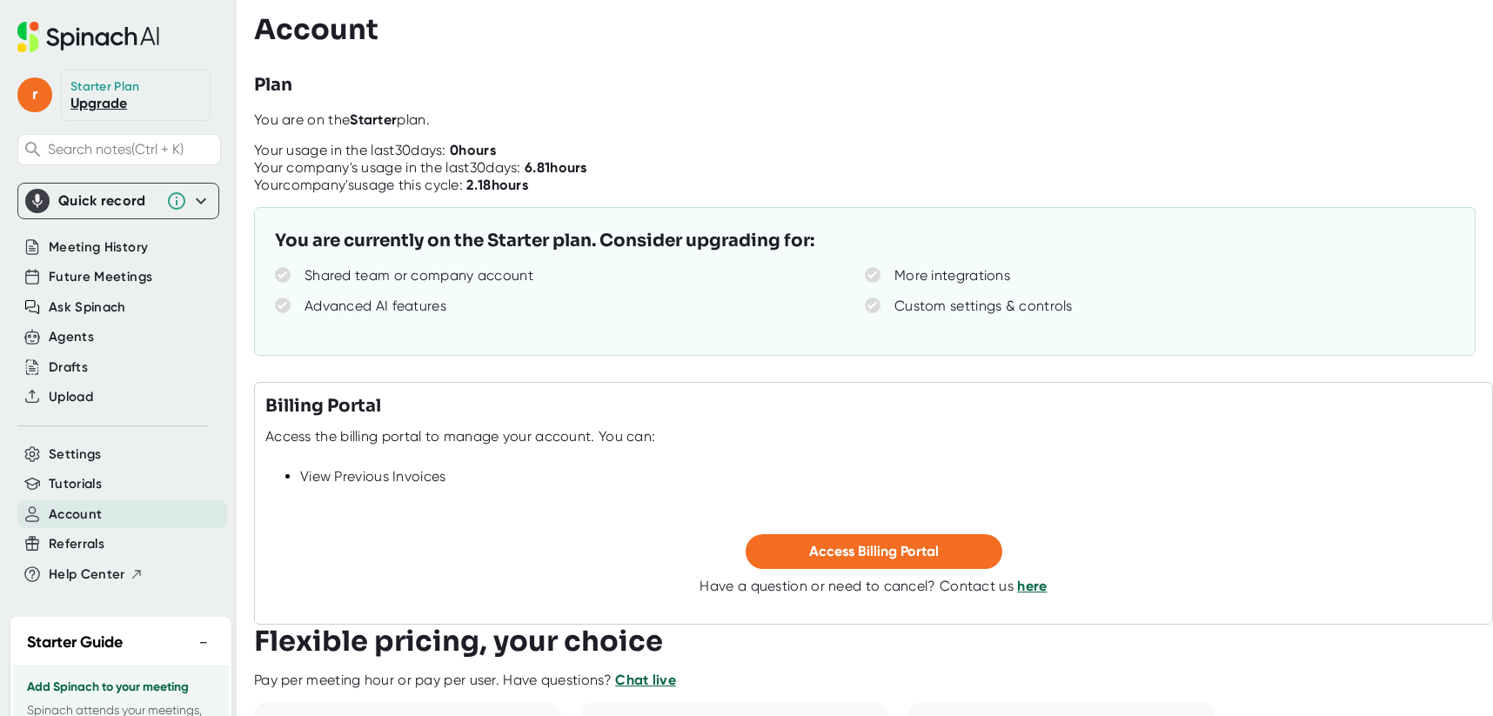
click at [309, 27] on h3 "Account" at bounding box center [316, 29] width 124 height 33
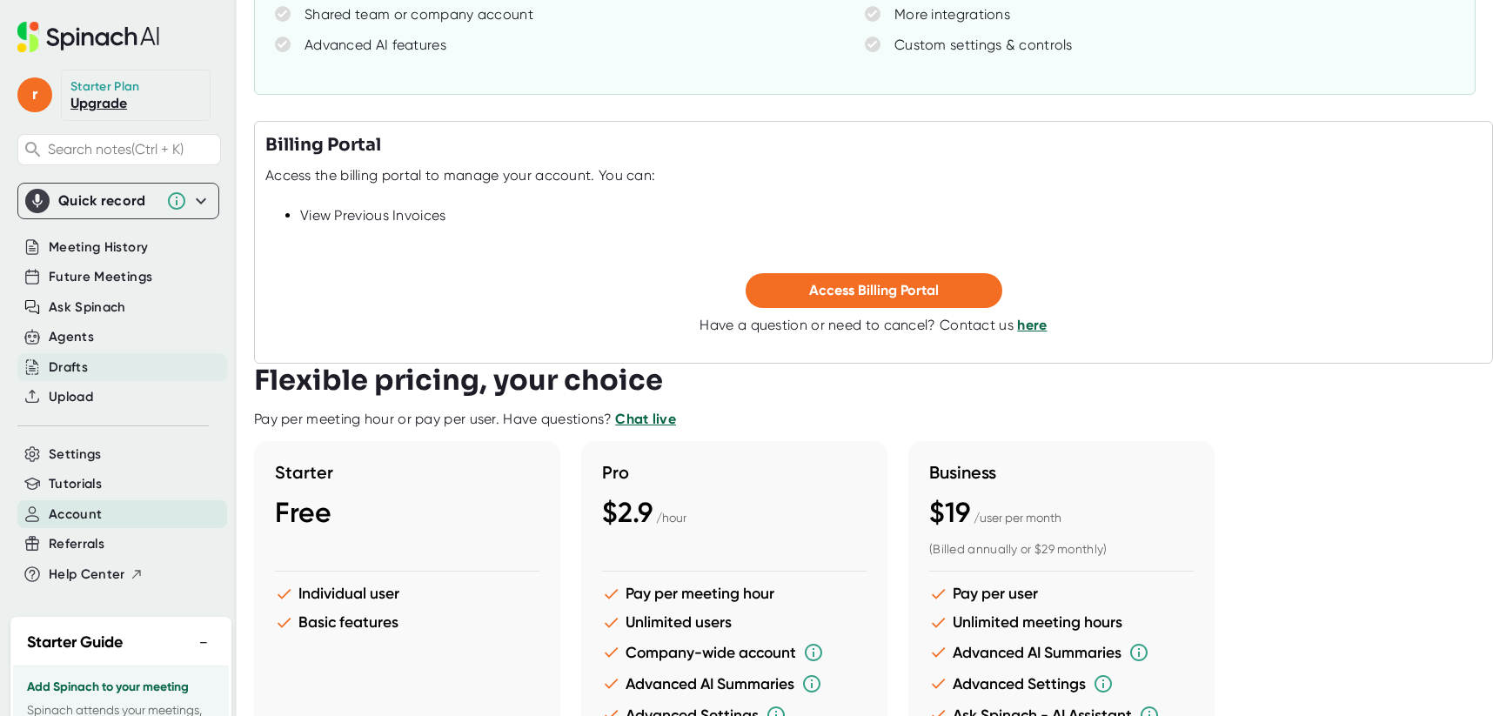
scroll to position [212, 0]
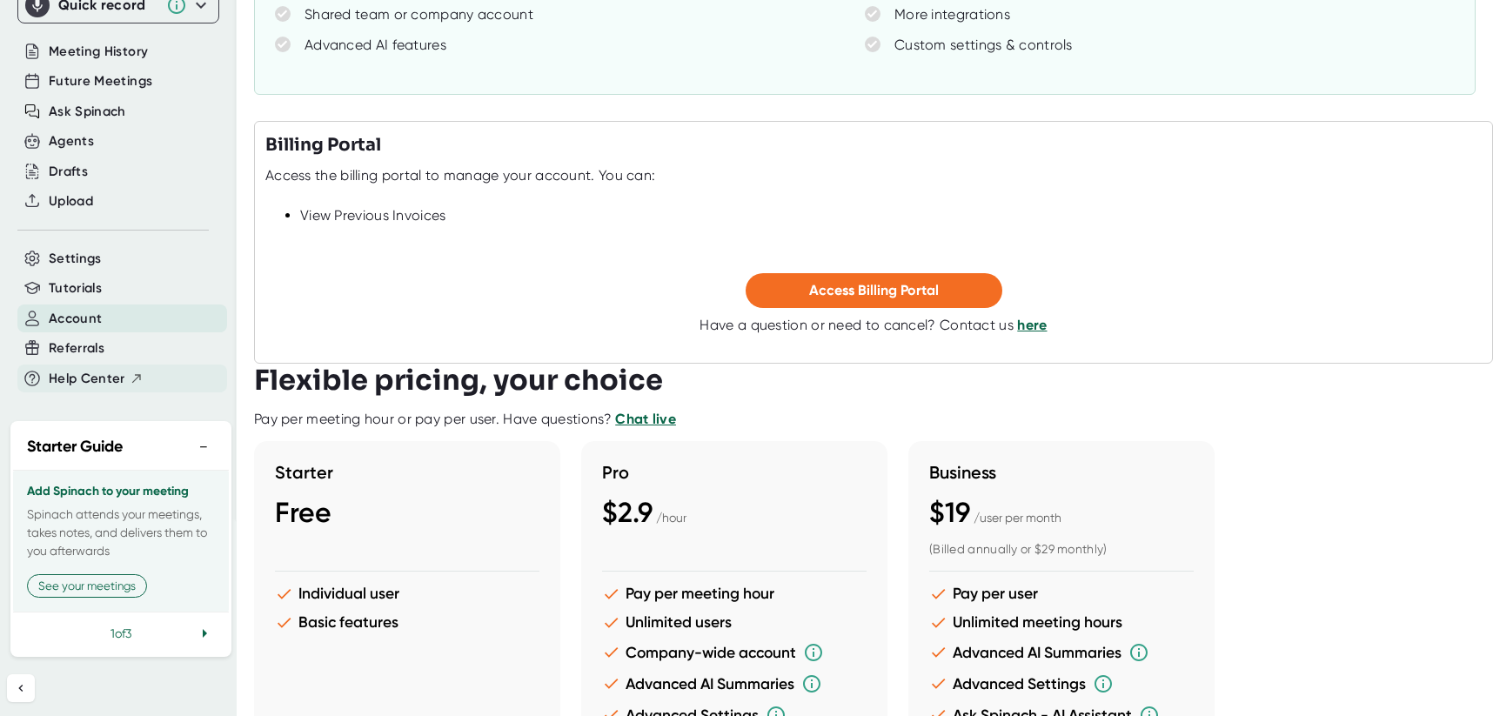
click at [72, 369] on span "Help Center" at bounding box center [87, 379] width 77 height 20
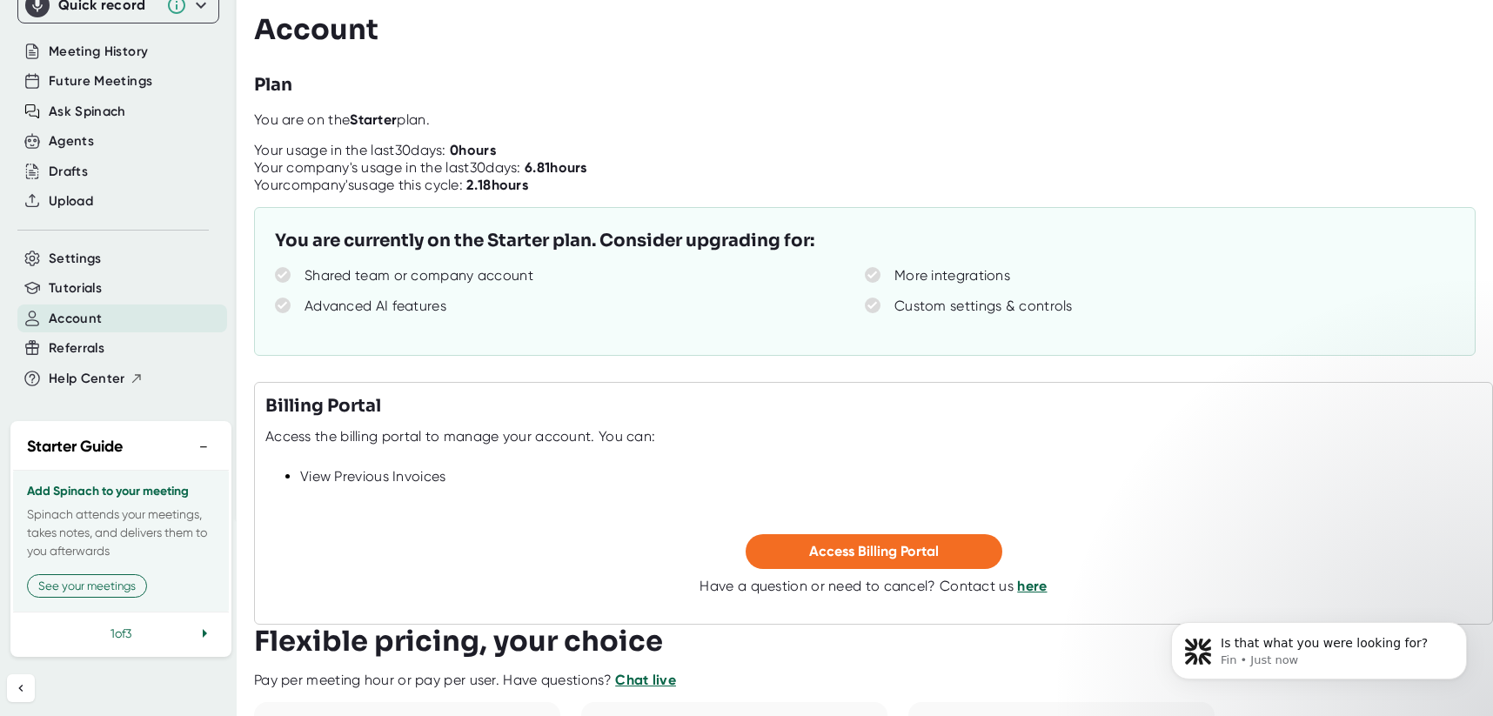
scroll to position [0, 0]
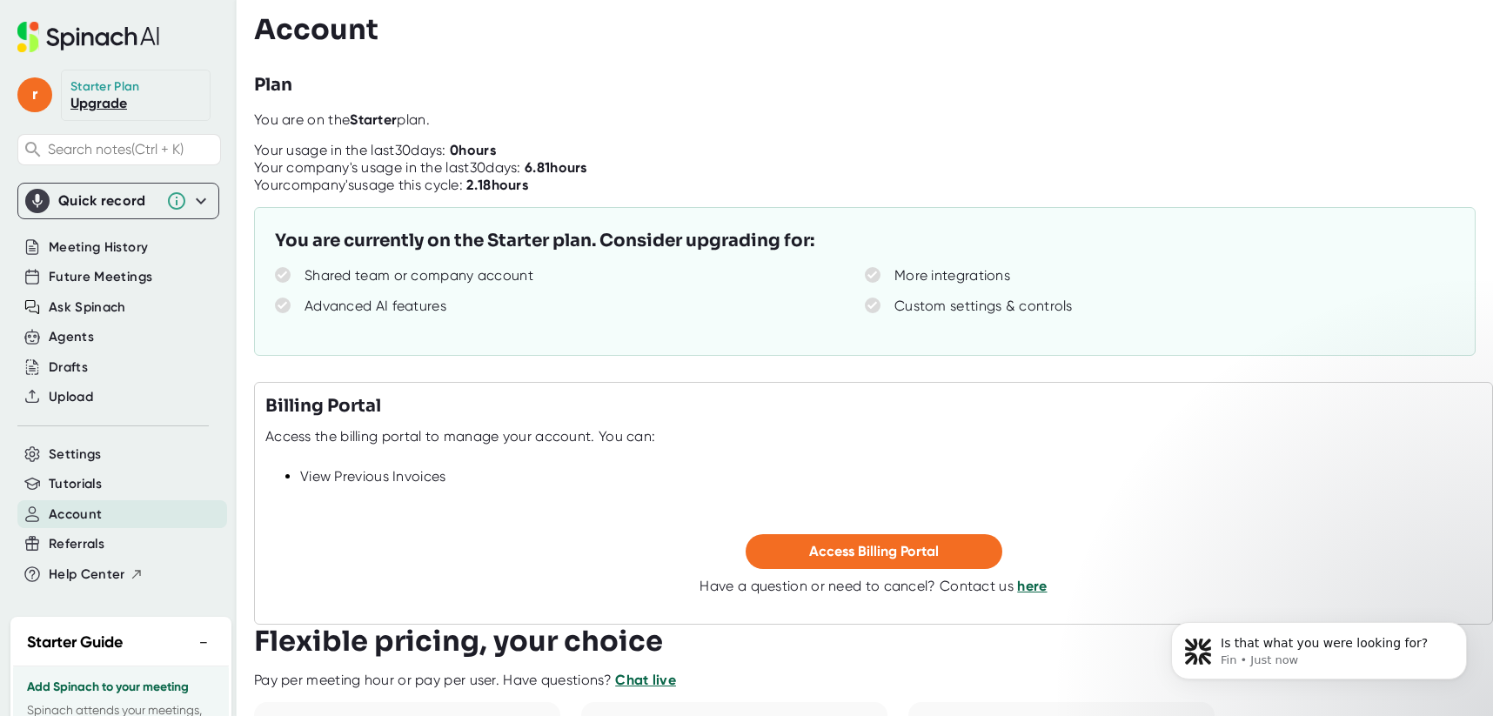
click at [62, 30] on icon at bounding box center [88, 37] width 142 height 30
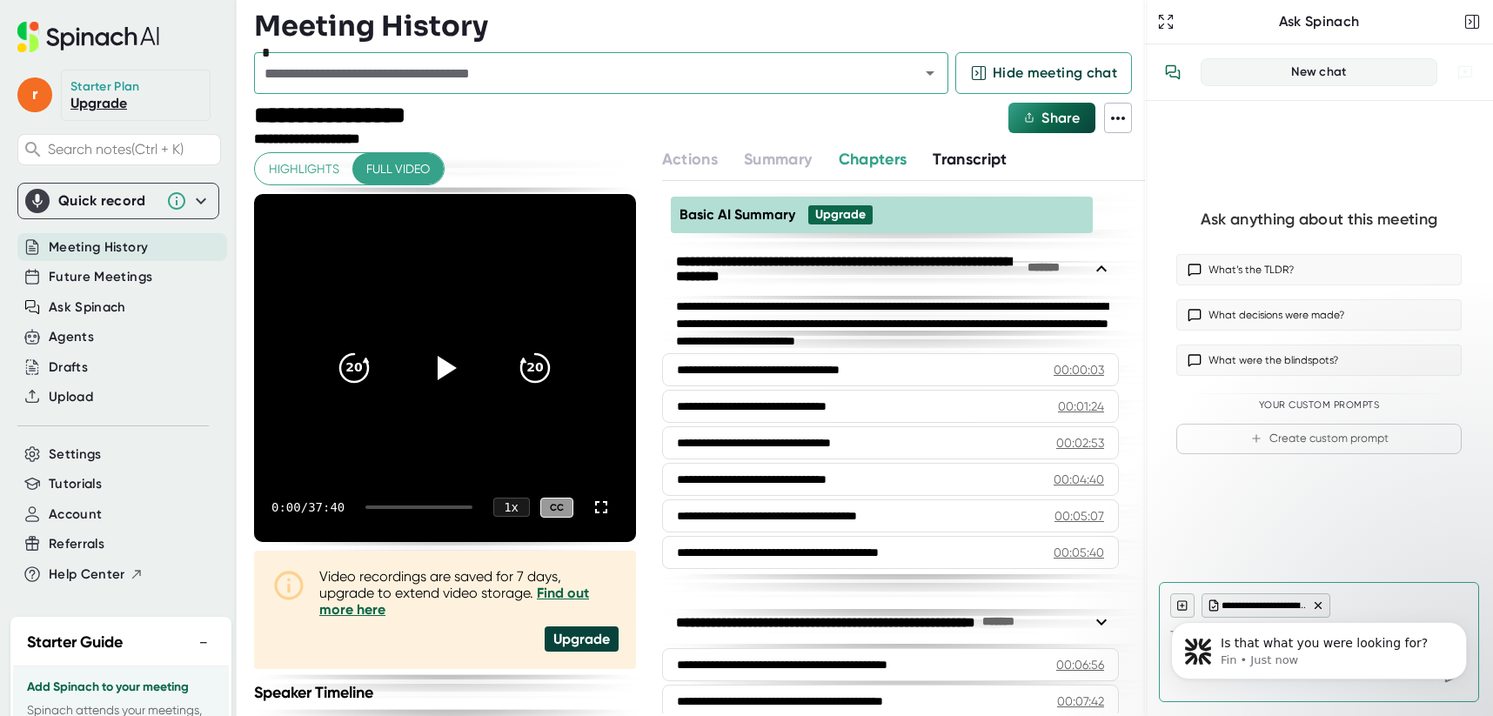
type textarea "x"
click at [1394, 23] on div "Ask Spinach" at bounding box center [1319, 21] width 282 height 17
click at [1470, 23] on icon "button" at bounding box center [1471, 22] width 3 height 4
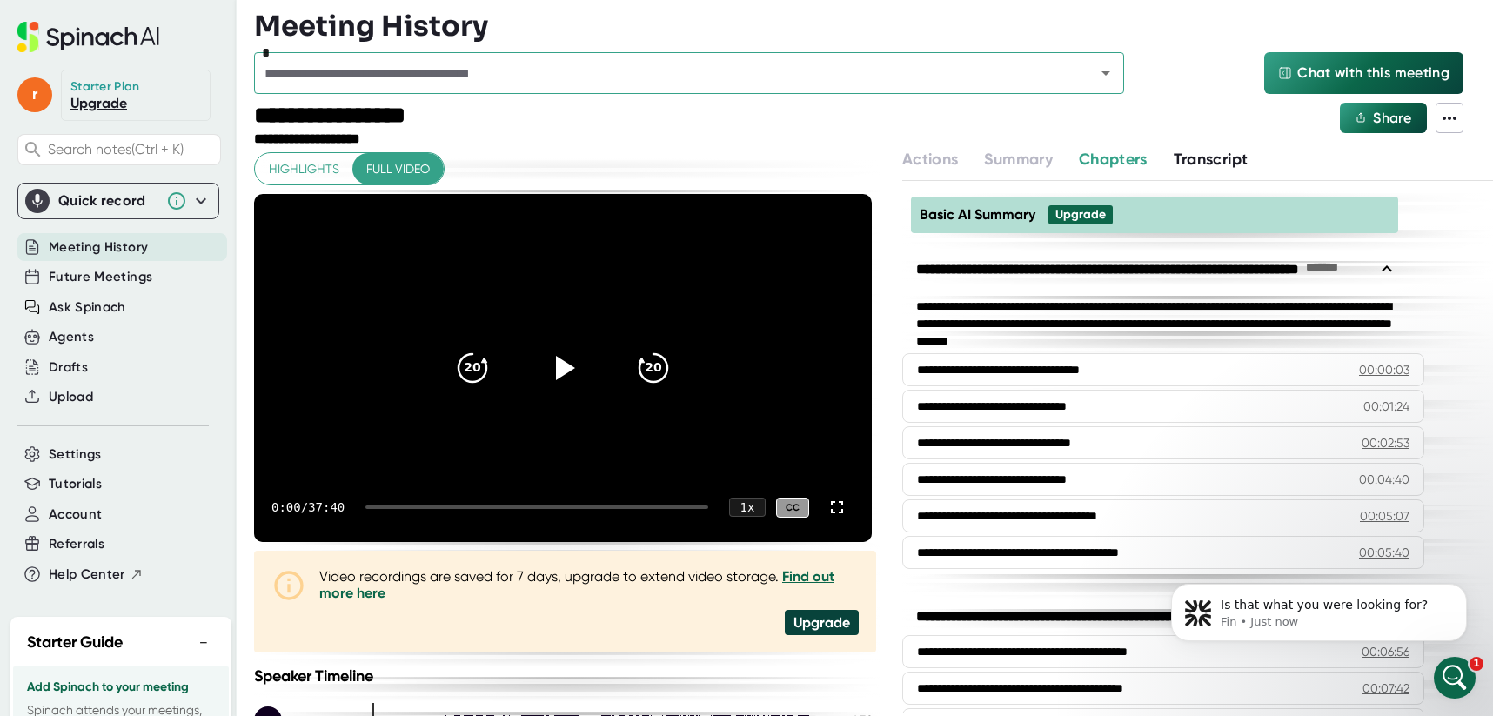
click at [115, 37] on icon at bounding box center [88, 37] width 142 height 30
click at [1448, 113] on icon at bounding box center [1449, 118] width 21 height 21
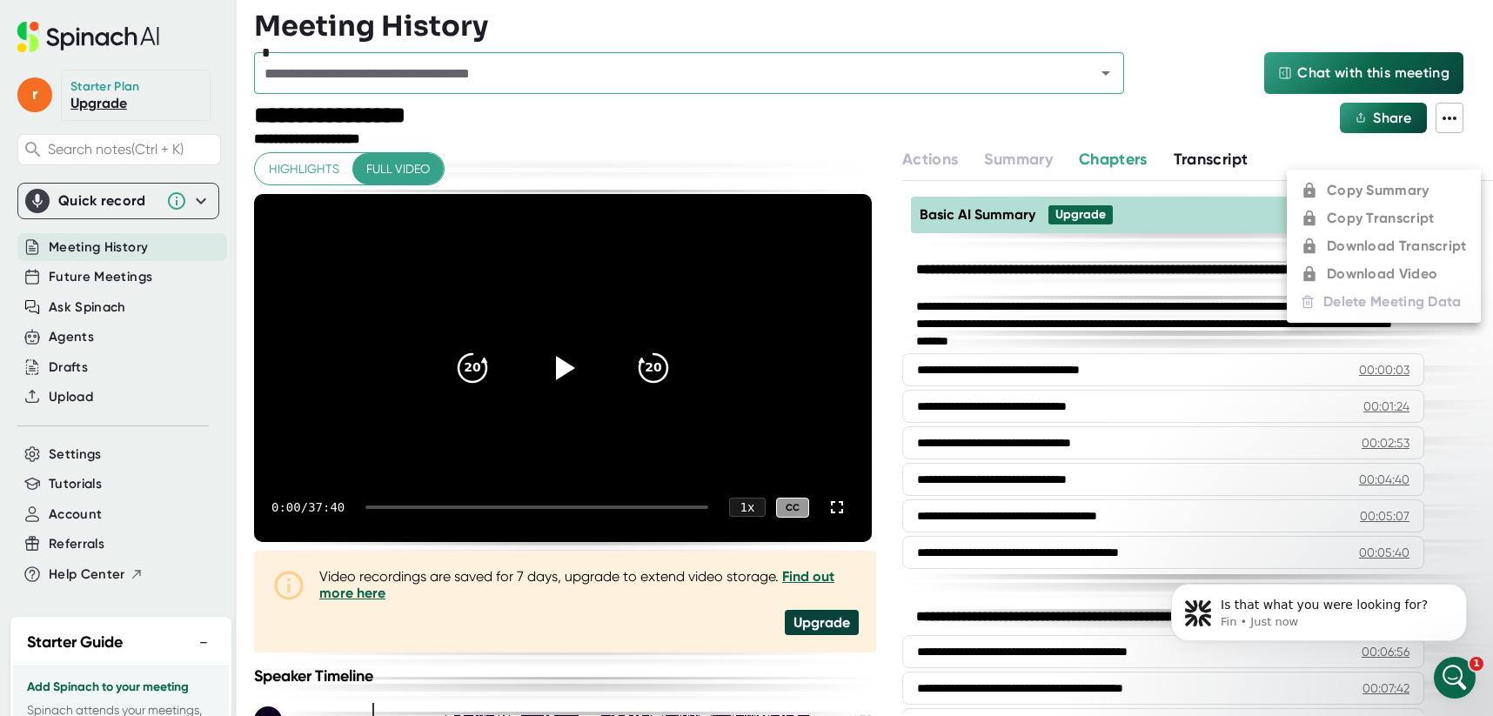
click at [1453, 111] on div at bounding box center [746, 358] width 1493 height 716
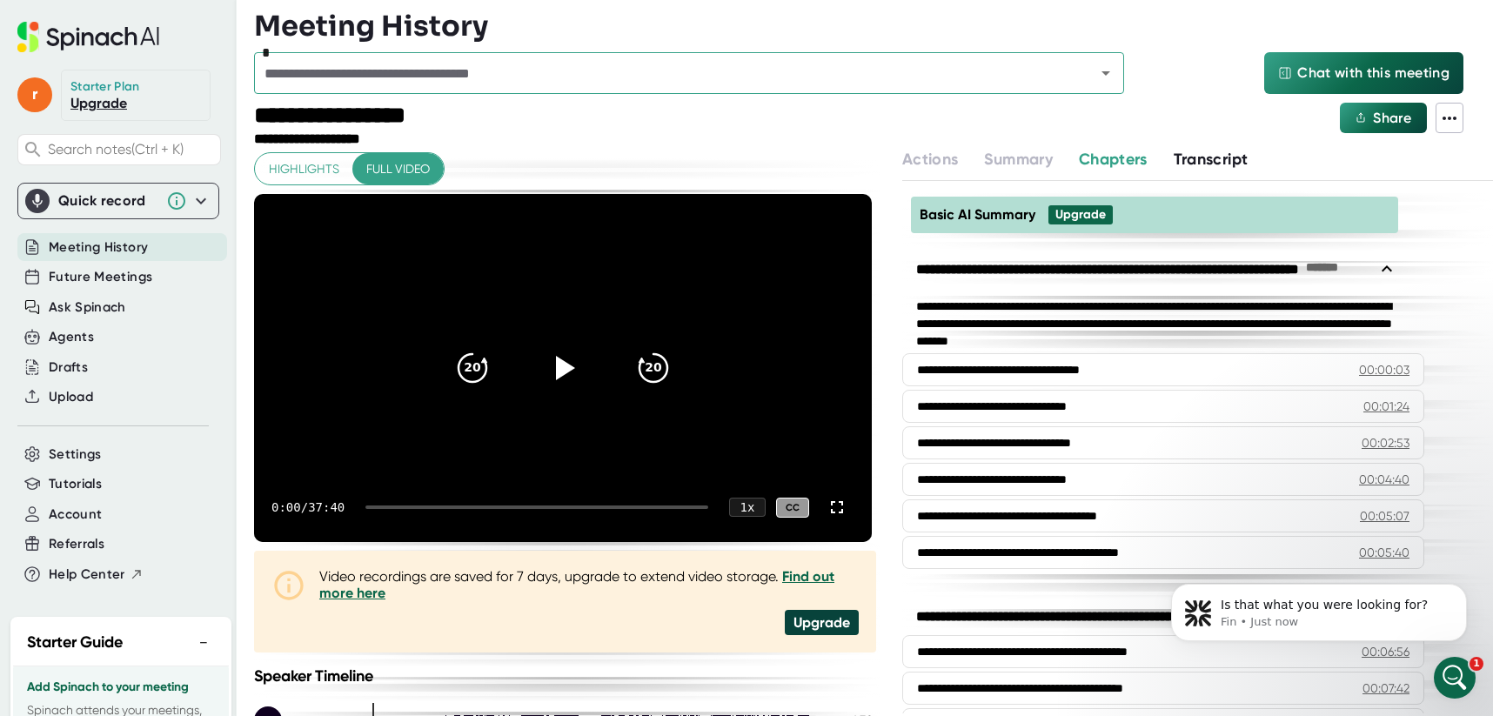
click at [1201, 44] on div at bounding box center [873, 48] width 1239 height 9
click at [91, 41] on icon at bounding box center [88, 38] width 12 height 13
click at [1449, 673] on icon "Open Intercom Messenger" at bounding box center [1453, 675] width 29 height 29
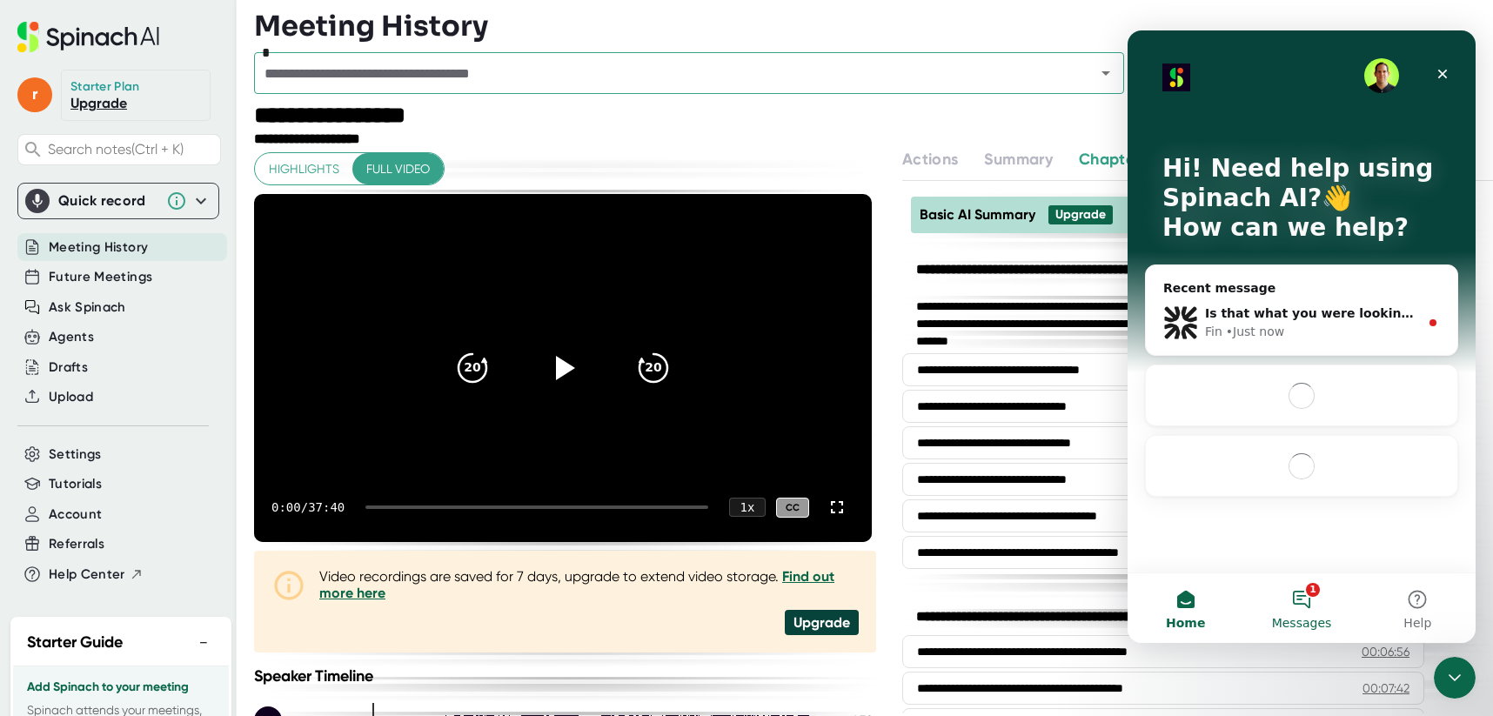
click at [1311, 610] on button "1 Messages" at bounding box center [1302, 609] width 116 height 70
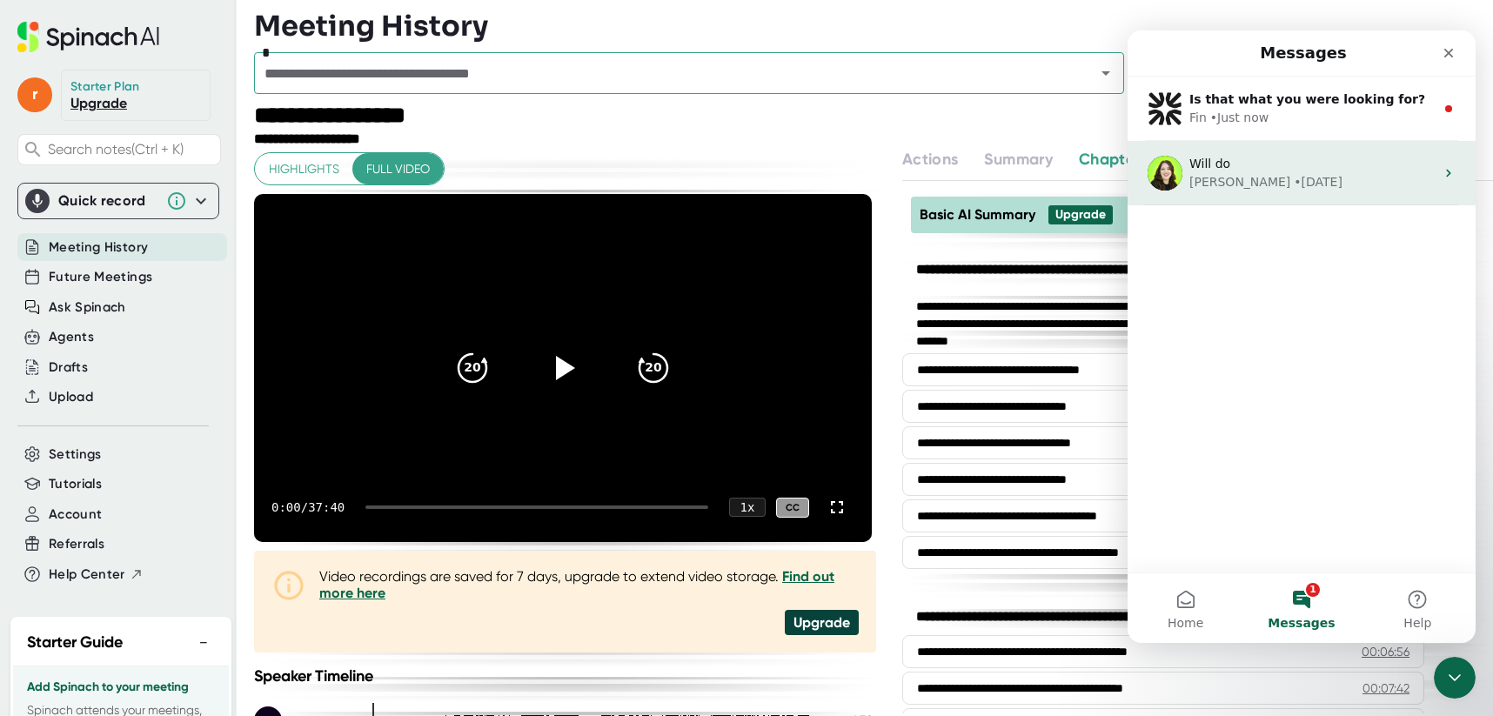
click at [1294, 175] on div "• 119w ago" at bounding box center [1318, 182] width 49 height 18
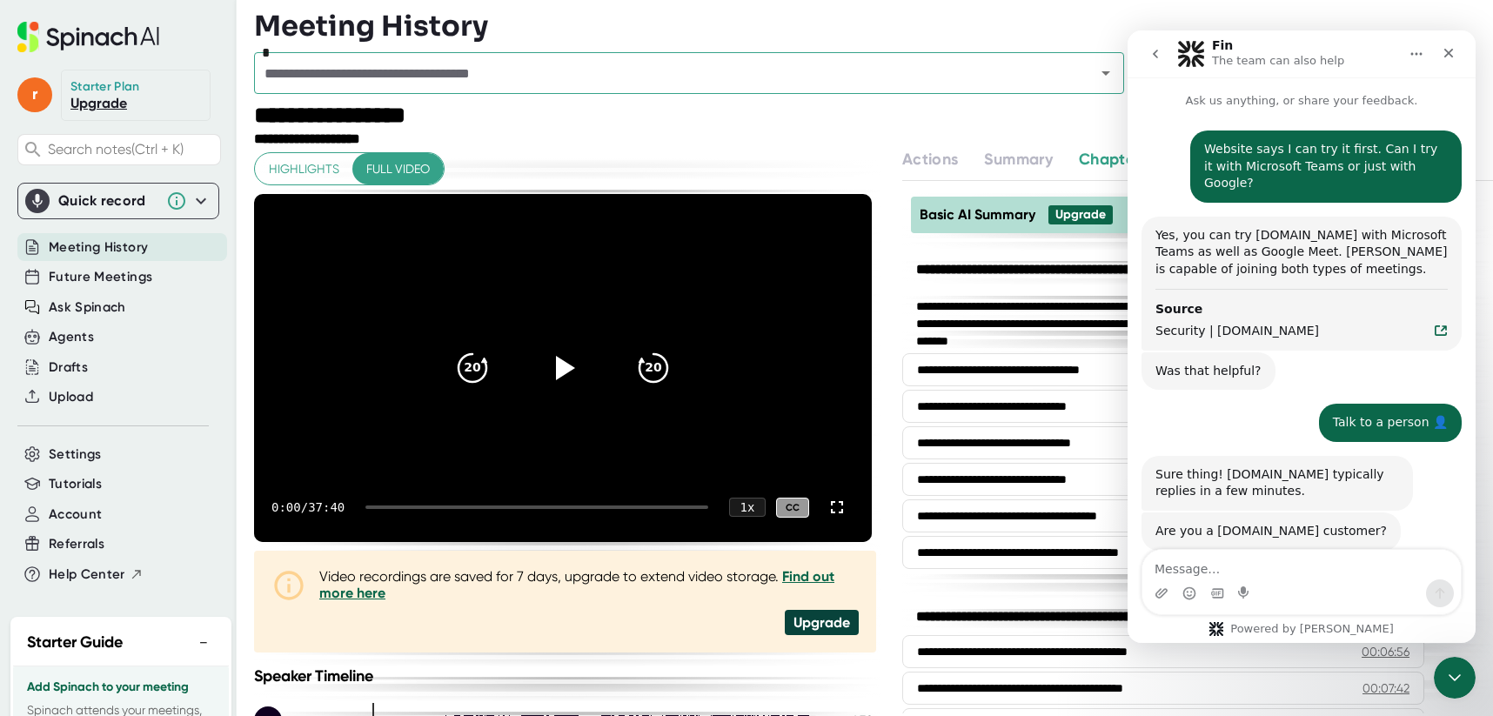
scroll to position [954, 0]
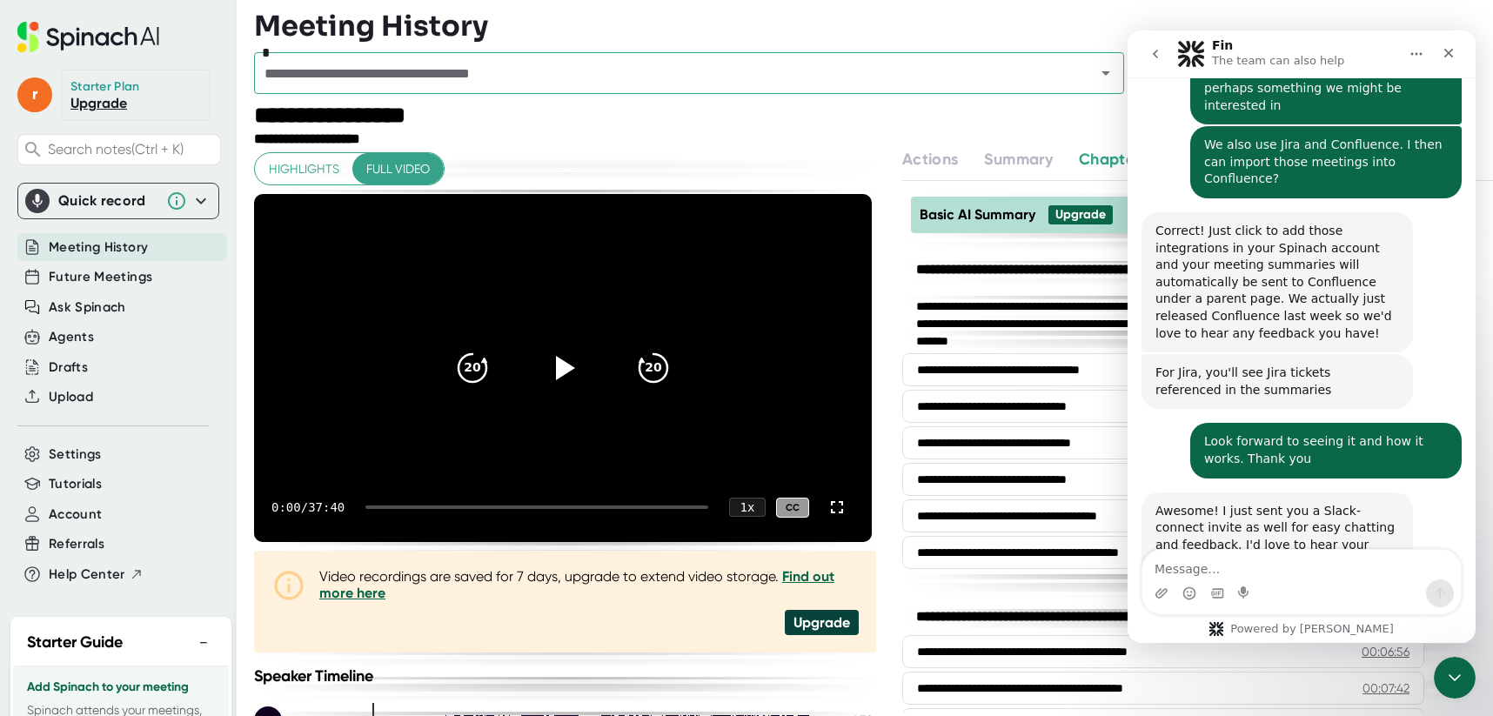
click at [1267, 601] on div "Intercom messenger" at bounding box center [1302, 594] width 319 height 28
click at [1204, 568] on textarea "Message…" at bounding box center [1302, 565] width 319 height 30
click at [1202, 568] on textarea "Message…" at bounding box center [1302, 565] width 319 height 30
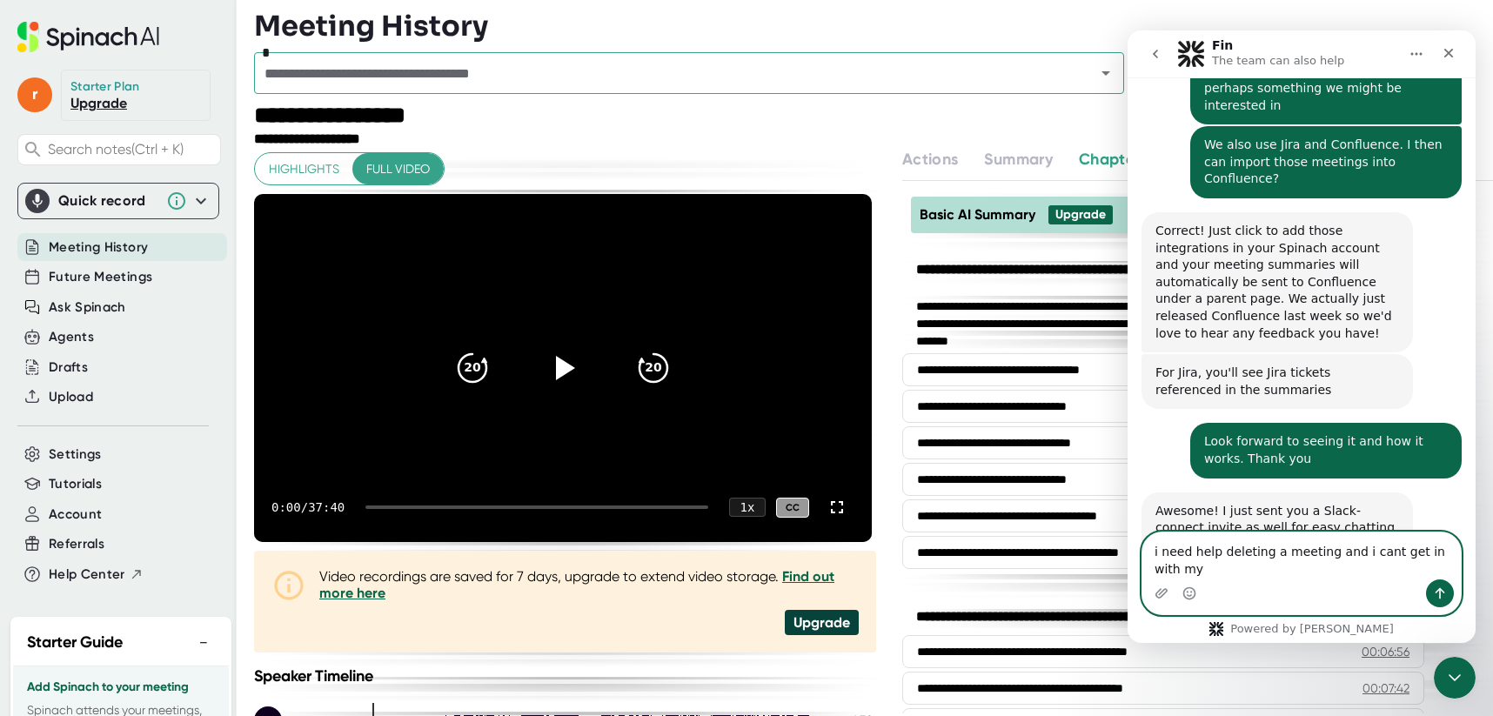
scroll to position [971, 0]
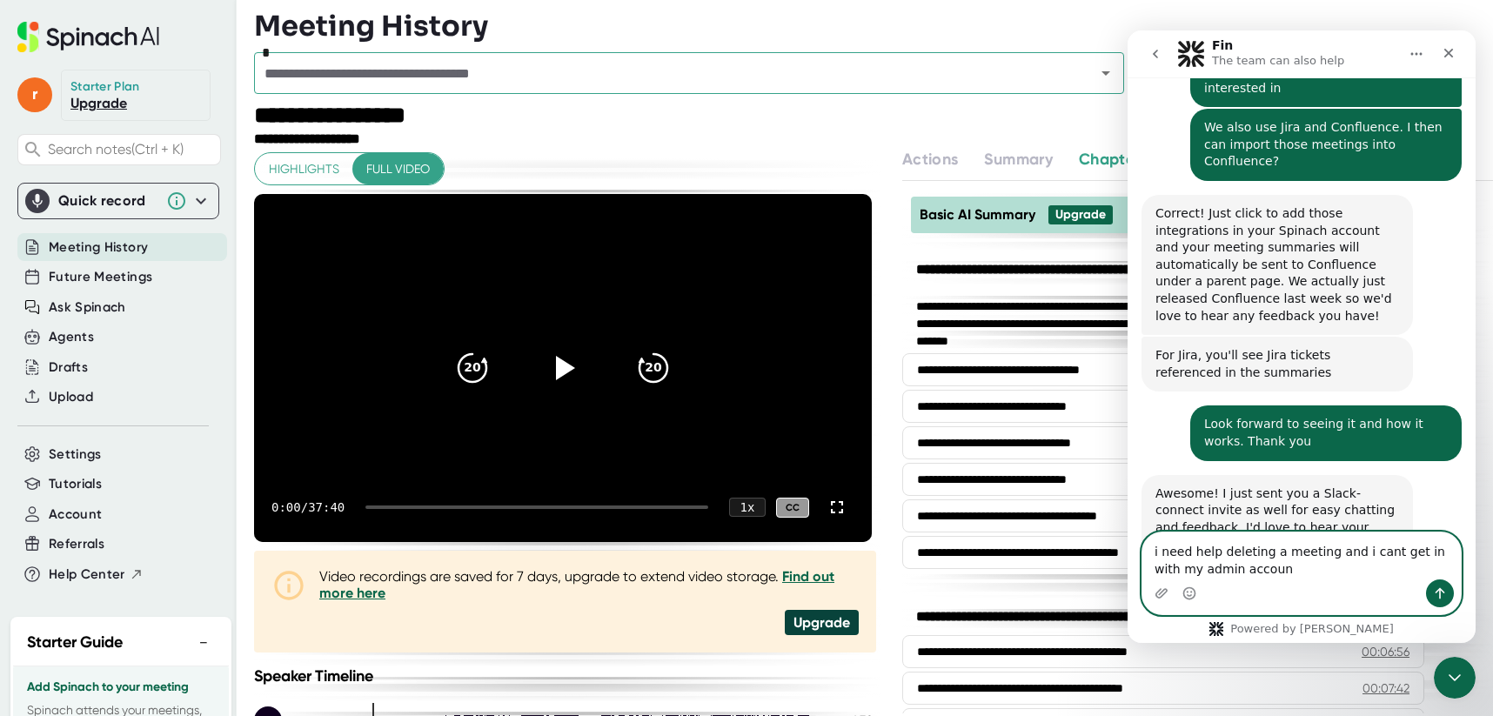
type textarea "i need help deleting a meeting and i cant get in with my admin account"
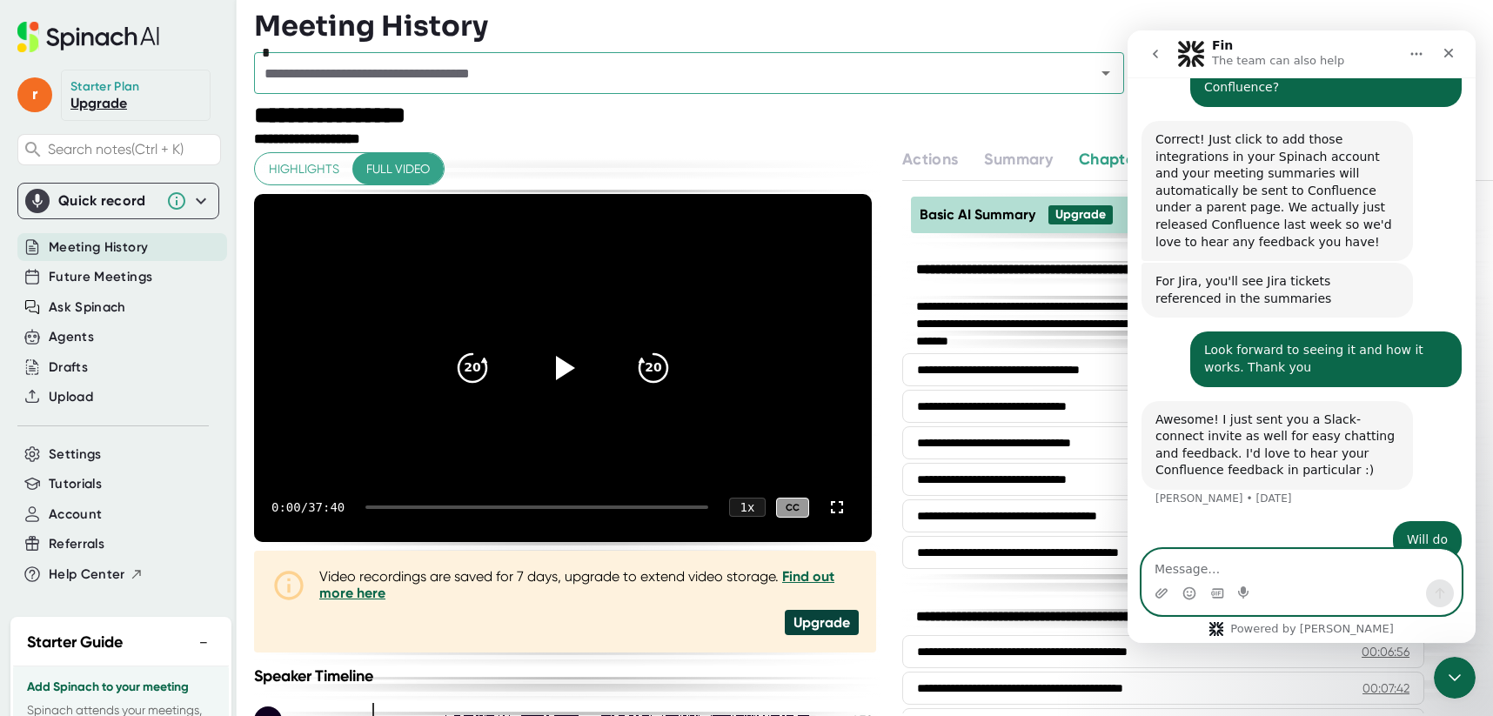
scroll to position [1126, 0]
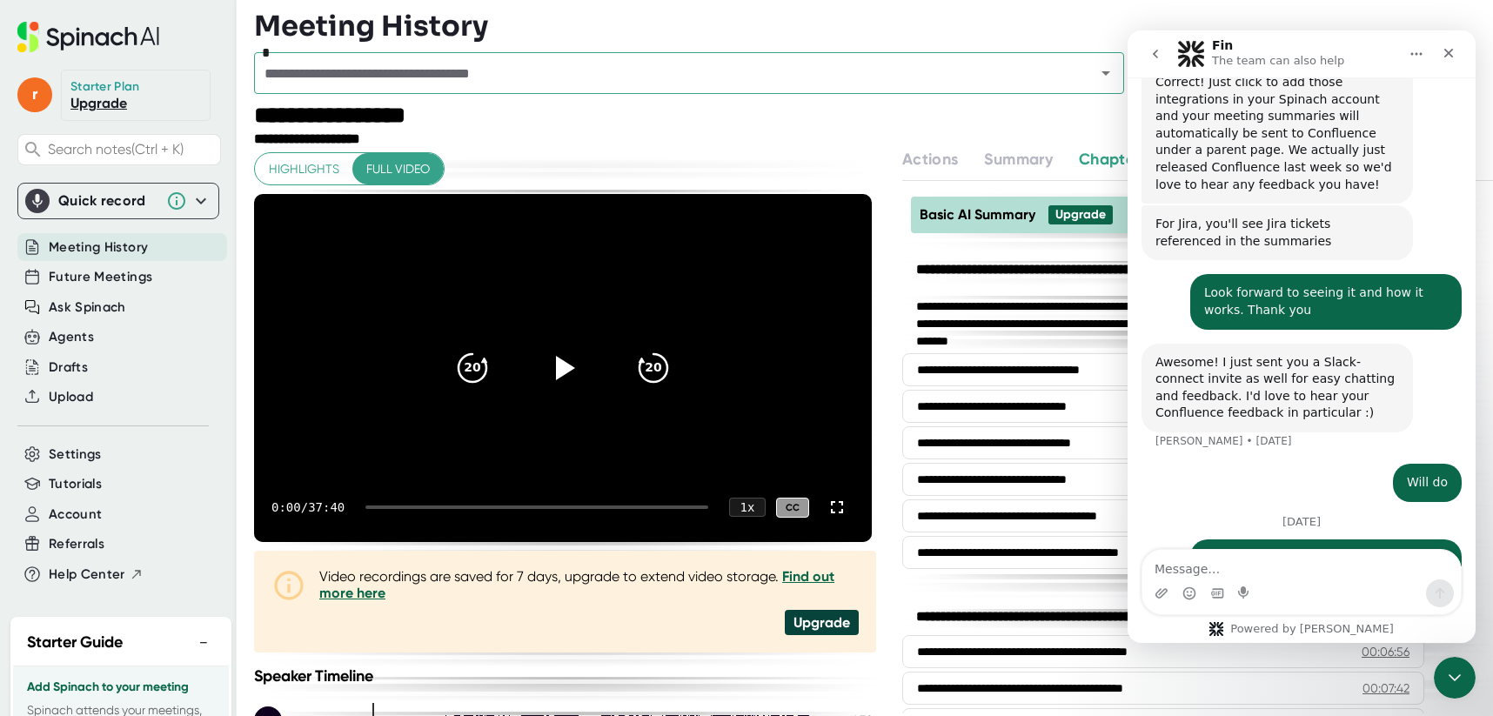
click at [1410, 56] on icon "Home" at bounding box center [1417, 54] width 14 height 14
click at [755, 124] on div at bounding box center [888, 125] width 897 height 45
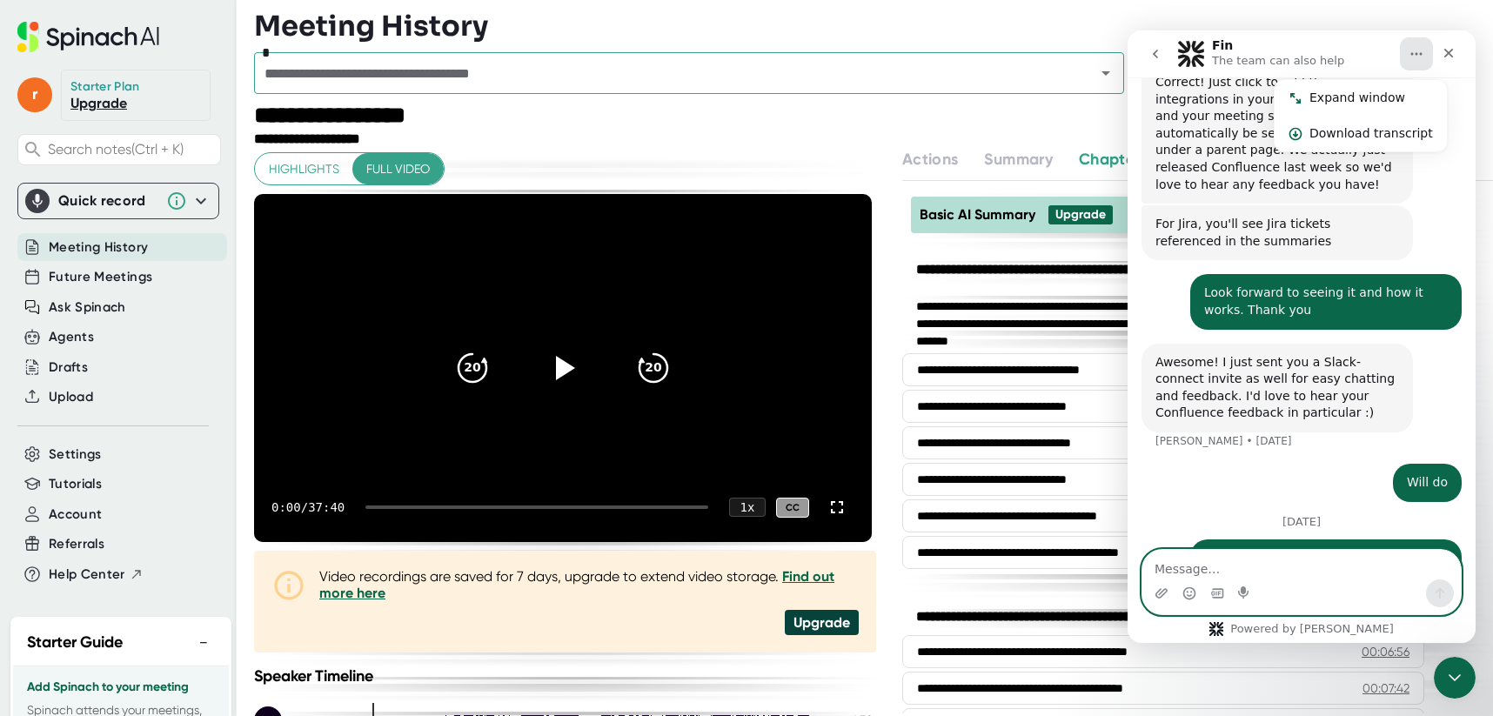
click at [1218, 567] on textarea "Message…" at bounding box center [1302, 565] width 319 height 30
click at [1224, 575] on textarea "Message…" at bounding box center [1302, 565] width 319 height 30
click at [1305, 572] on textarea "Message…" at bounding box center [1302, 565] width 319 height 30
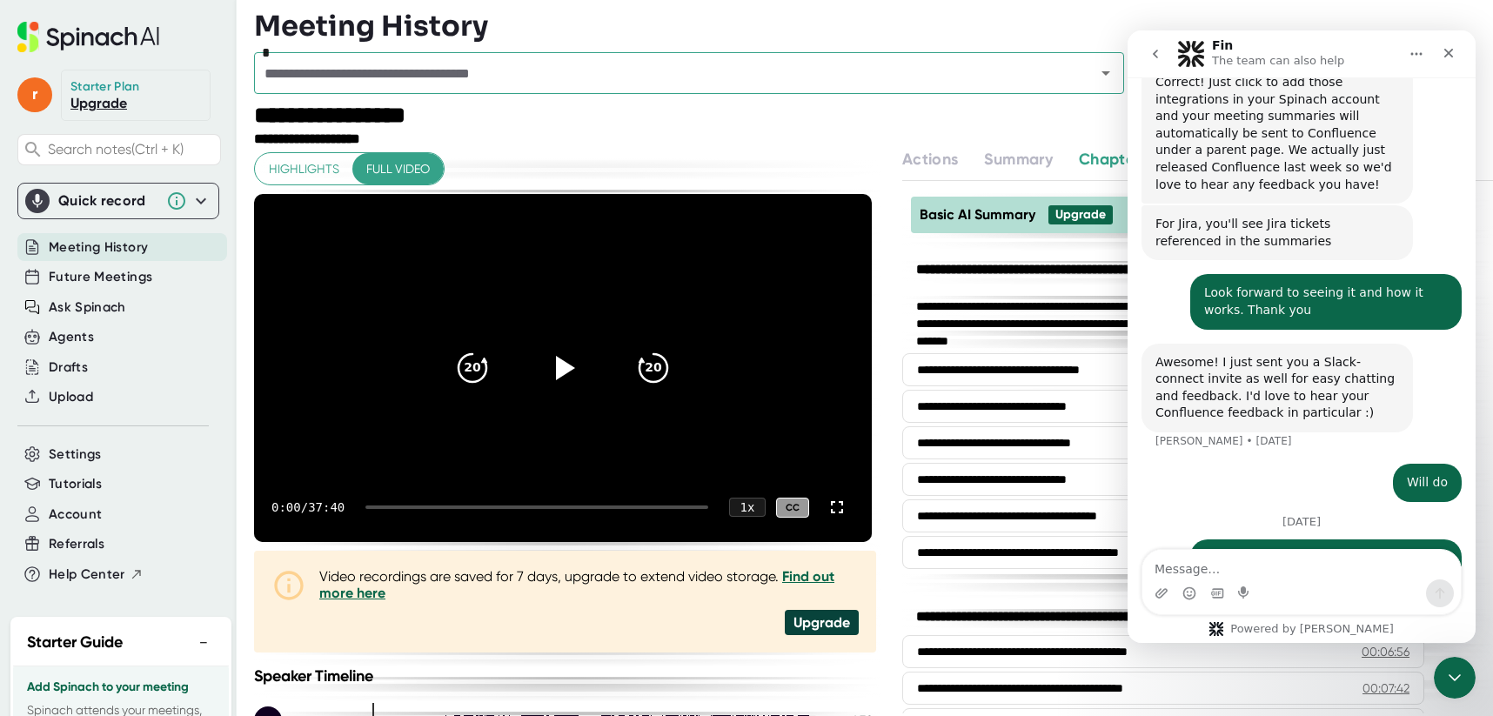
scroll to position [1069, 0]
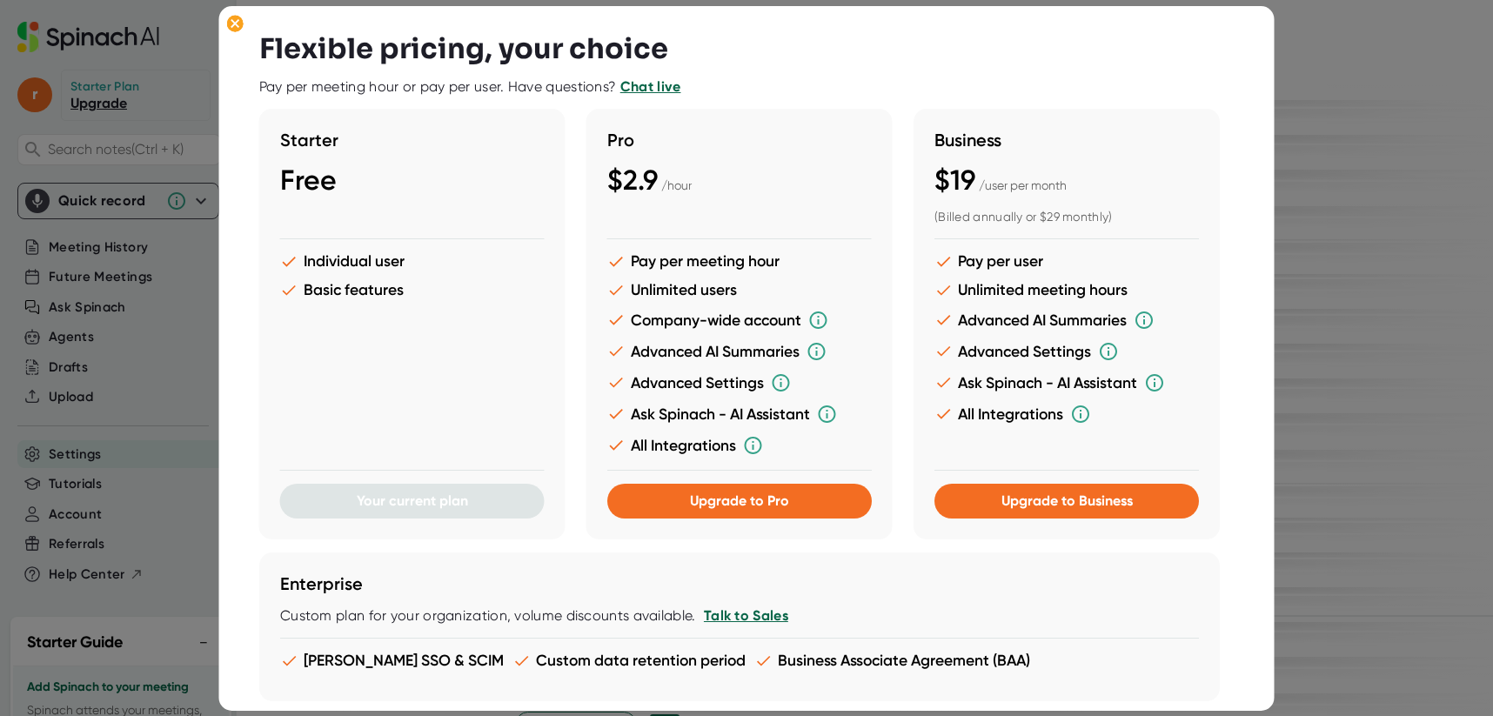
scroll to position [212, 0]
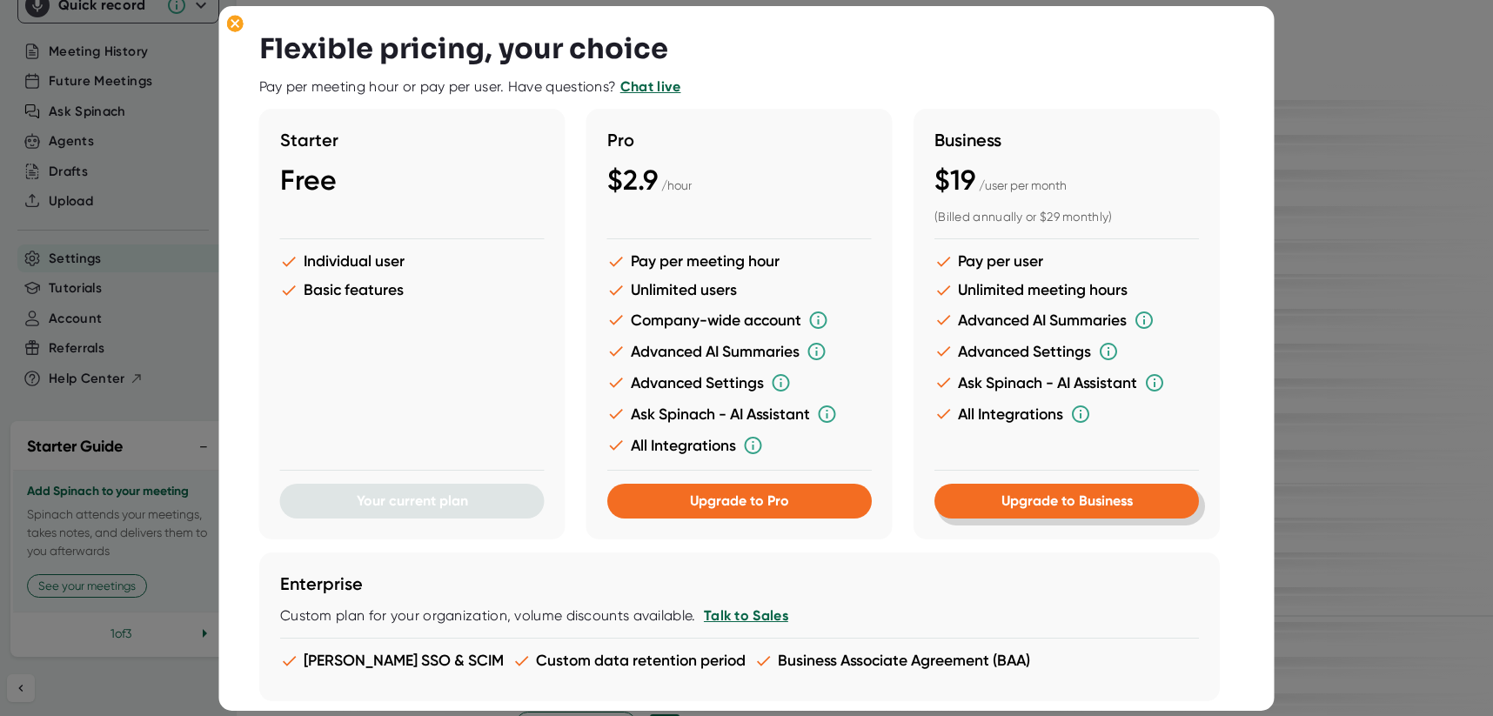
click at [1050, 504] on span "Upgrade to Business" at bounding box center [1066, 501] width 131 height 17
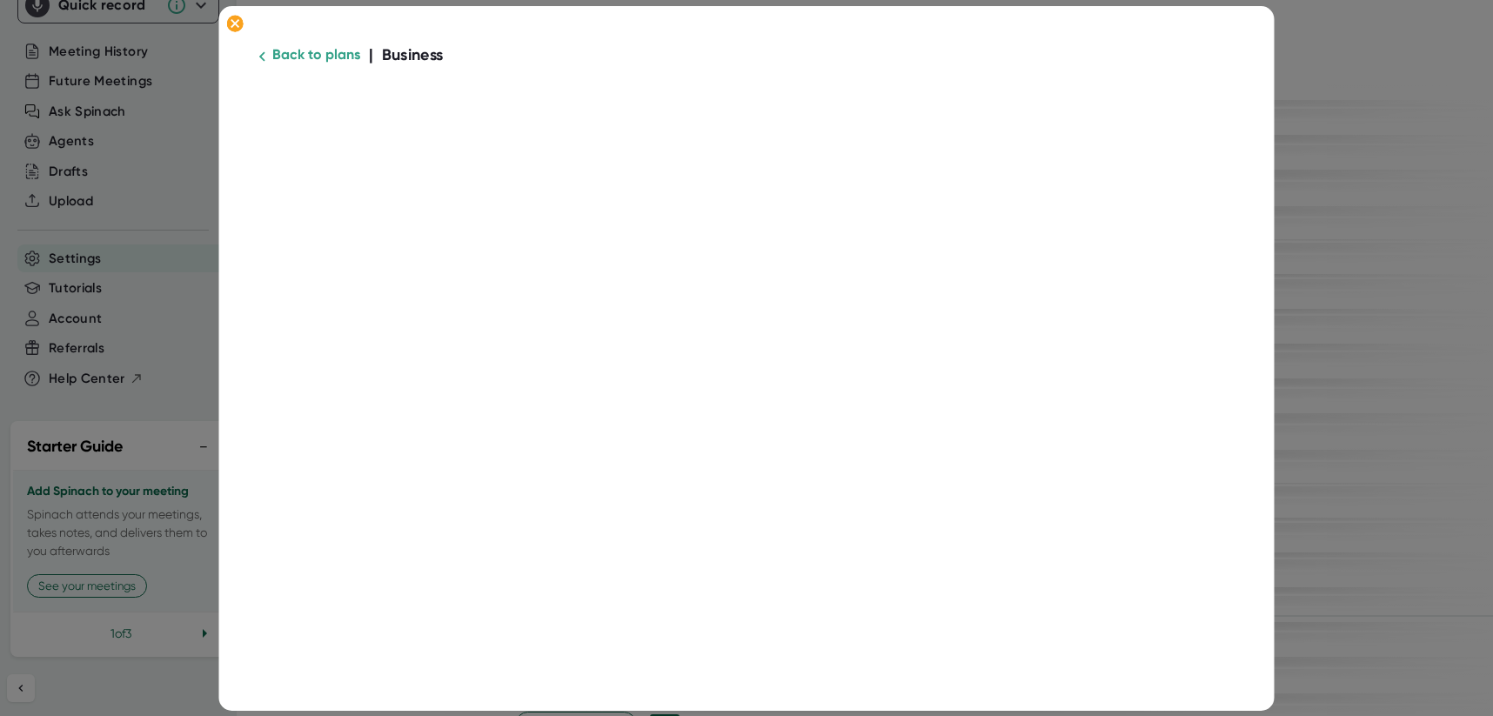
click at [1236, 351] on div "Back to plans | Business" at bounding box center [747, 358] width 1056 height 705
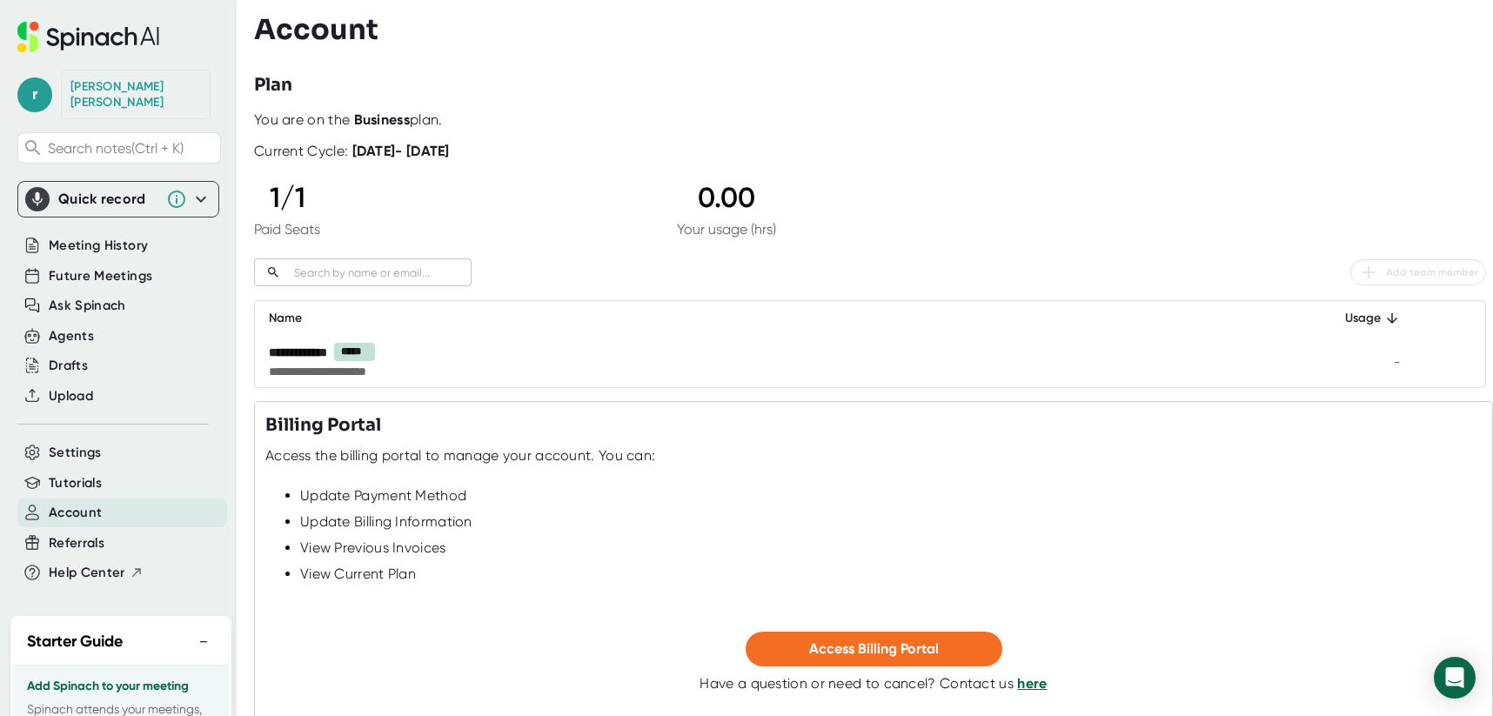
scroll to position [87, 0]
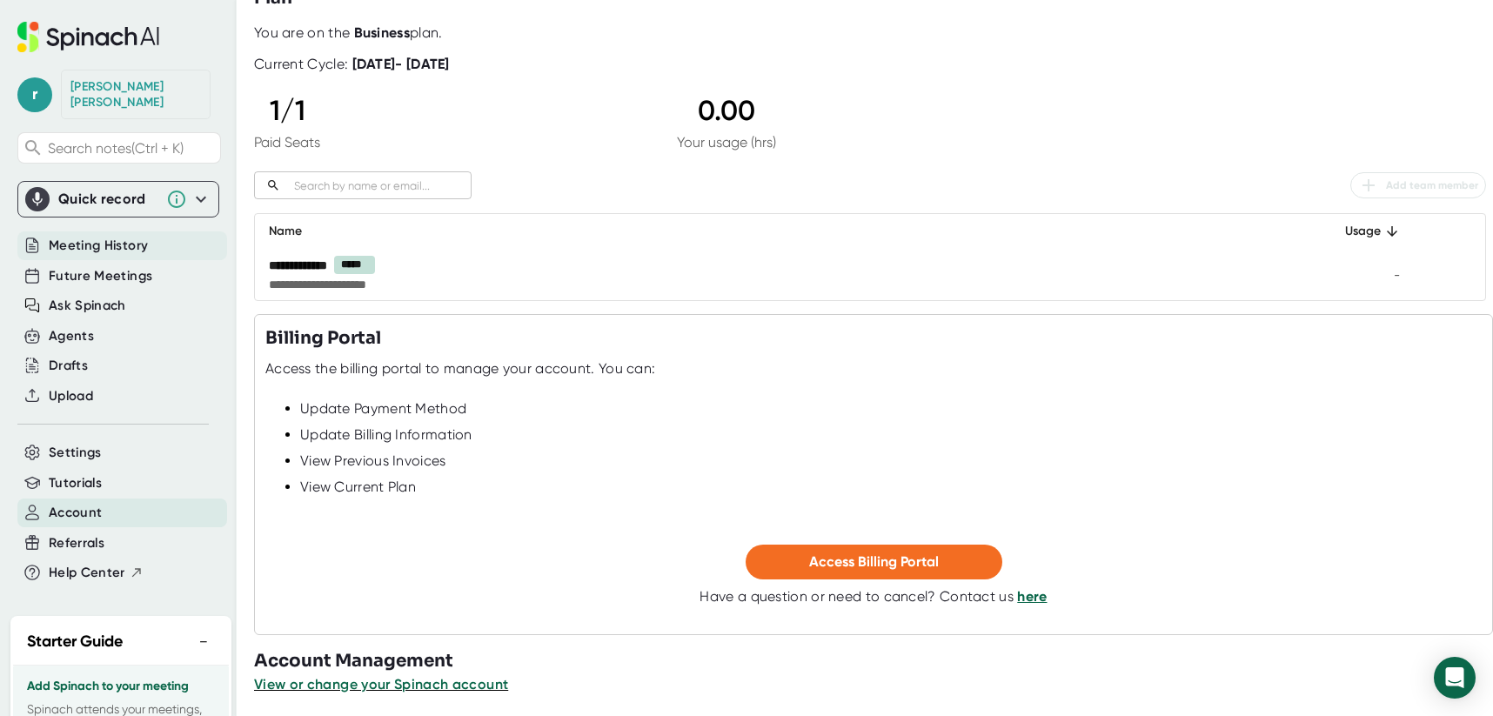
click at [96, 236] on span "Meeting History" at bounding box center [98, 246] width 99 height 20
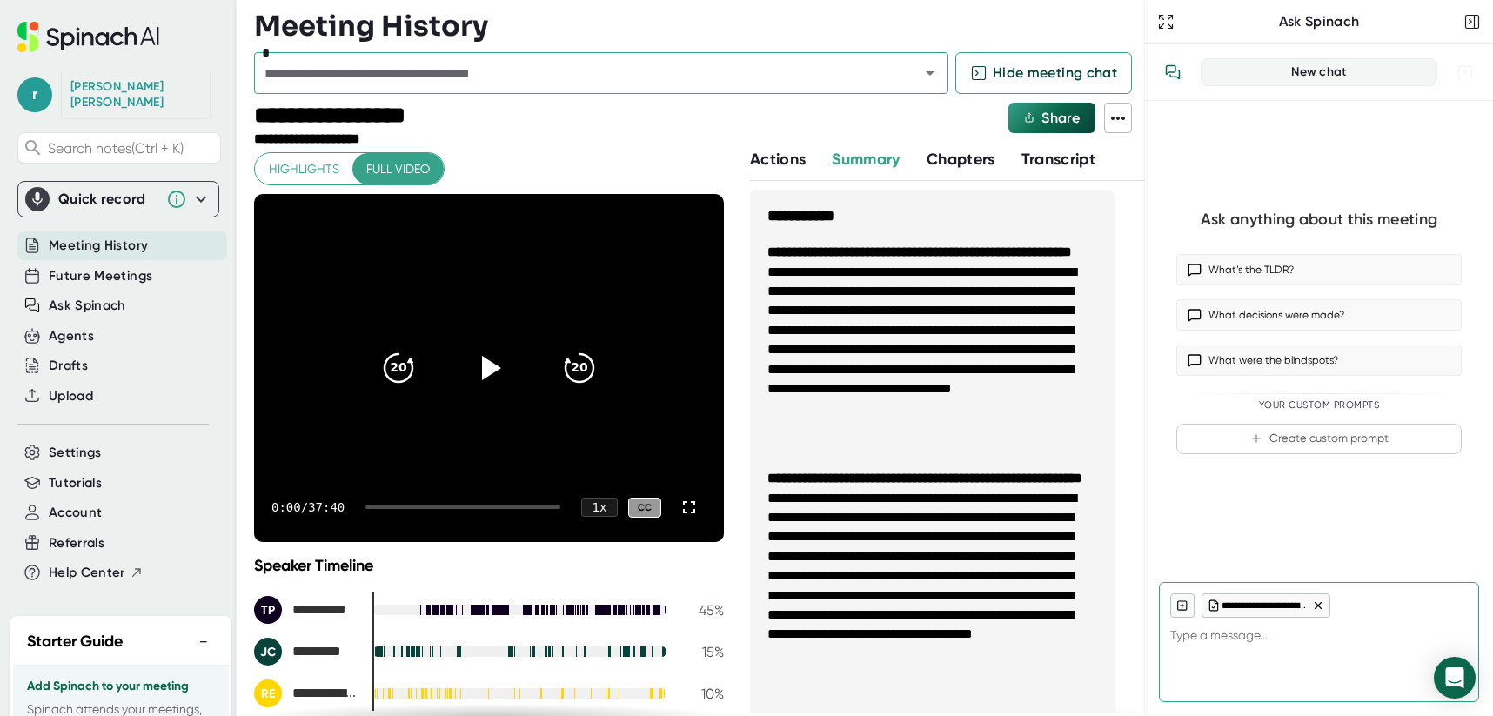
click at [765, 163] on span "Actions" at bounding box center [778, 159] width 56 height 19
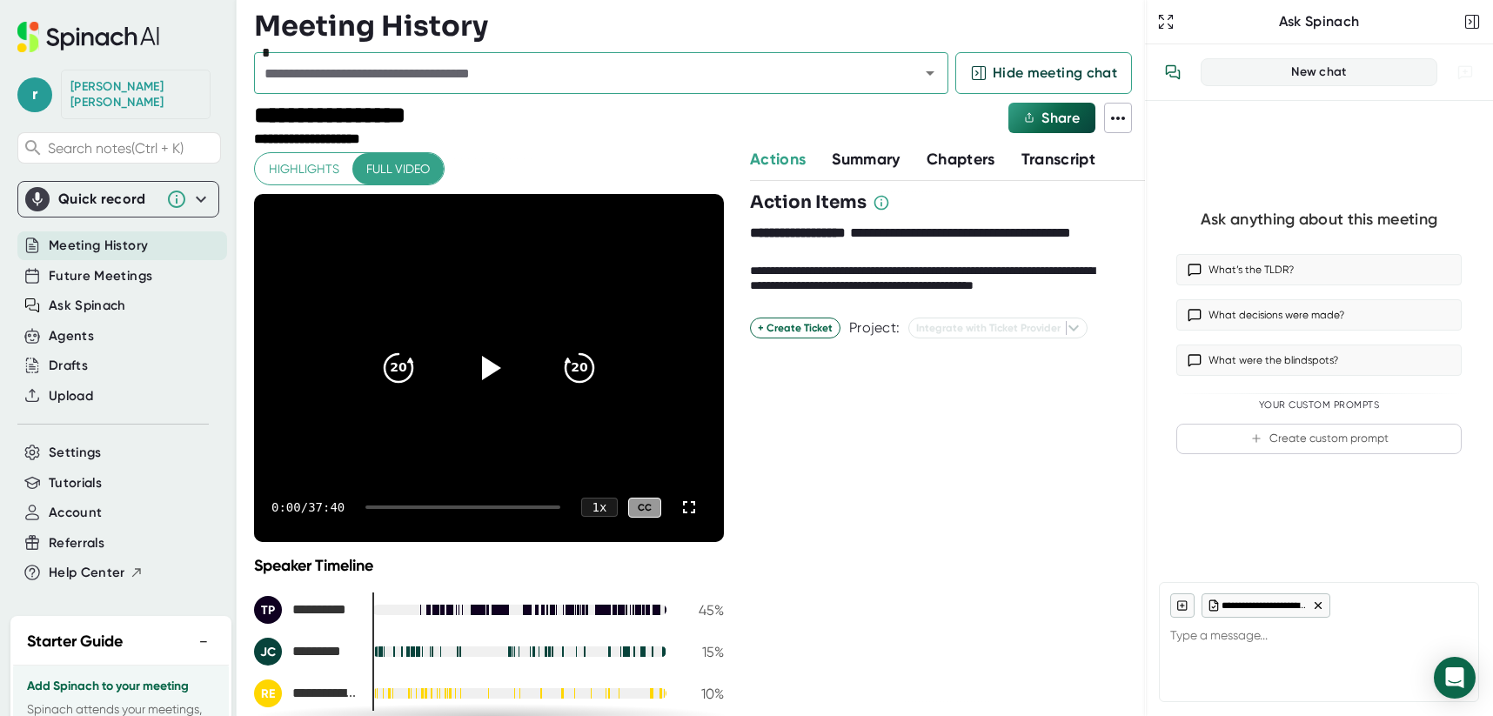
click at [755, 158] on span "Actions" at bounding box center [778, 159] width 56 height 19
type textarea "x"
click at [1121, 119] on icon at bounding box center [1118, 118] width 21 height 21
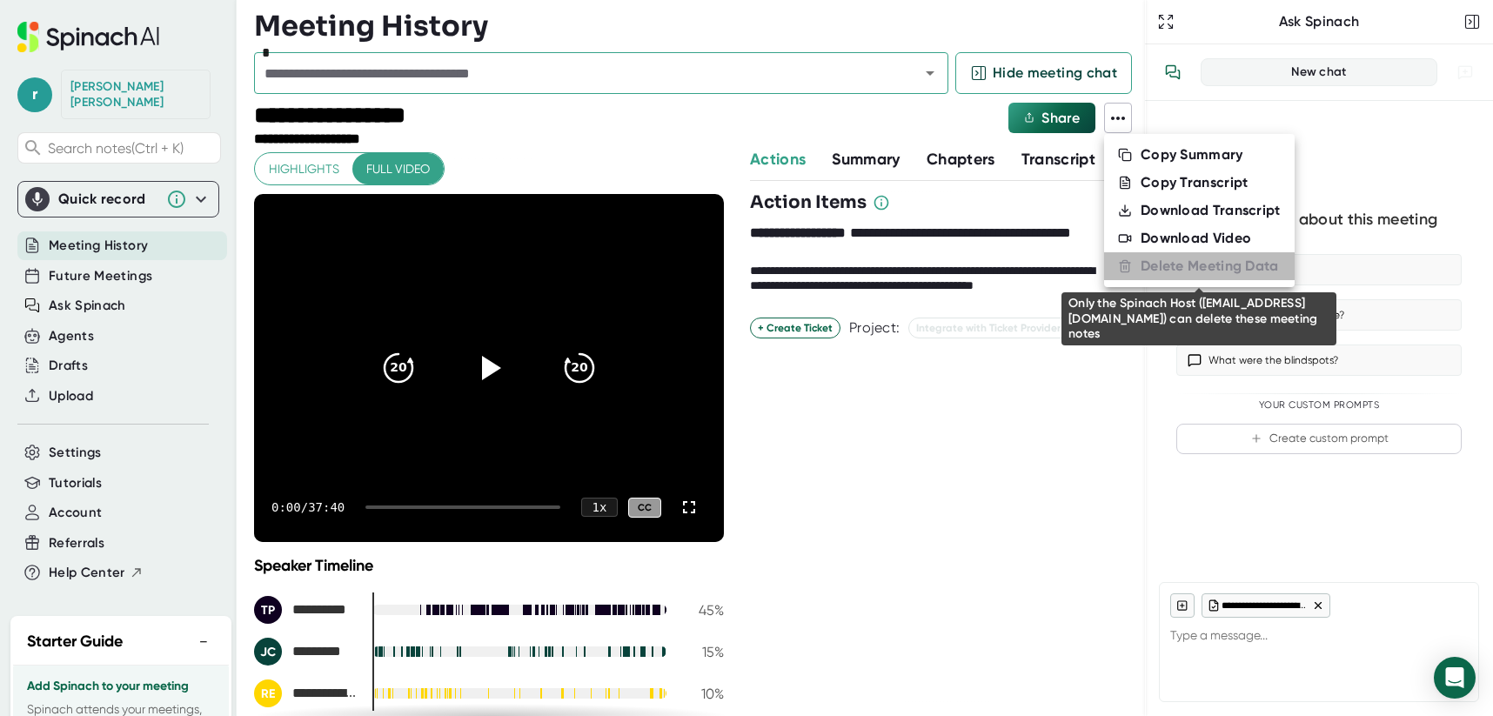
click at [1167, 268] on div "Delete Meeting Data" at bounding box center [1210, 266] width 138 height 17
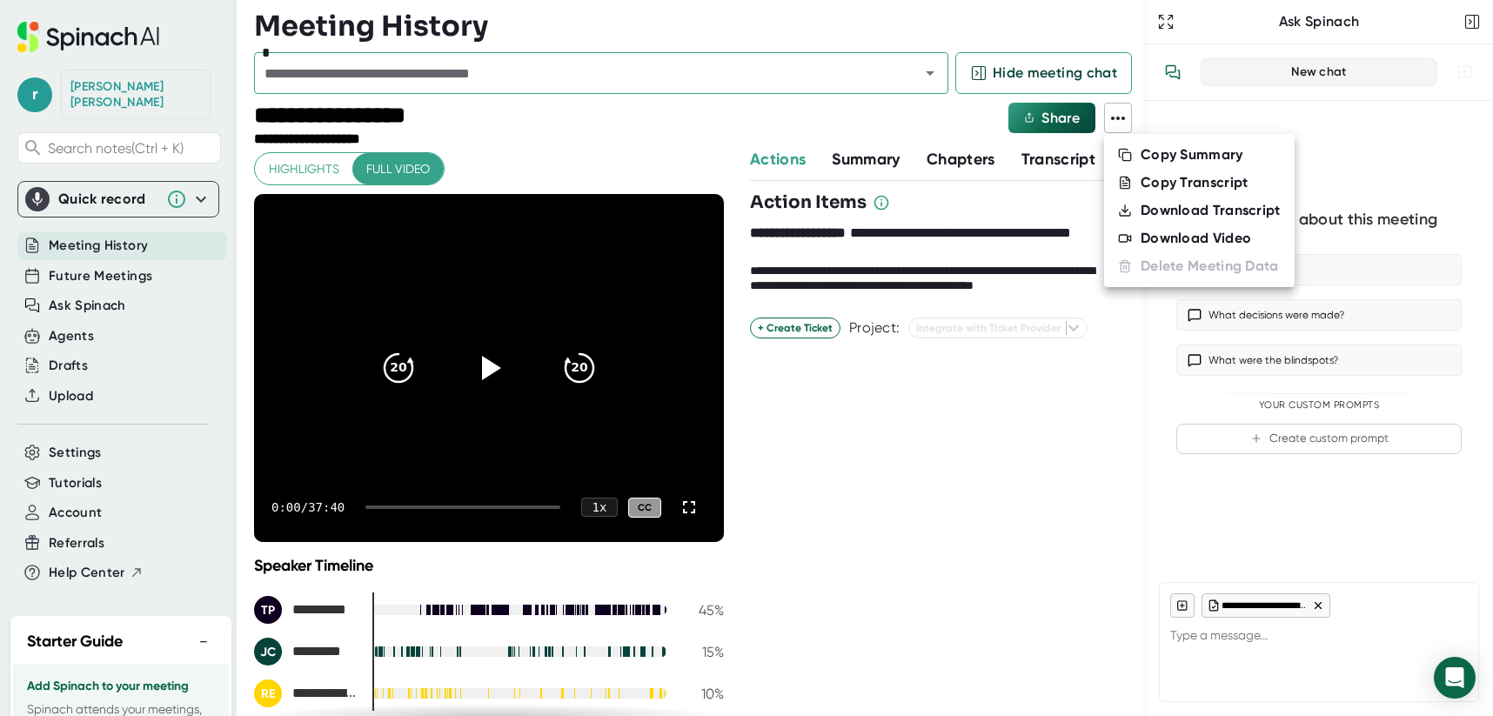
click at [940, 426] on div at bounding box center [746, 358] width 1493 height 716
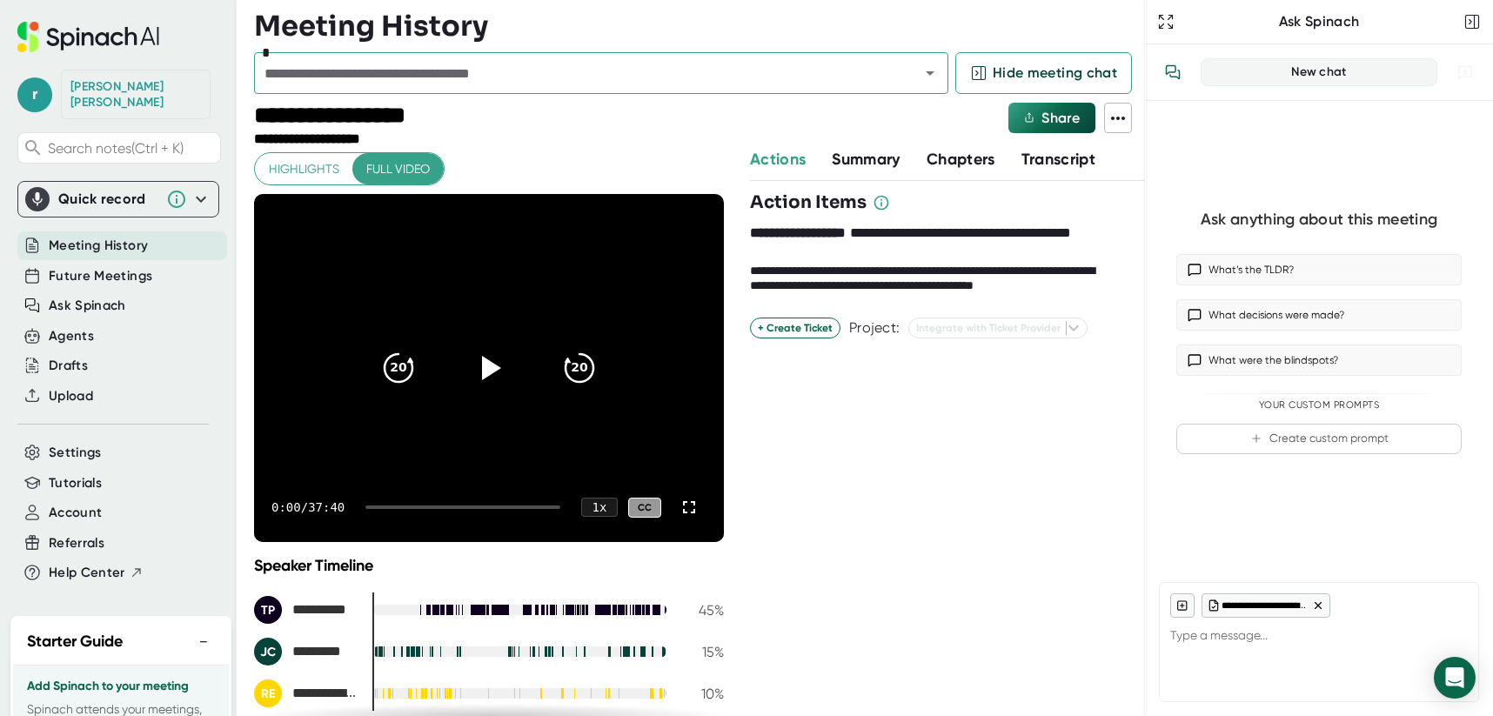
click at [1119, 119] on icon at bounding box center [1118, 118] width 21 height 21
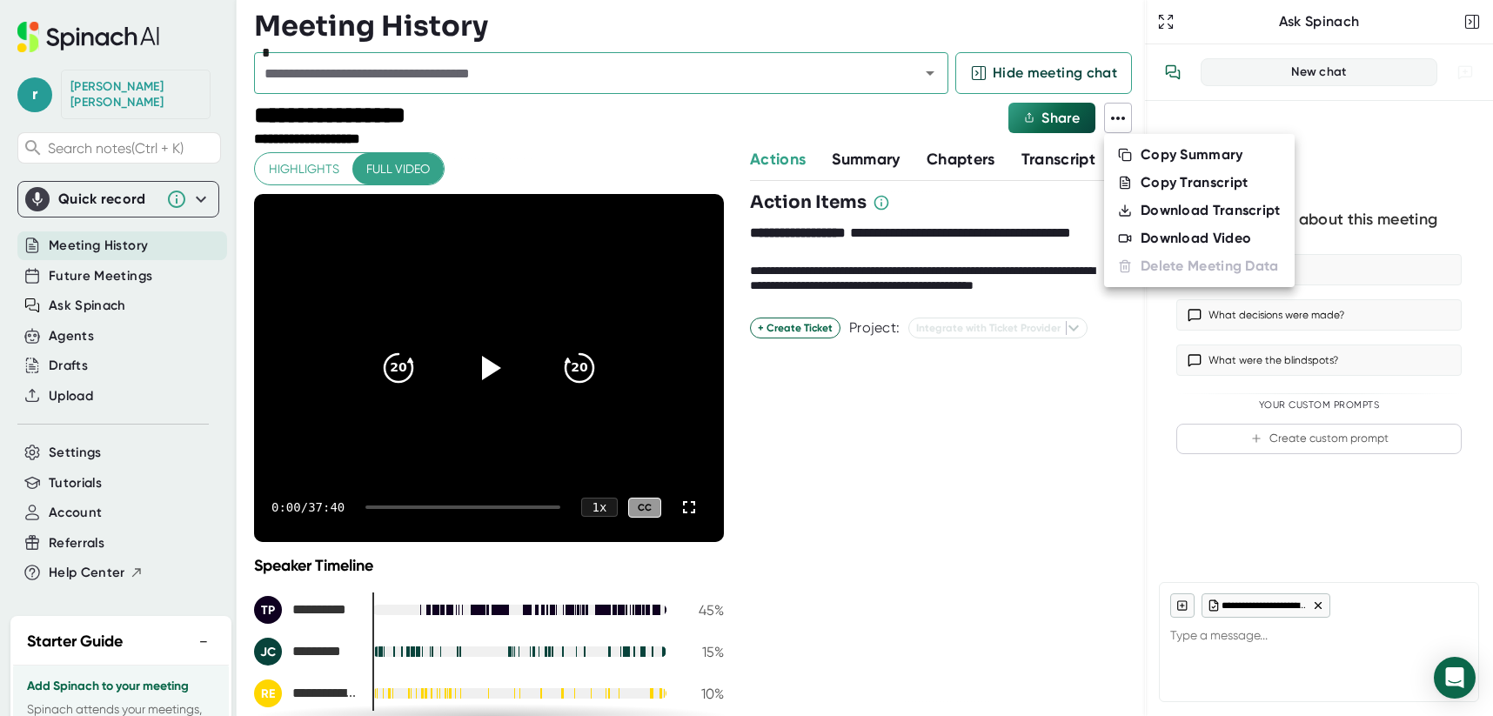
click at [70, 90] on div at bounding box center [746, 358] width 1493 height 716
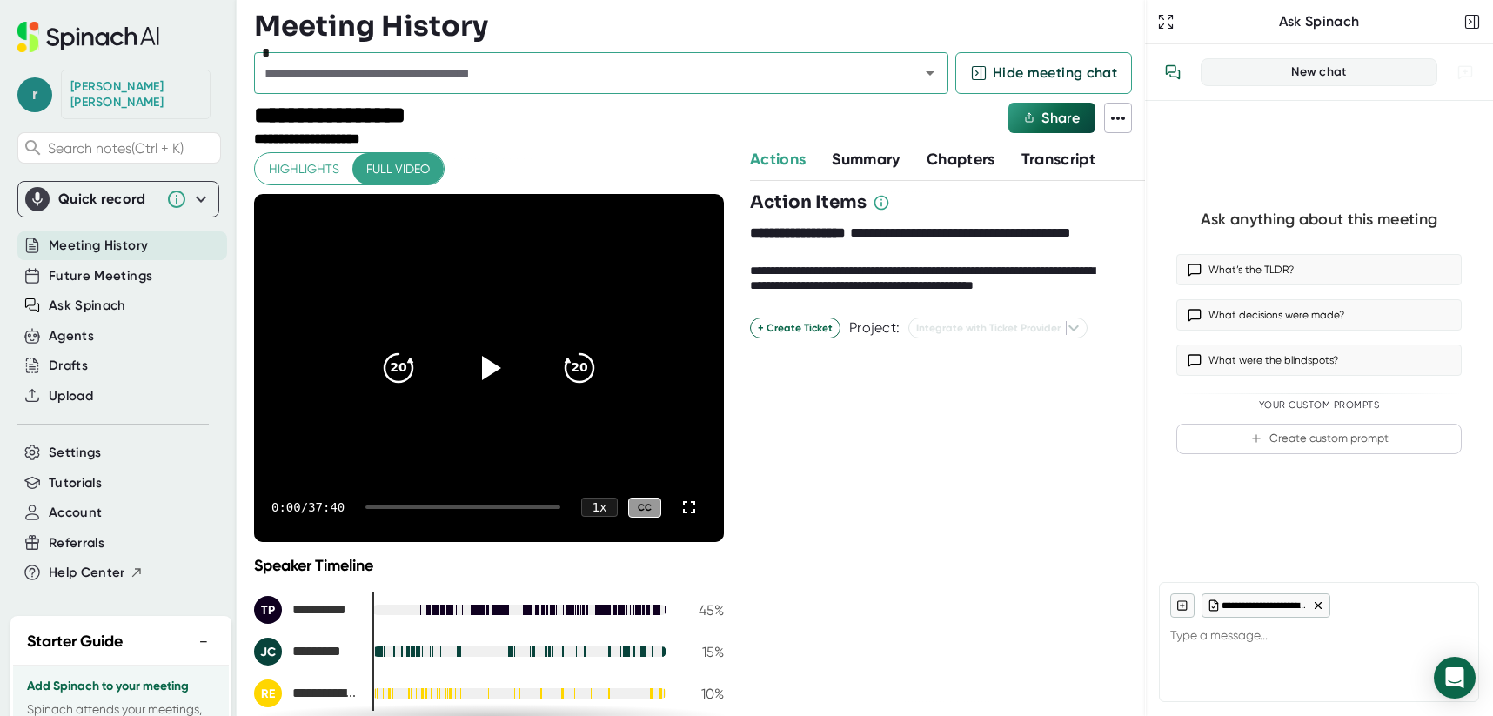
click at [35, 84] on span "r" at bounding box center [34, 94] width 35 height 35
click at [57, 205] on b "Logout" at bounding box center [75, 202] width 37 height 15
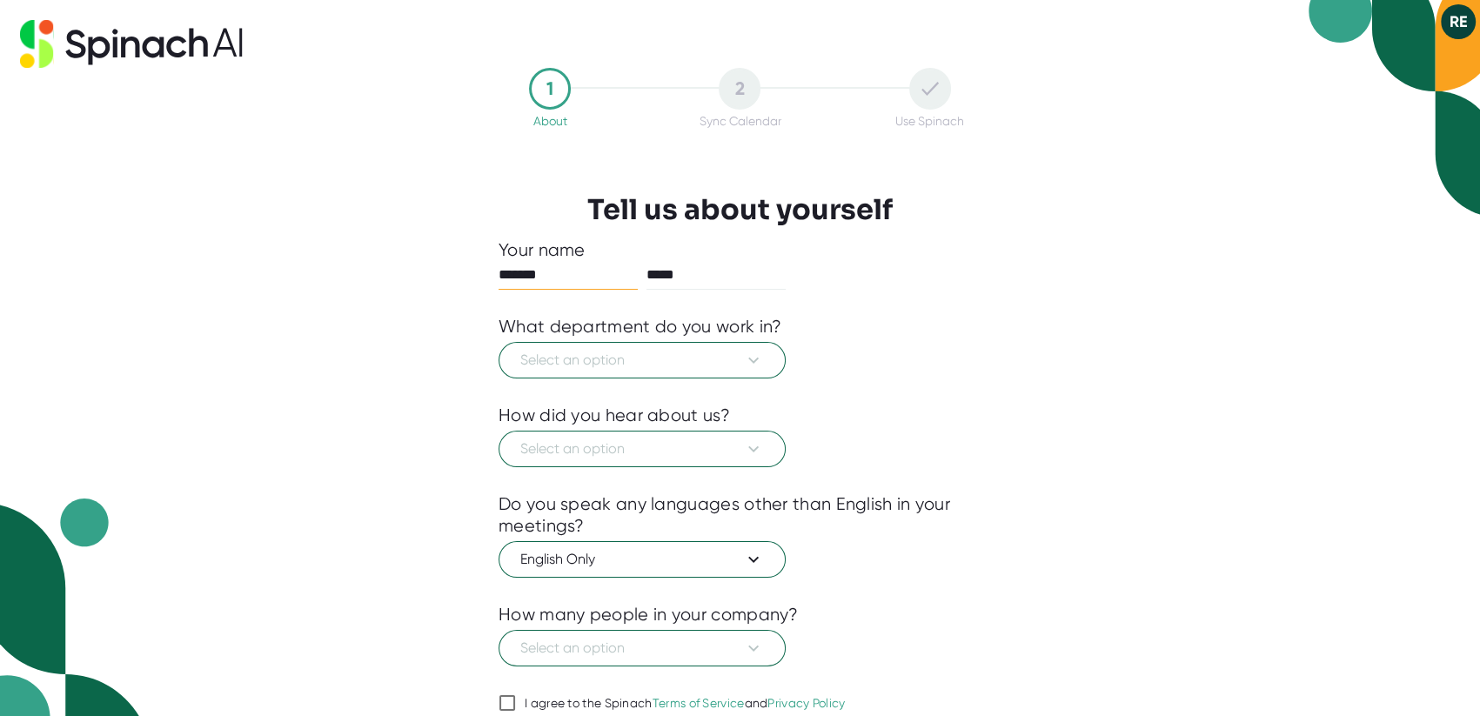
click at [1462, 24] on button "RE" at bounding box center [1458, 21] width 35 height 35
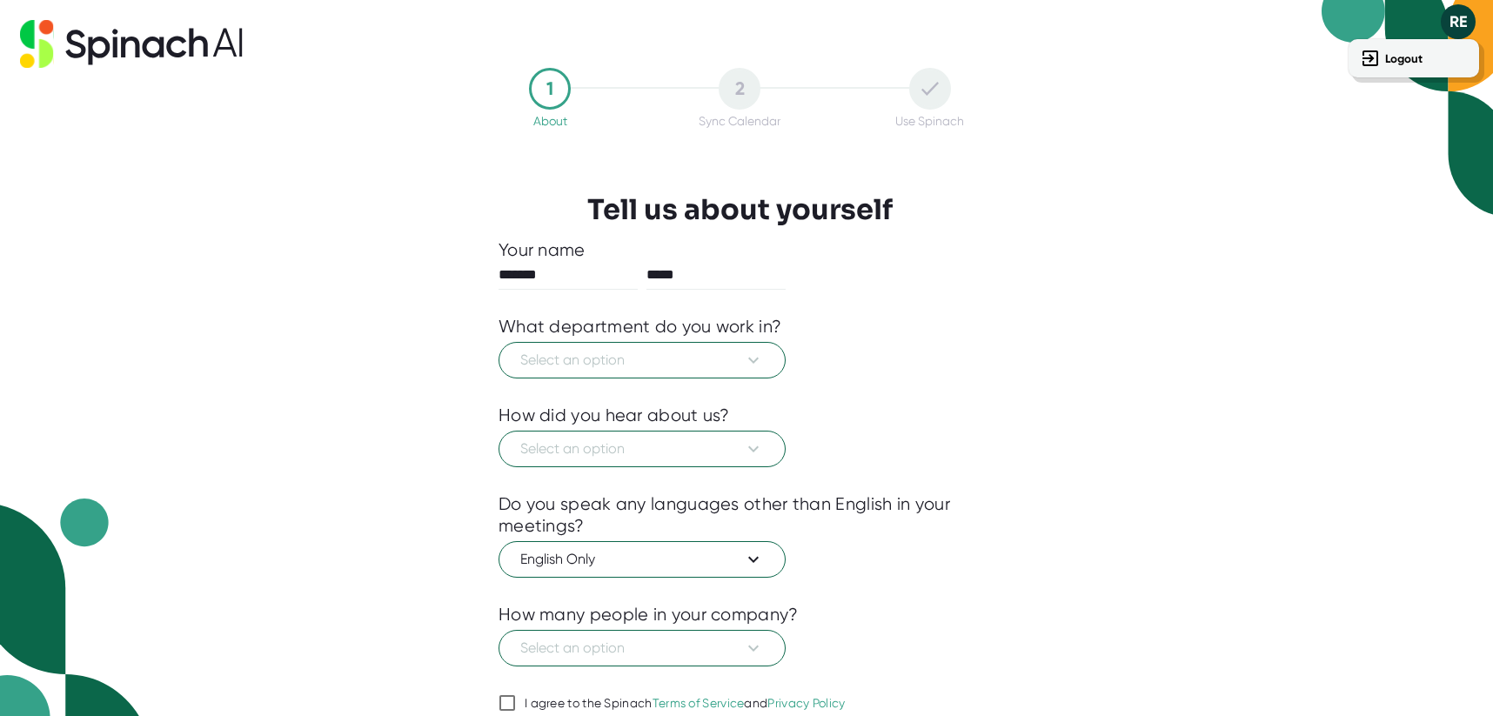
click at [794, 293] on div at bounding box center [746, 358] width 1493 height 716
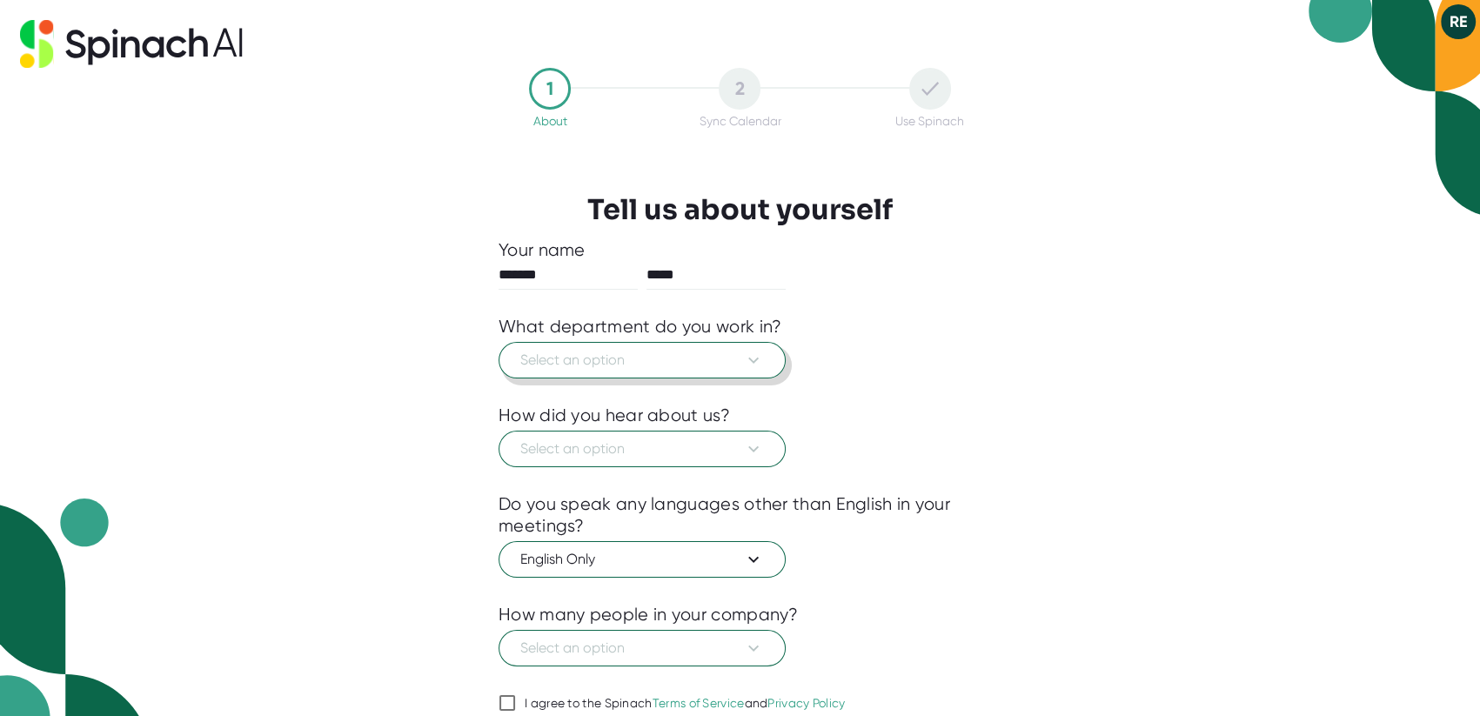
scroll to position [70, 0]
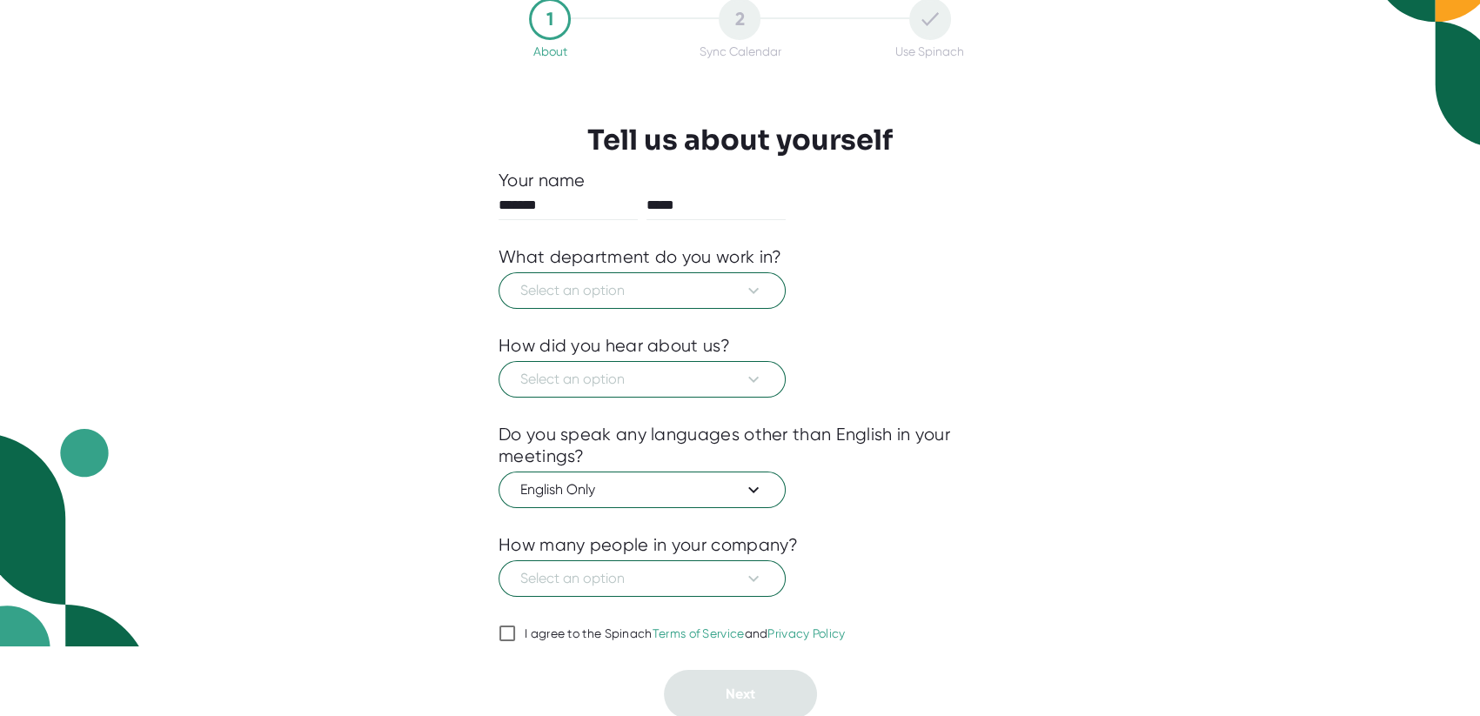
click at [500, 635] on input "I agree to the Spinach Terms of Service and Privacy Policy" at bounding box center [507, 633] width 17 height 21
checkbox input "true"
click at [628, 305] on button "Select an option" at bounding box center [642, 290] width 287 height 37
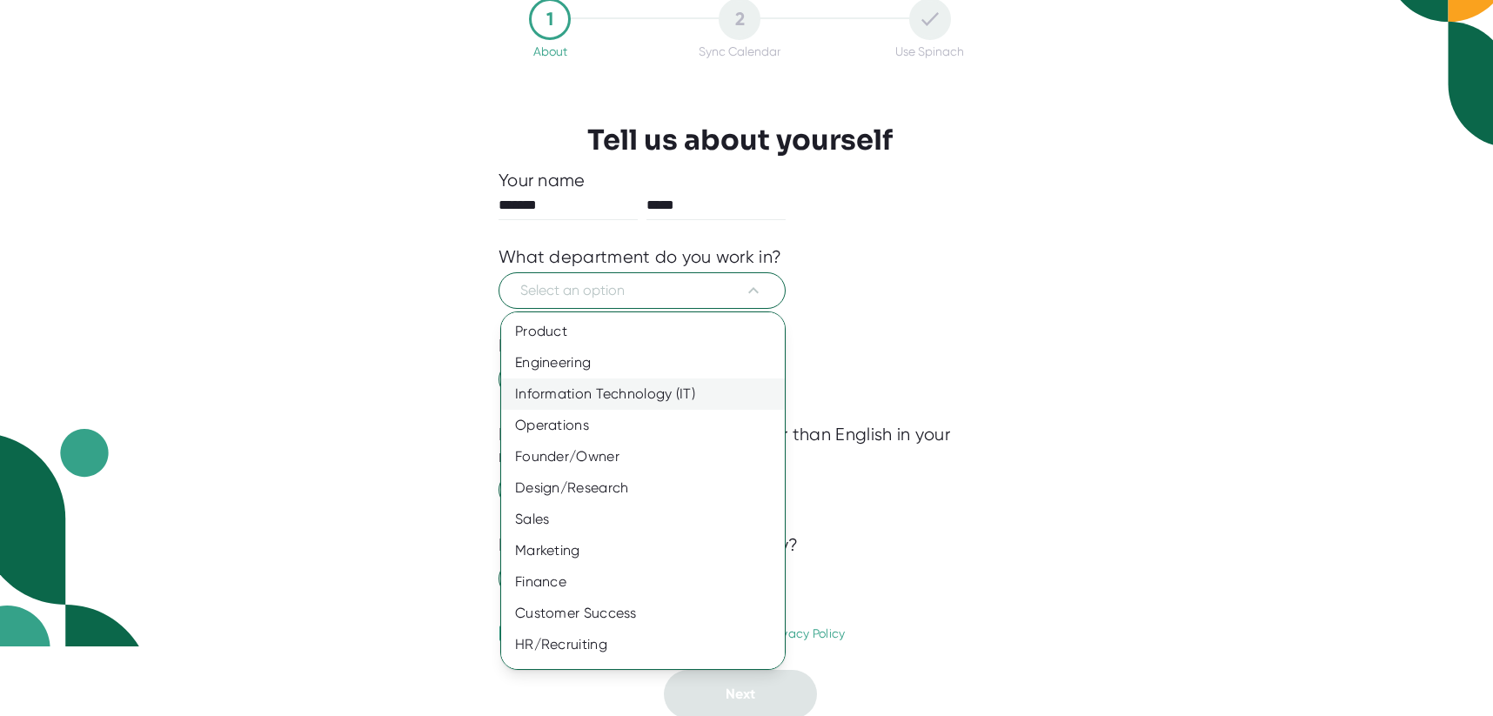
click at [610, 393] on div "Information Technology (IT)" at bounding box center [649, 394] width 297 height 31
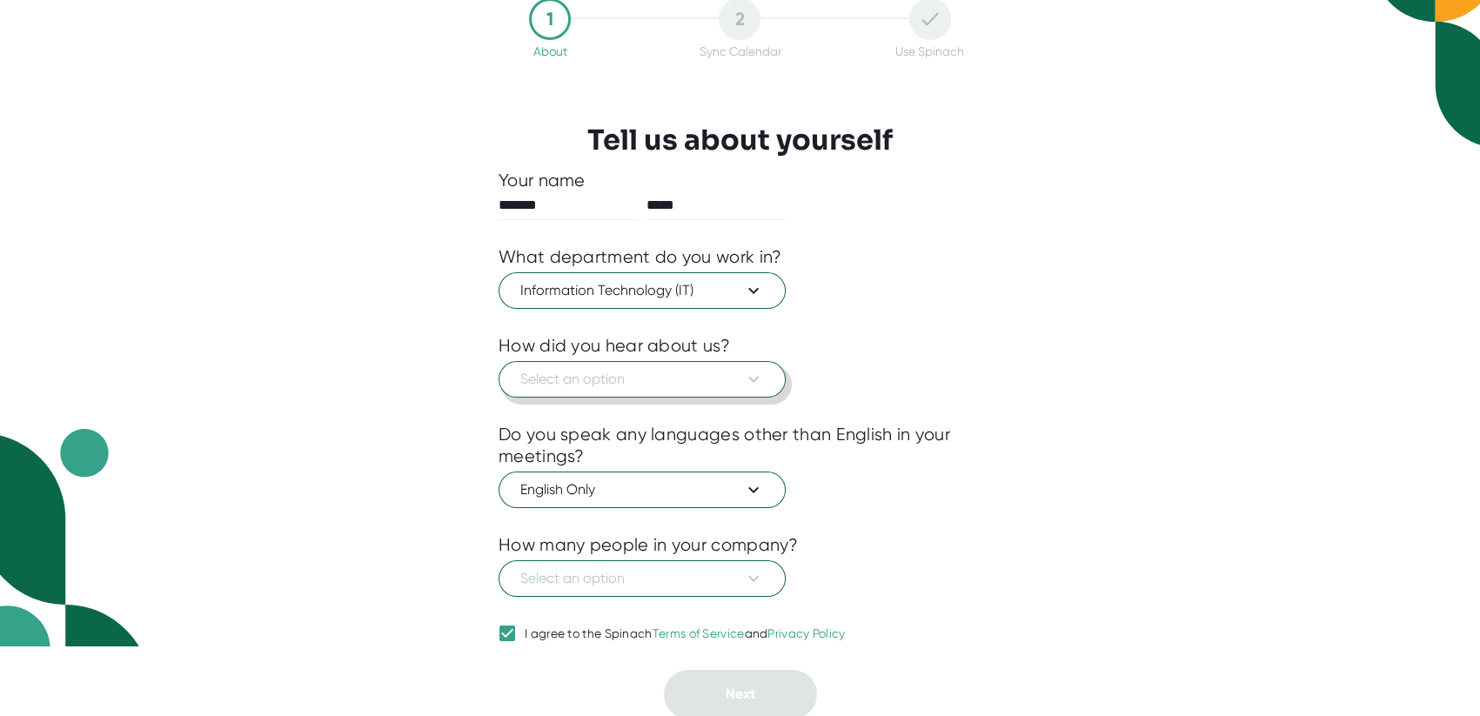
click at [620, 379] on span "Select an option" at bounding box center [642, 379] width 244 height 21
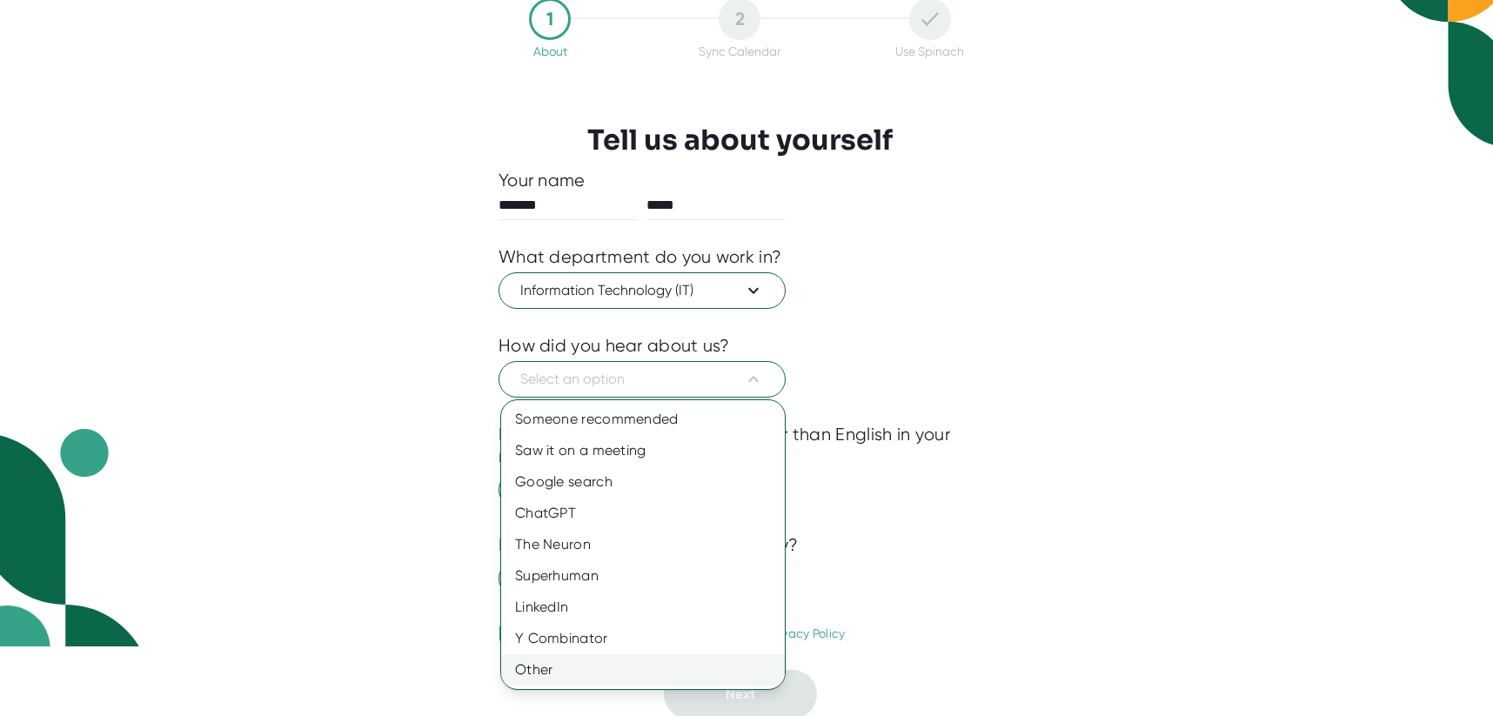
click at [542, 668] on div "Other" at bounding box center [643, 669] width 284 height 31
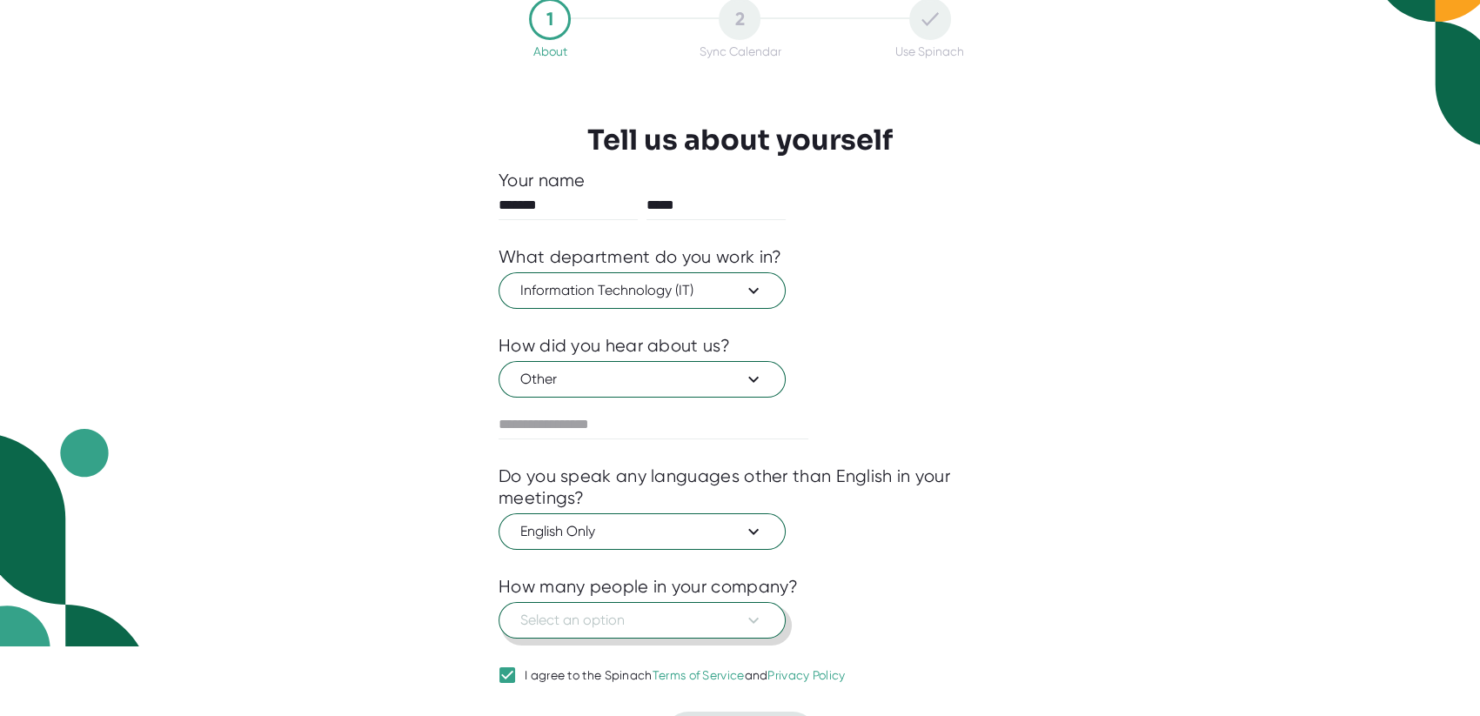
click at [624, 626] on span "Select an option" at bounding box center [642, 620] width 244 height 21
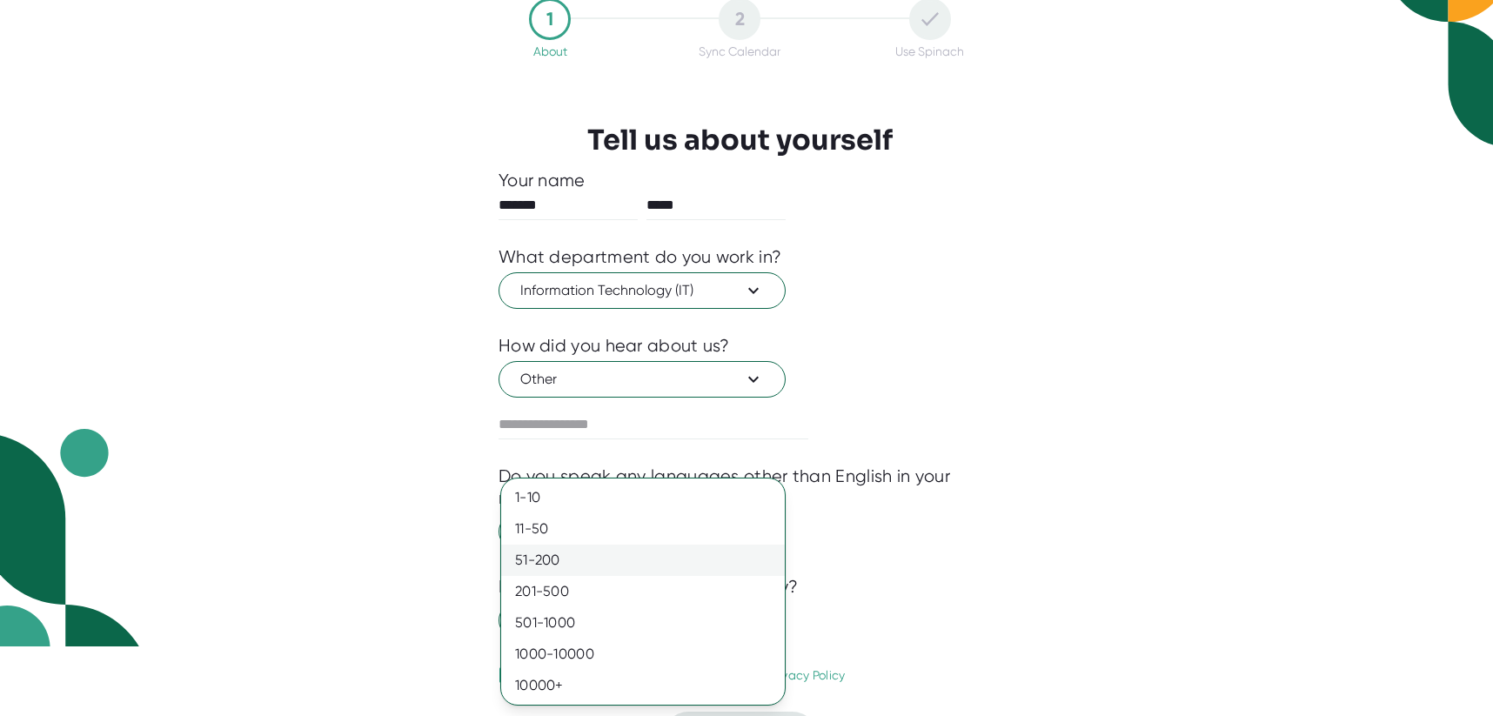
click at [532, 560] on div "51-200" at bounding box center [643, 560] width 284 height 31
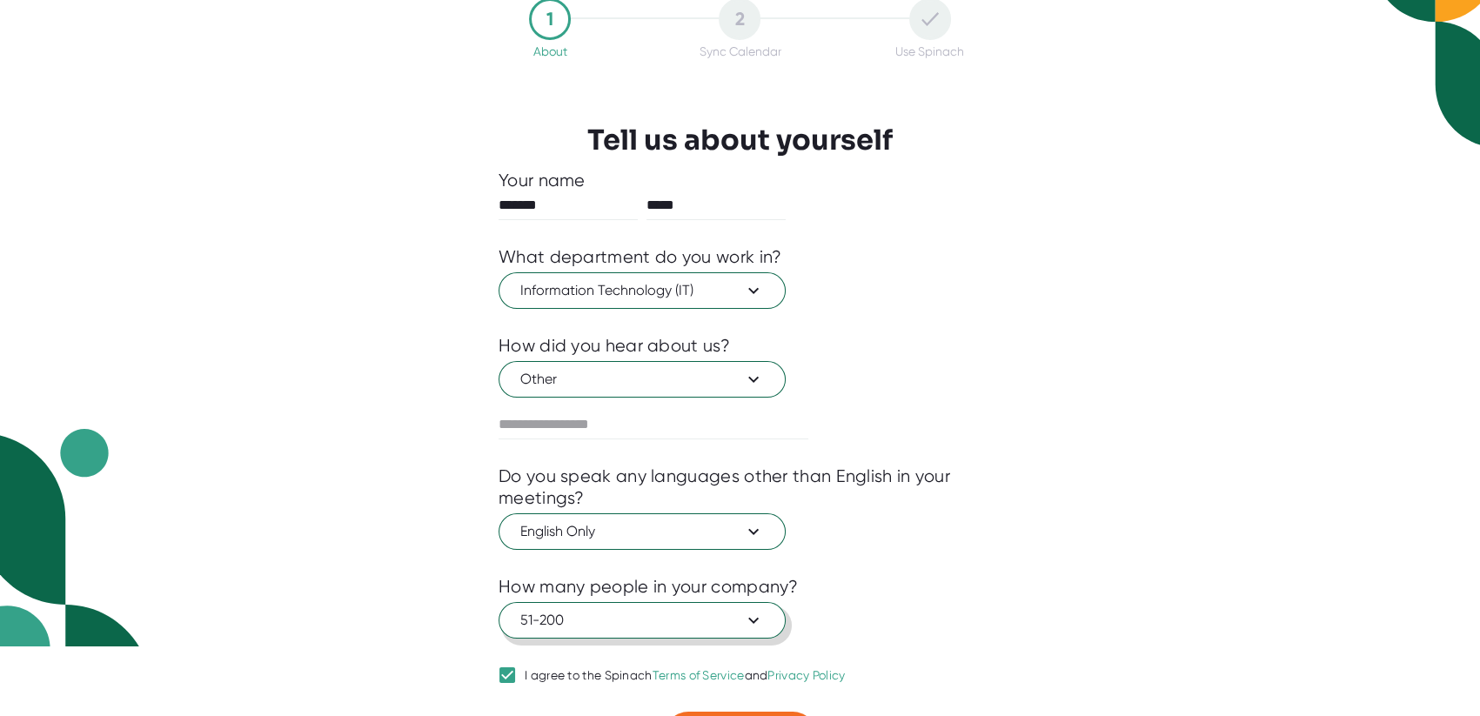
scroll to position [111, 0]
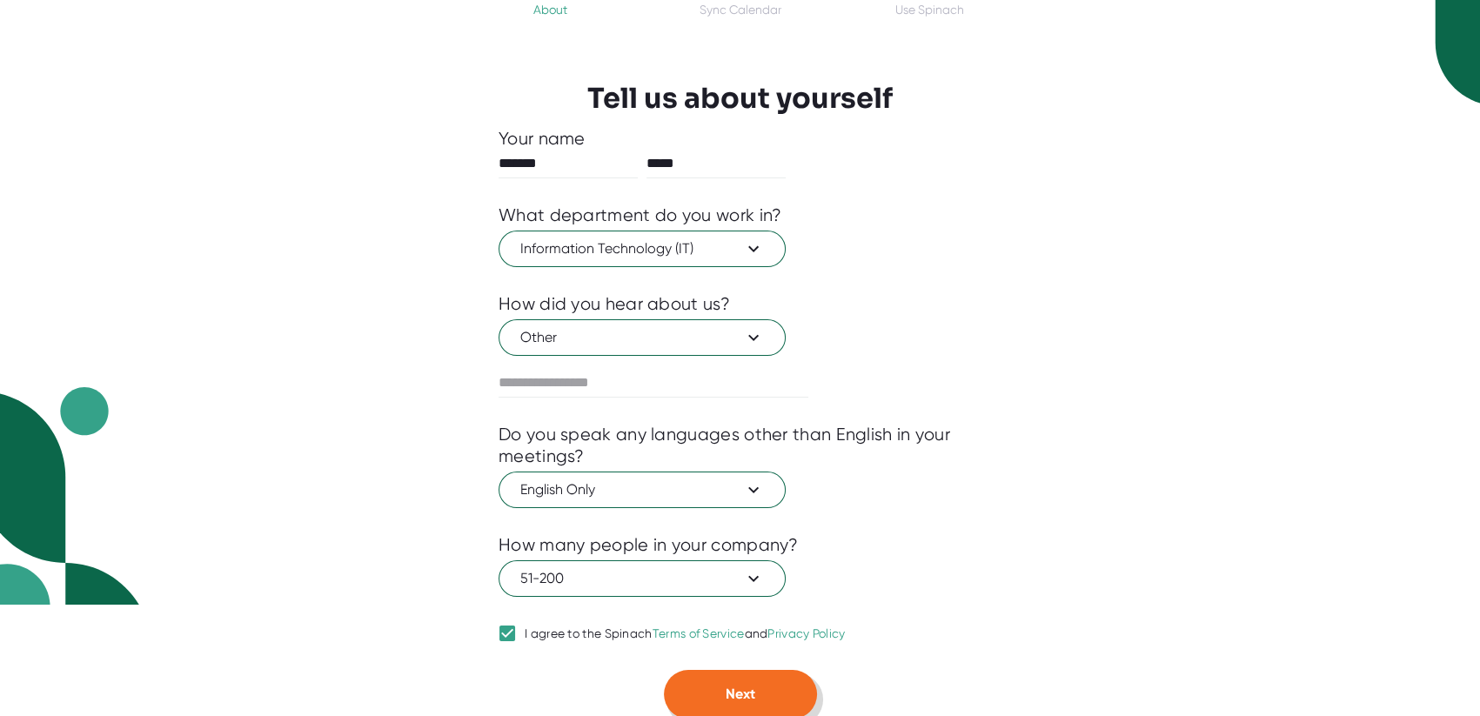
click at [724, 677] on button "Next" at bounding box center [740, 694] width 153 height 49
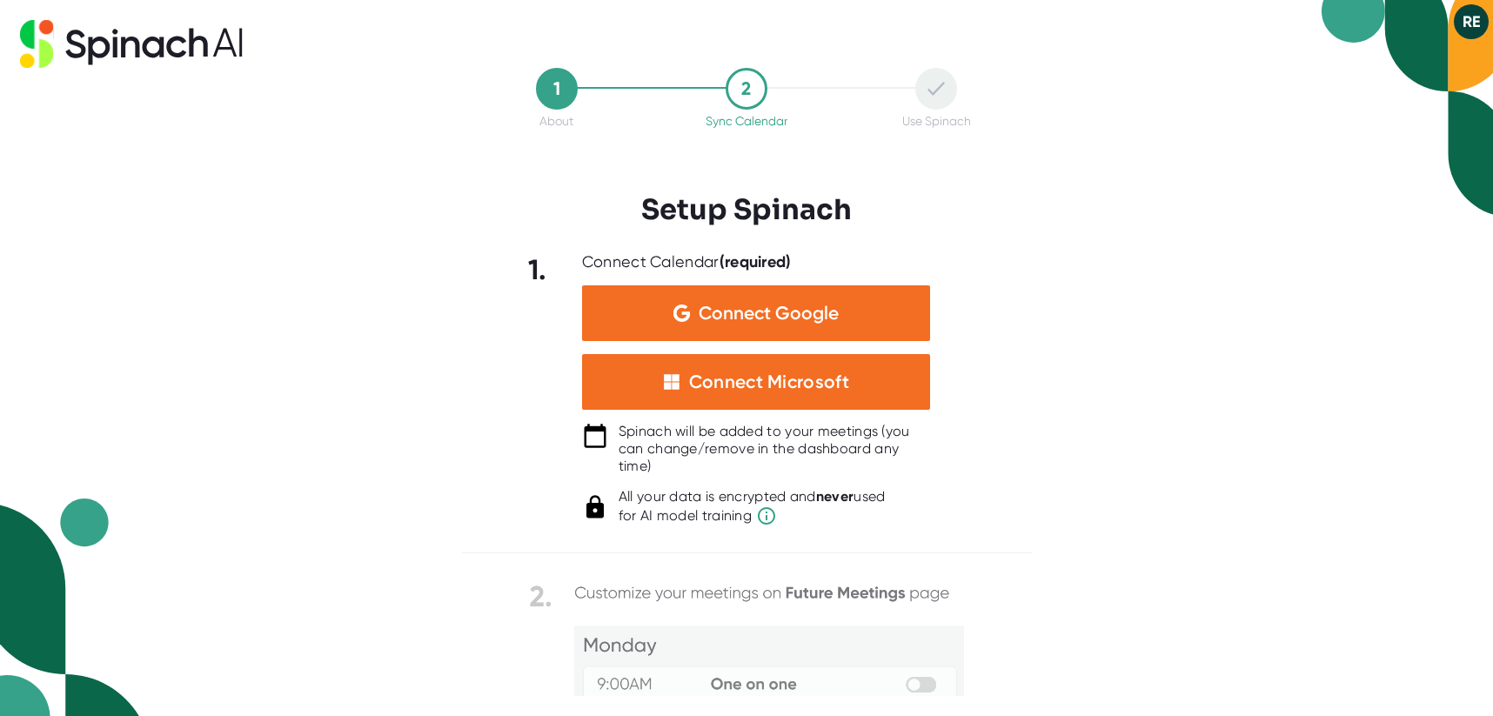
scroll to position [174, 0]
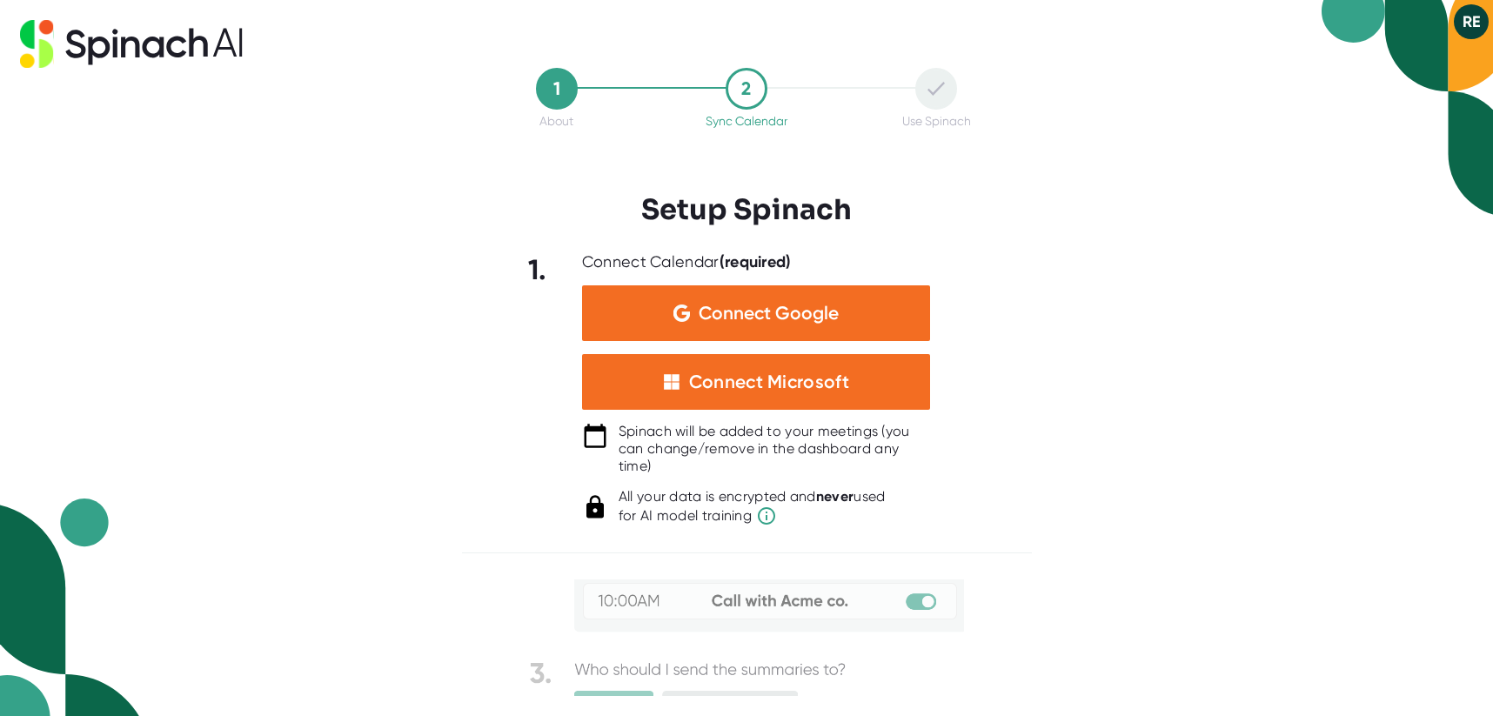
click at [633, 446] on div "Spinach will be added to your meetings (you can change/remove in the dashboard …" at bounding box center [775, 449] width 312 height 52
click at [623, 501] on div "All your data is encrypted and never used for AI model training" at bounding box center [752, 507] width 267 height 38
click at [594, 509] on icon at bounding box center [595, 507] width 26 height 26
drag, startPoint x: 682, startPoint y: 597, endPoint x: 692, endPoint y: 590, distance: 11.8
click at [682, 598] on img at bounding box center [746, 583] width 435 height 354
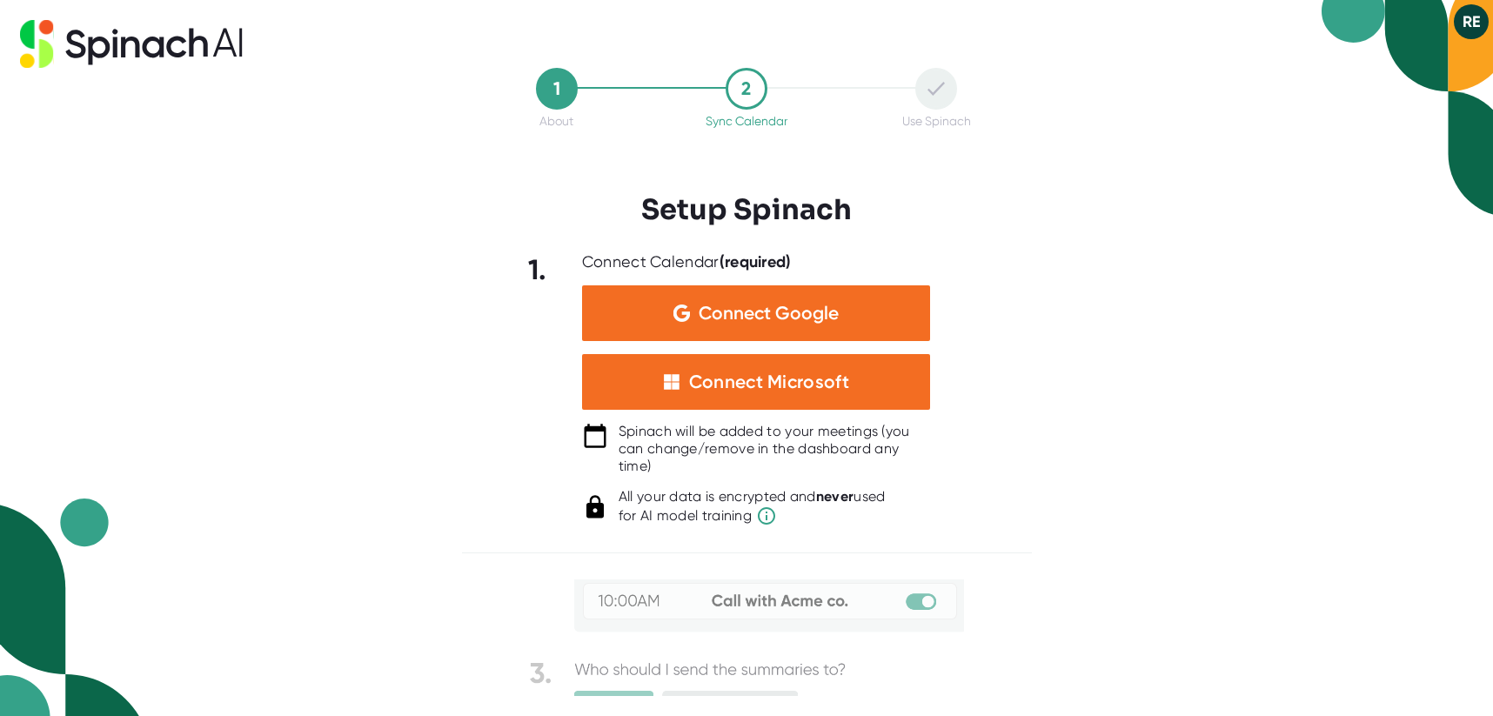
scroll to position [285, 0]
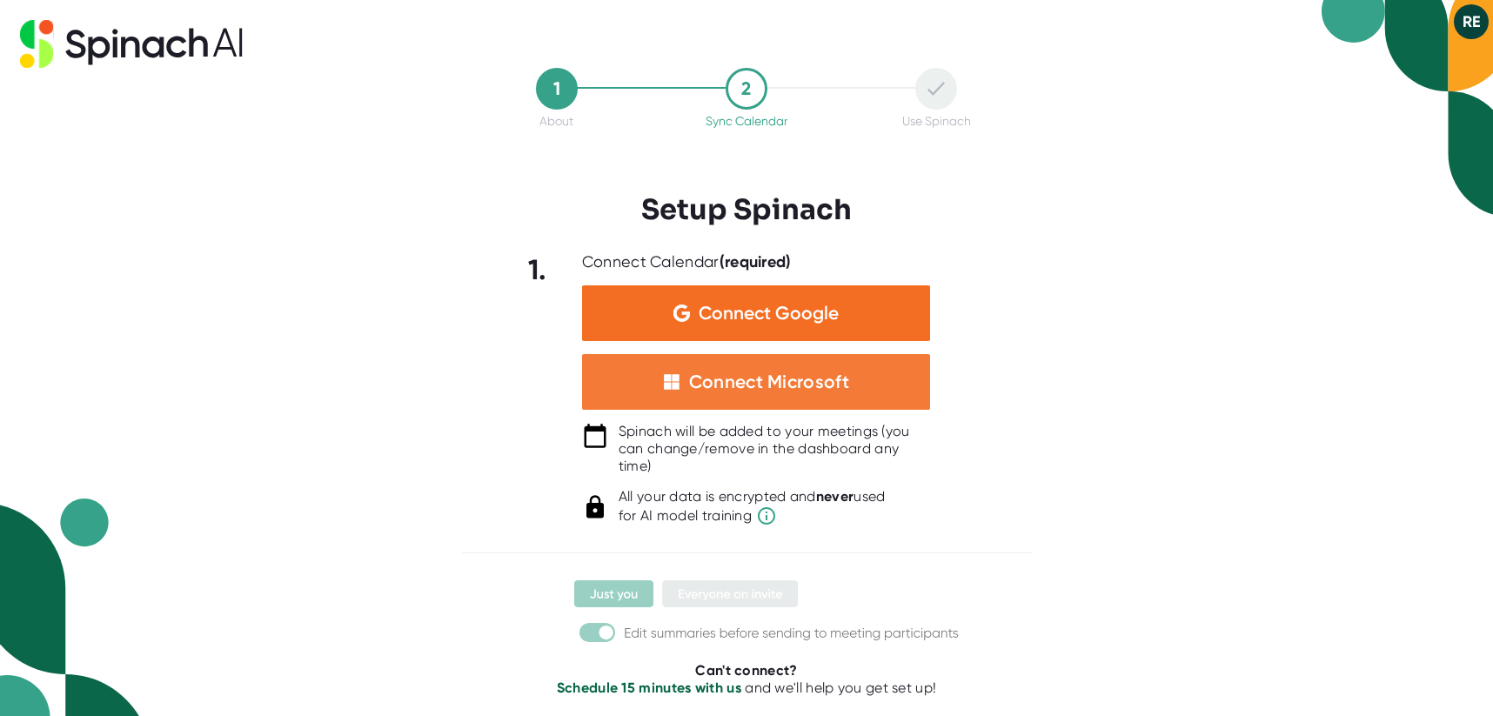
click at [667, 403] on div "Connect Microsoft" at bounding box center [756, 382] width 348 height 56
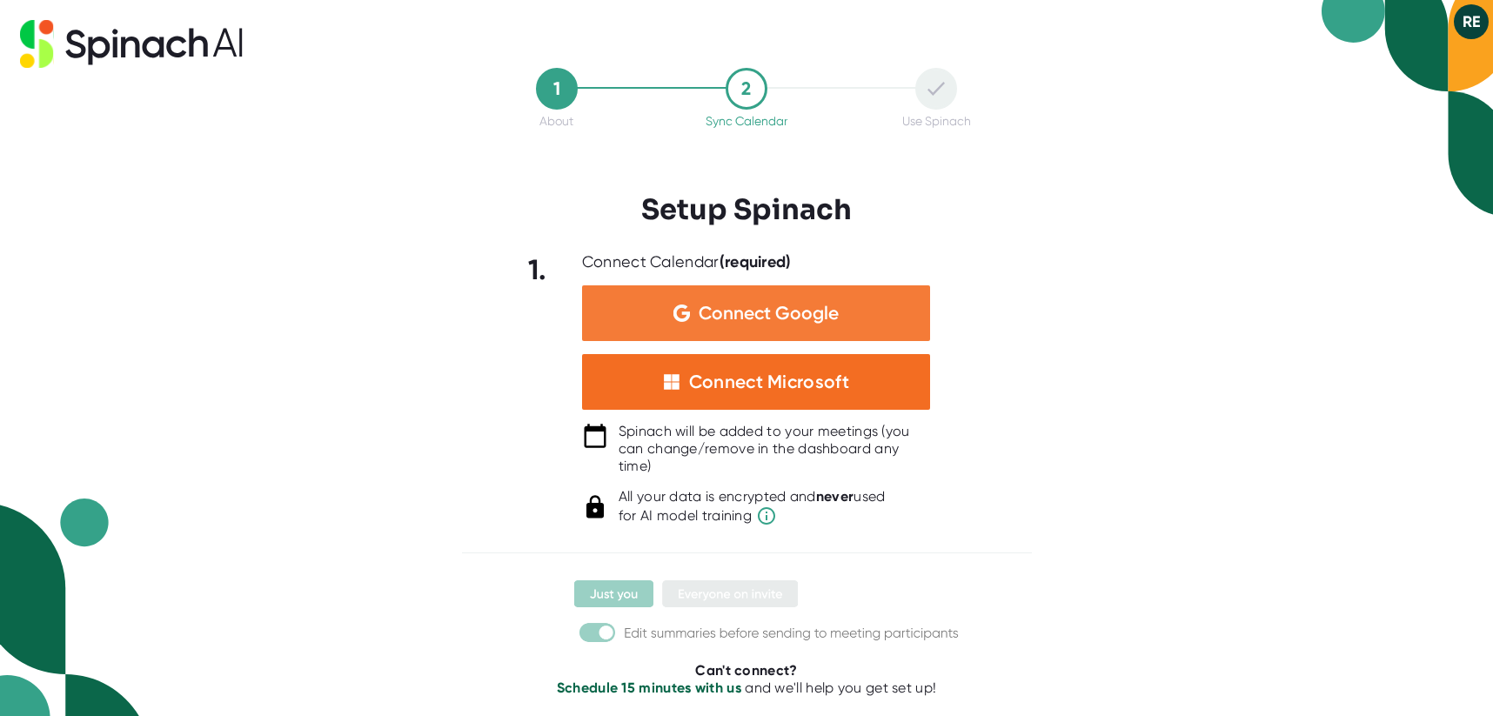
click at [721, 315] on span "Connect Google" at bounding box center [769, 313] width 140 height 17
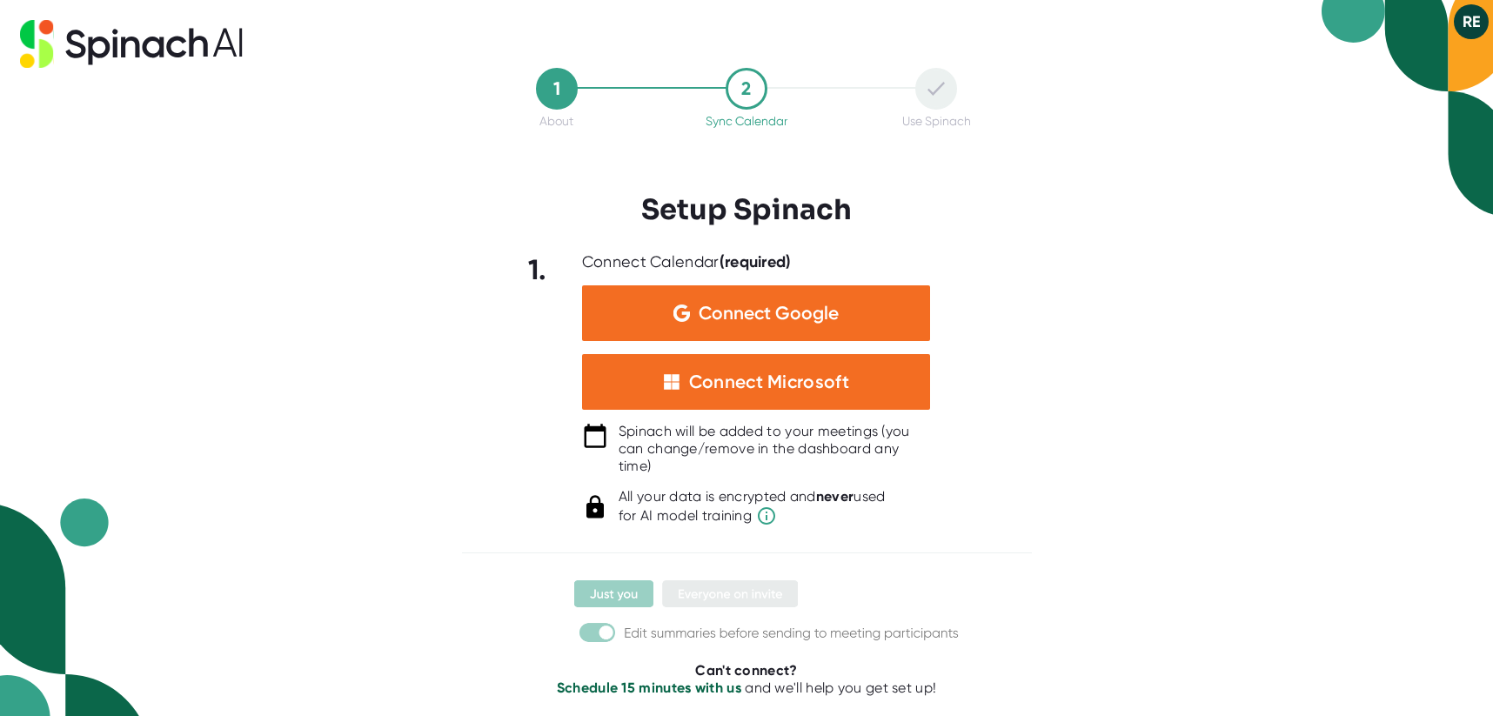
click at [597, 513] on icon at bounding box center [595, 506] width 17 height 23
click at [842, 493] on b "never" at bounding box center [835, 496] width 38 height 17
click at [595, 511] on icon at bounding box center [595, 506] width 17 height 23
click at [768, 513] on icon at bounding box center [766, 516] width 21 height 21
click at [631, 583] on img at bounding box center [746, 472] width 435 height 354
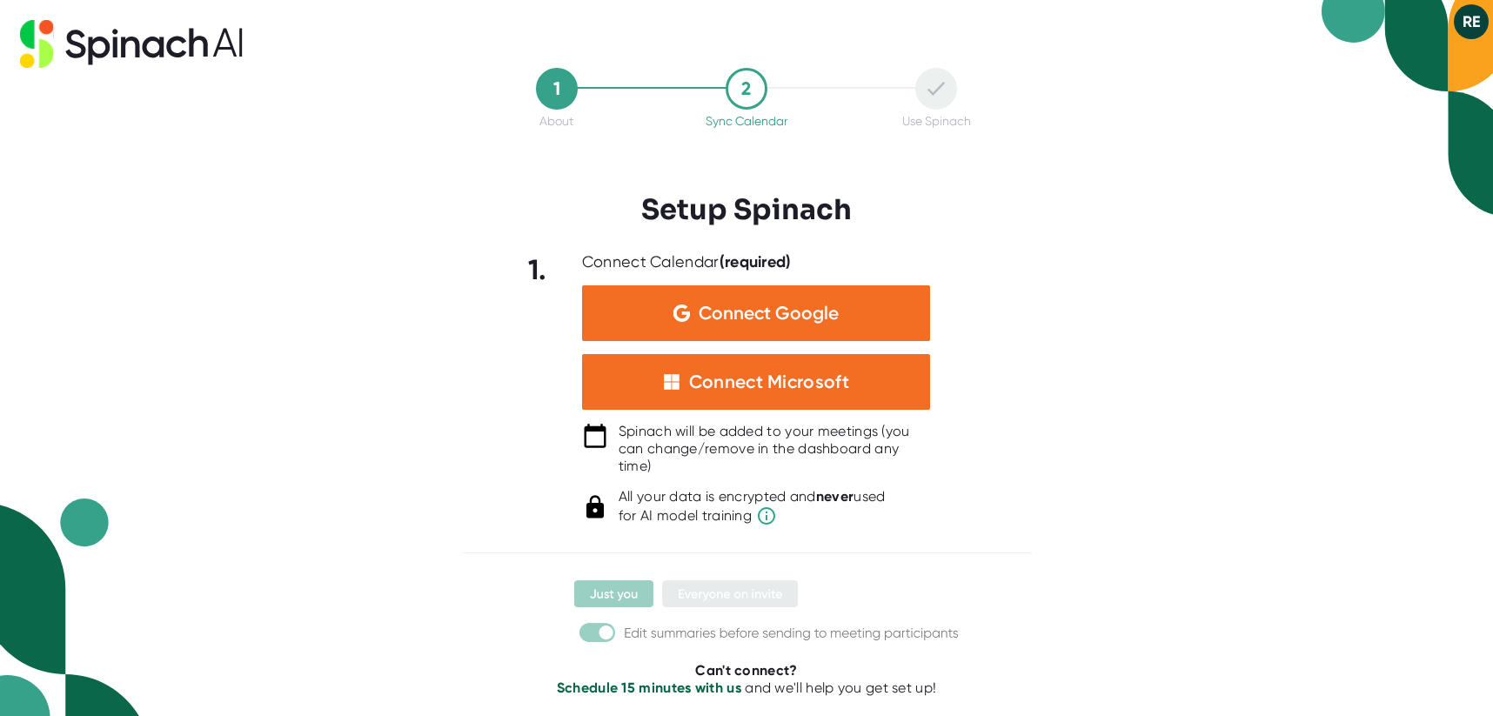
click at [594, 434] on icon at bounding box center [595, 436] width 26 height 26
click at [613, 589] on img at bounding box center [746, 472] width 435 height 354
click at [660, 593] on img at bounding box center [746, 472] width 435 height 354
click at [758, 95] on div "2" at bounding box center [747, 89] width 42 height 42
click at [941, 93] on icon at bounding box center [936, 89] width 17 height 14
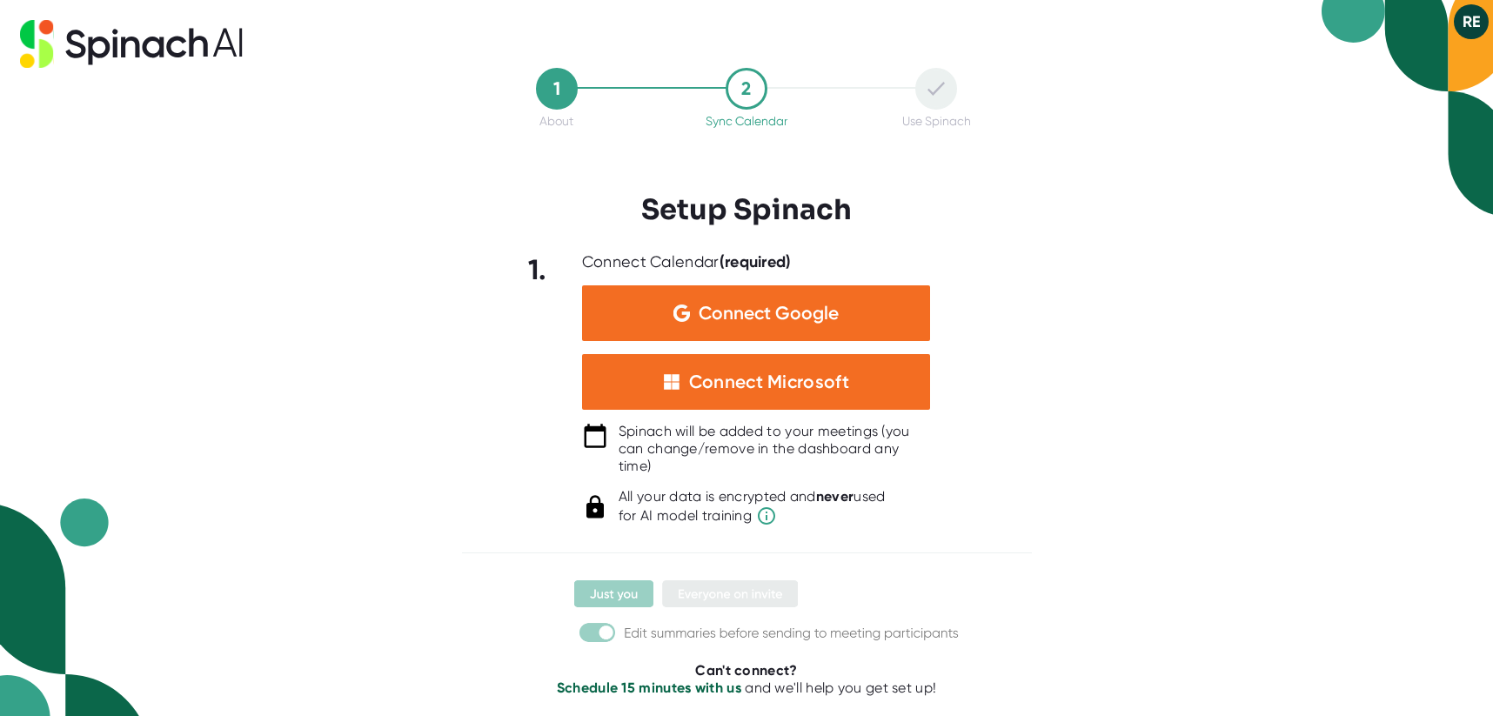
click at [81, 37] on icon at bounding box center [131, 44] width 223 height 48
click at [41, 48] on icon at bounding box center [36, 44] width 33 height 48
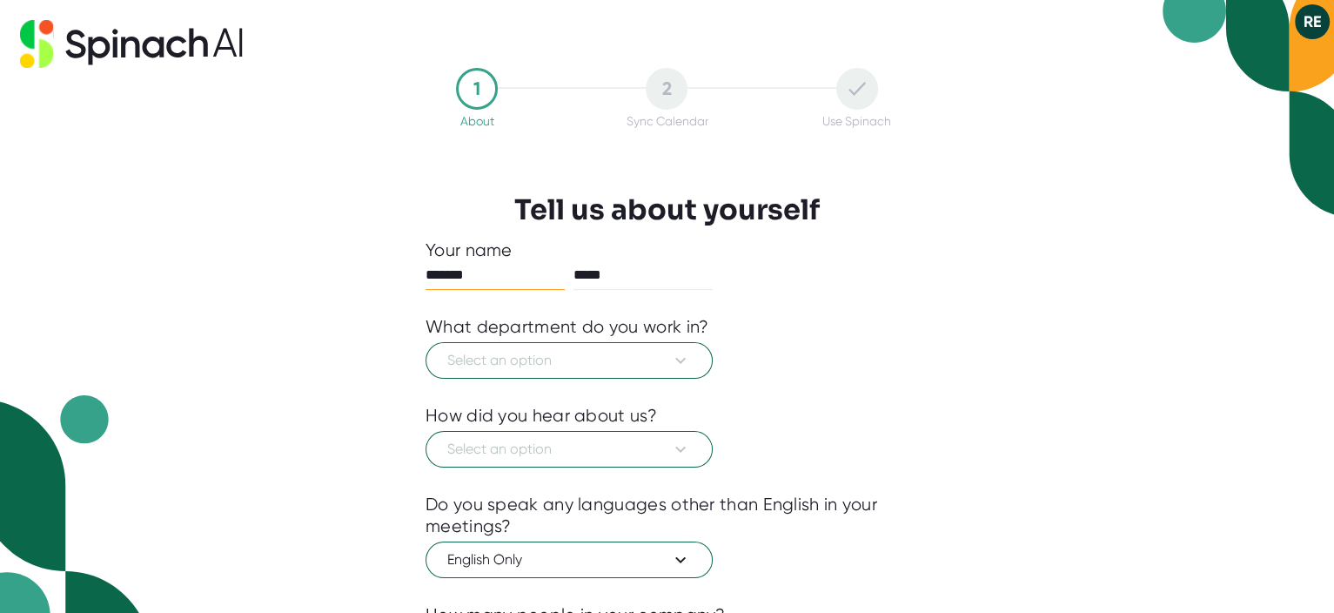
click at [1312, 23] on button "RE" at bounding box center [1312, 21] width 35 height 35
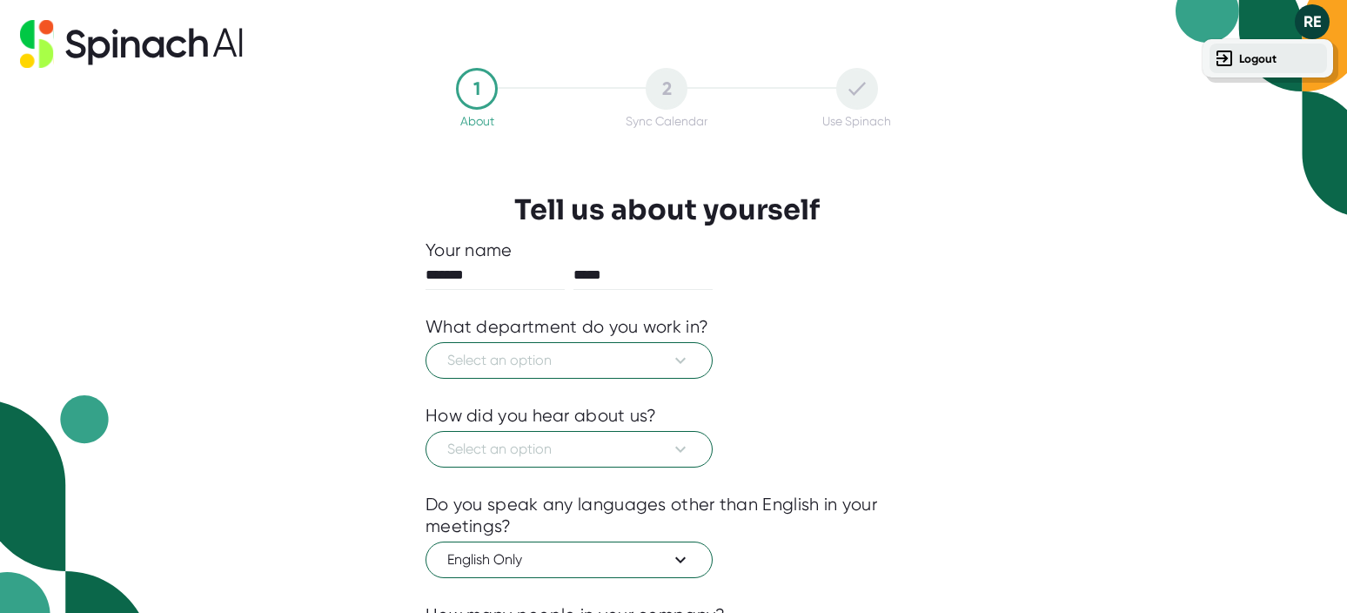
click at [1232, 62] on icon at bounding box center [1224, 58] width 21 height 21
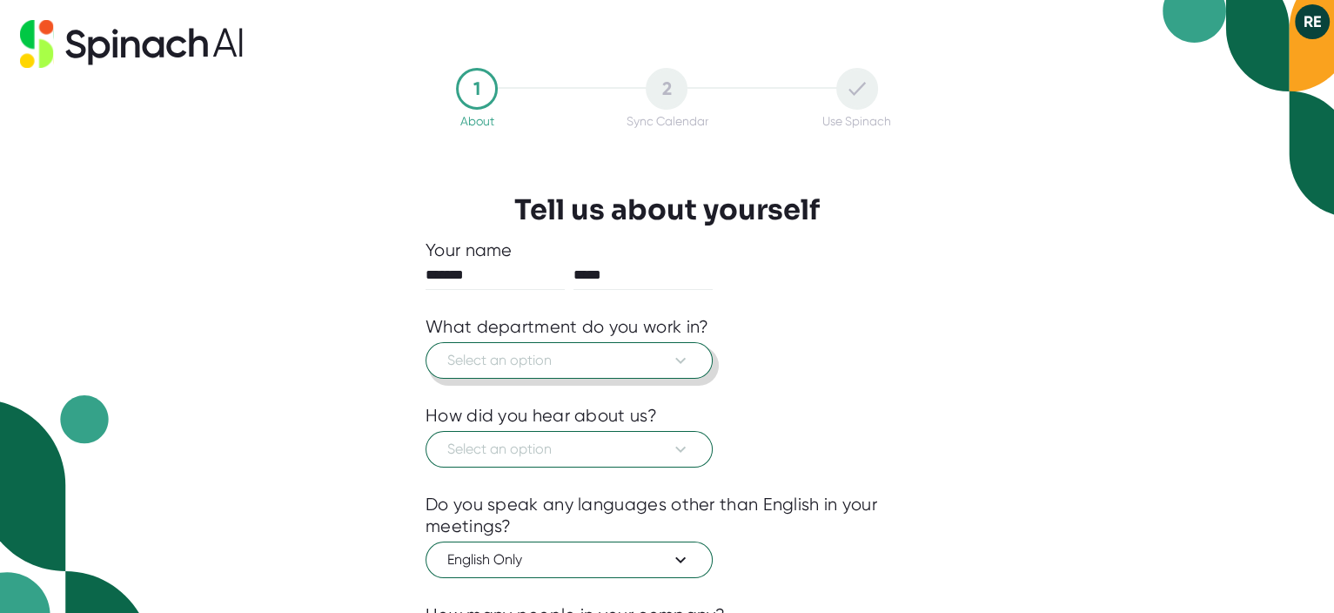
click at [627, 359] on span "Select an option" at bounding box center [569, 360] width 244 height 21
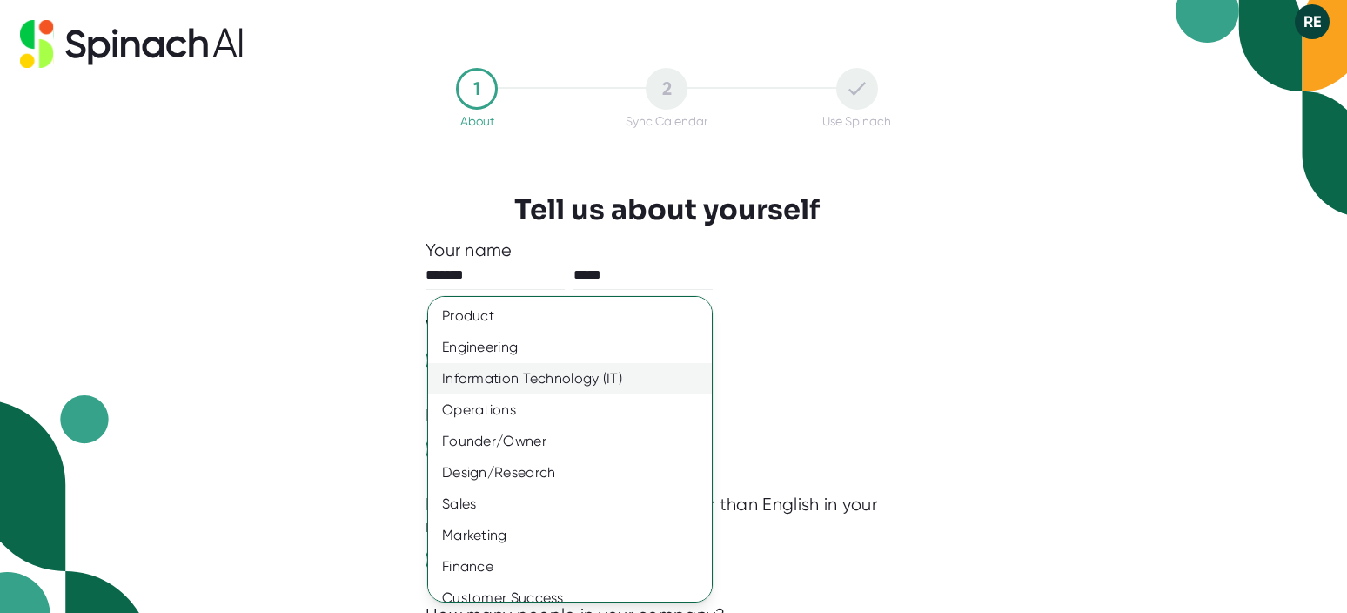
click at [499, 375] on div "Information Technology (IT)" at bounding box center [576, 378] width 297 height 31
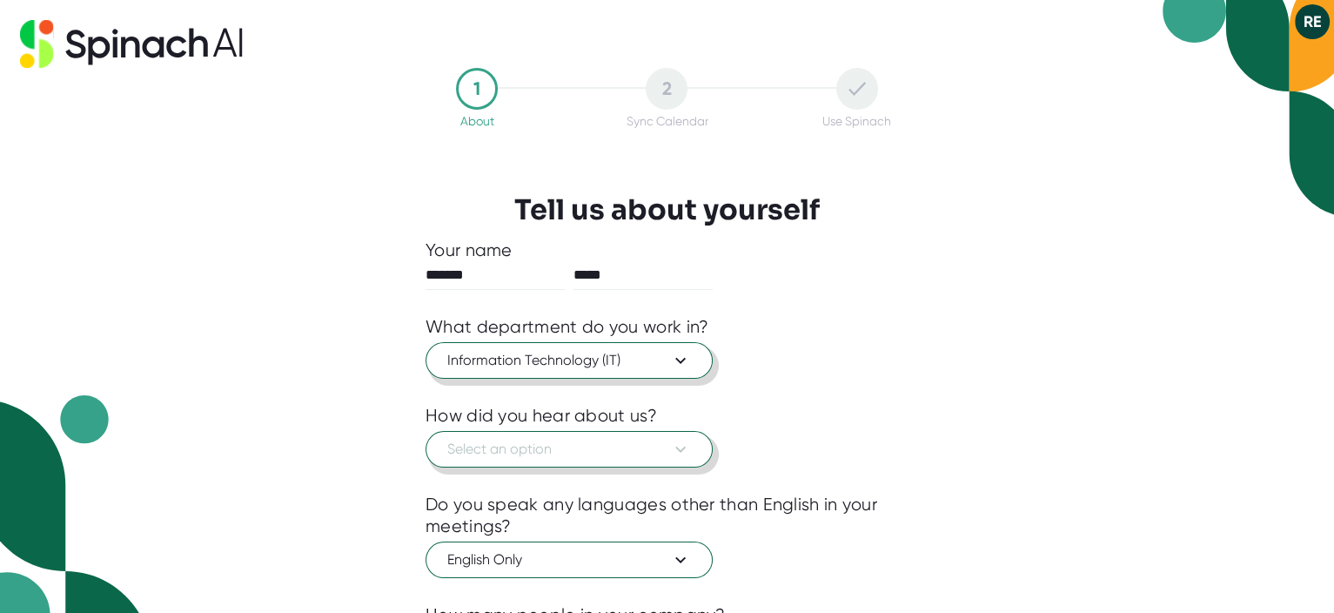
scroll to position [87, 0]
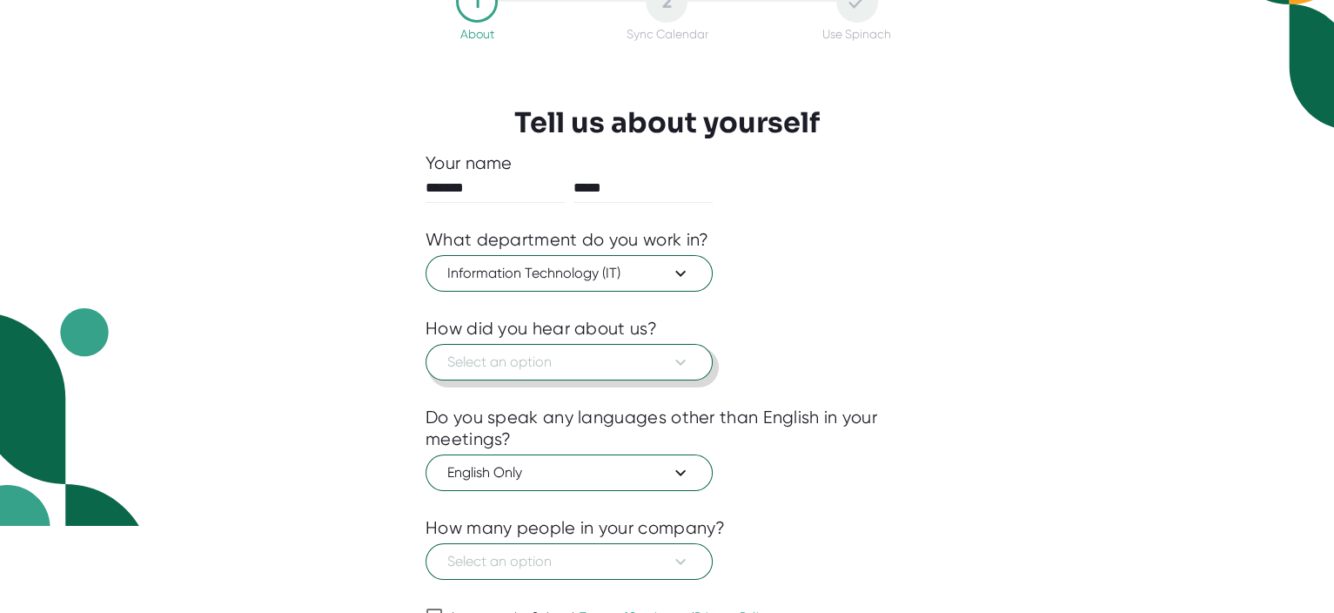
click at [543, 354] on span "Select an option" at bounding box center [569, 362] width 244 height 21
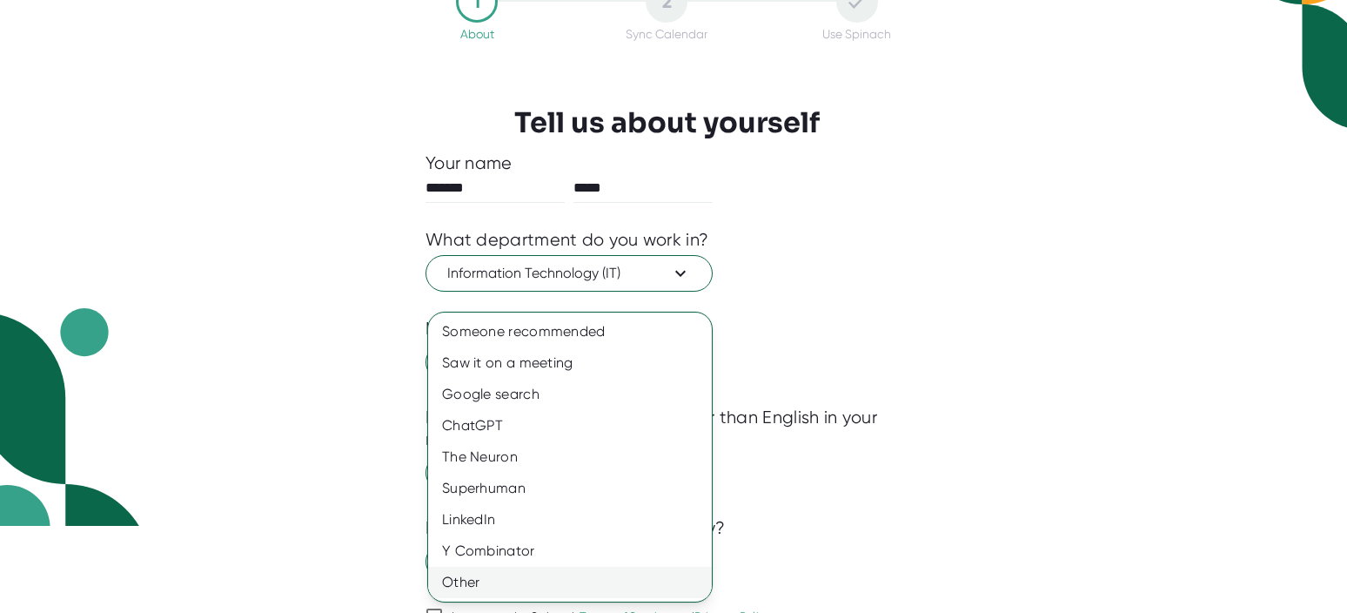
click at [453, 578] on div "Other" at bounding box center [570, 582] width 284 height 31
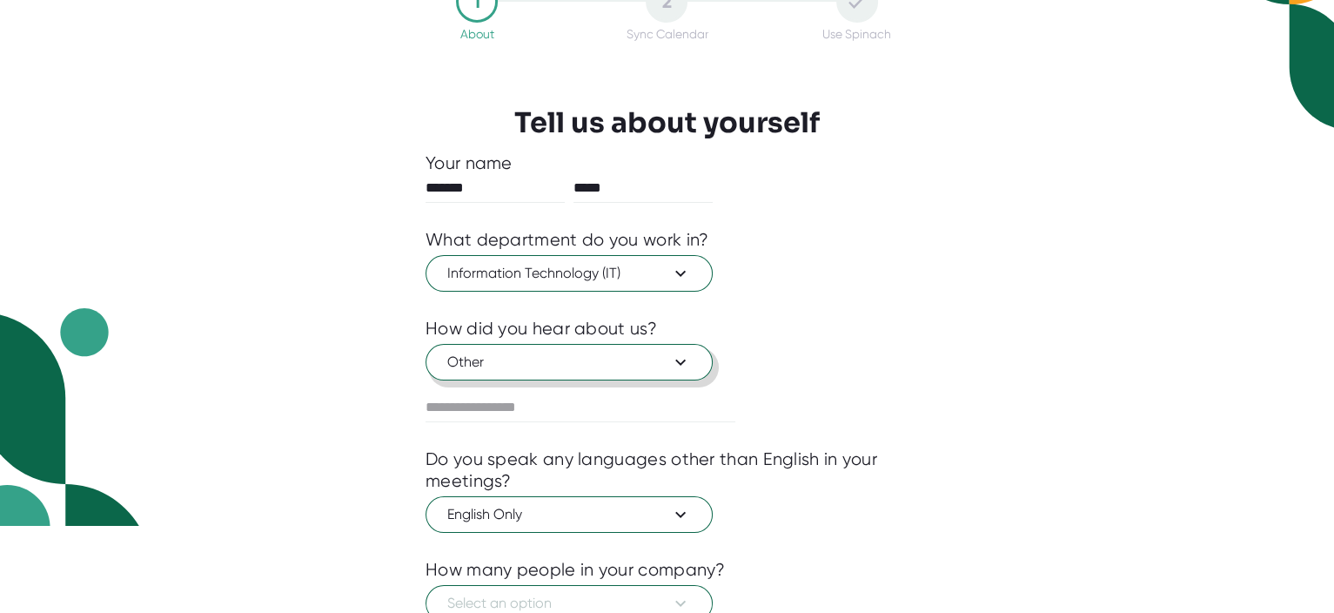
scroll to position [215, 0]
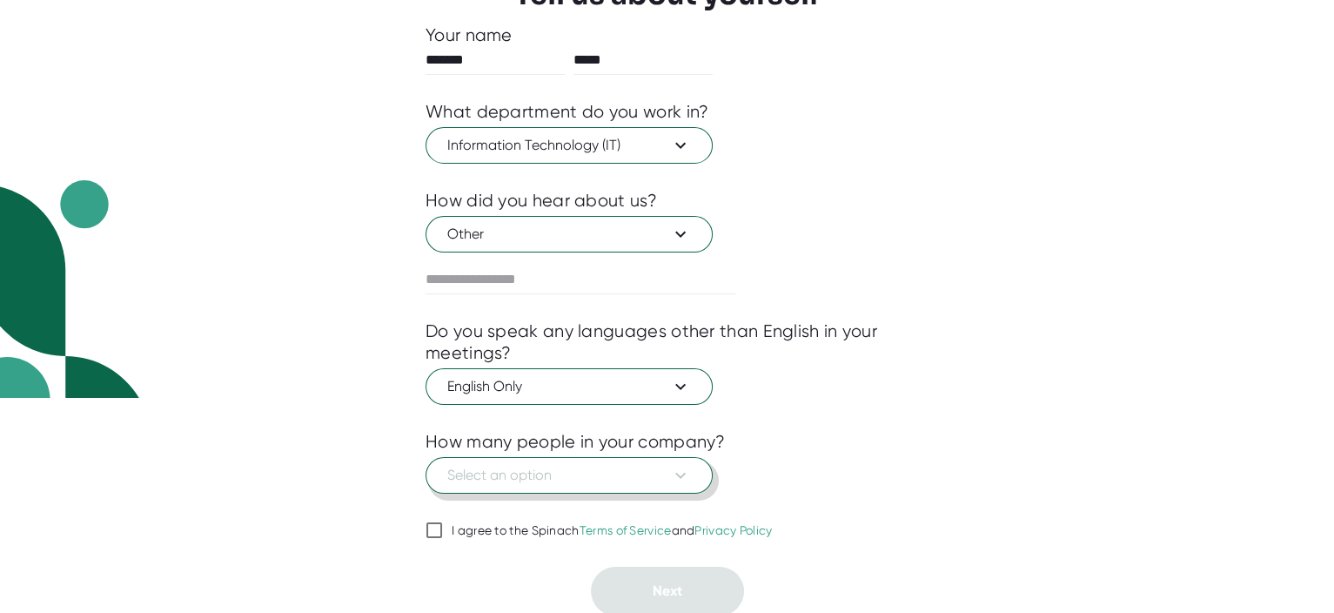
click at [513, 476] on span "Select an option" at bounding box center [569, 475] width 244 height 21
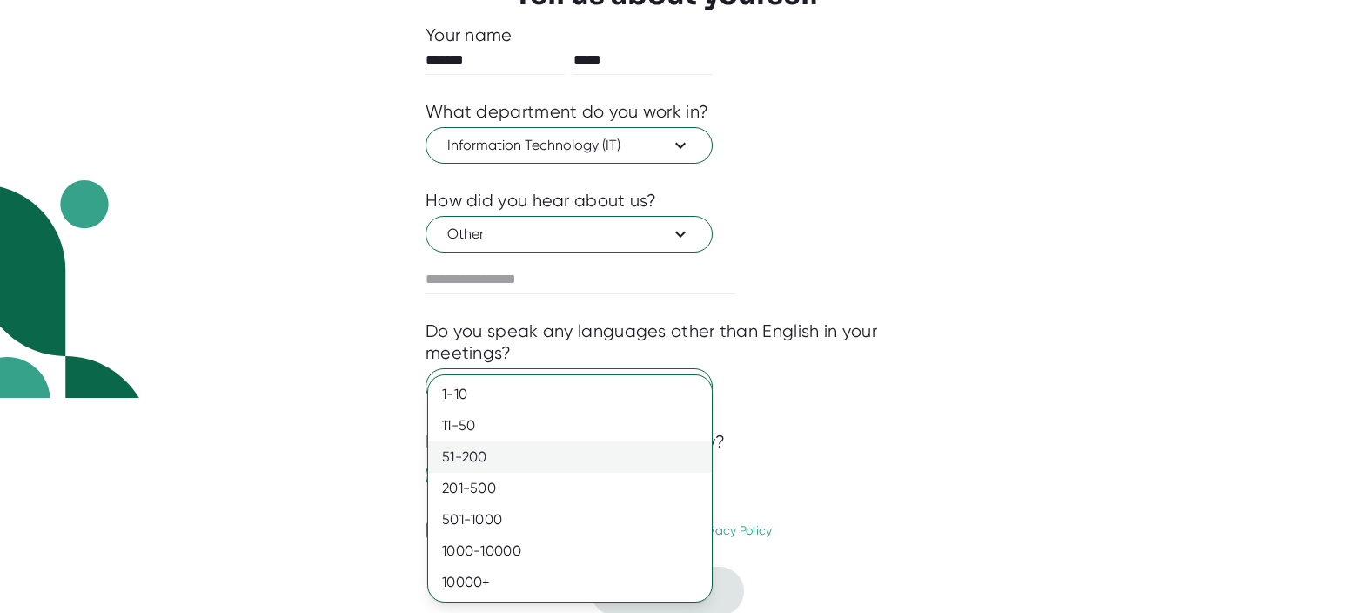
click at [474, 459] on div "51-200" at bounding box center [570, 456] width 284 height 31
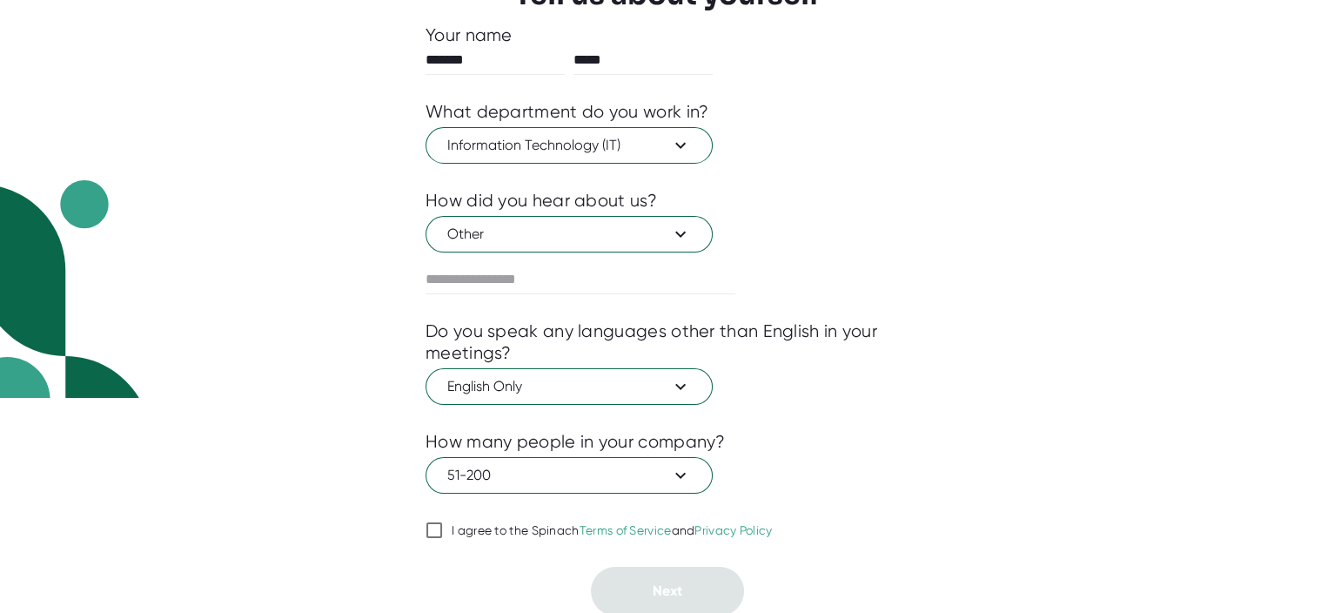
click at [442, 531] on span at bounding box center [434, 530] width 17 height 21
click at [442, 531] on input "I agree to the Spinach Terms of Service and Privacy Policy" at bounding box center [434, 530] width 17 height 21
checkbox input "true"
click at [674, 588] on span "Next" at bounding box center [668, 590] width 30 height 17
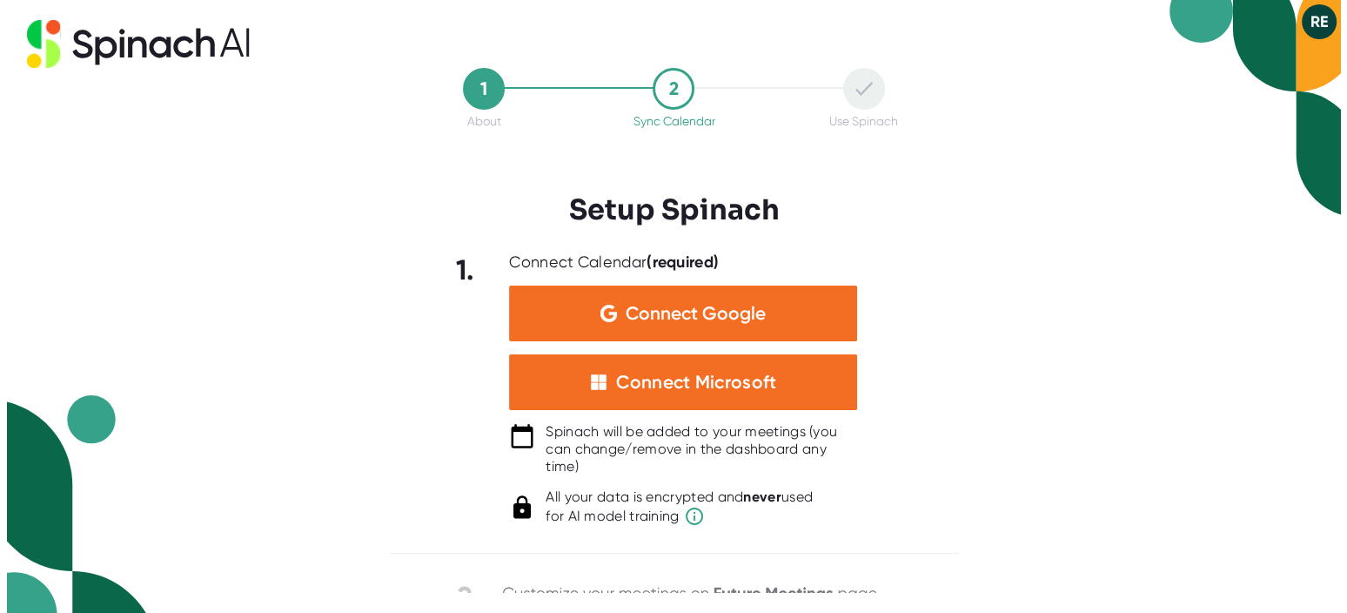
scroll to position [0, 0]
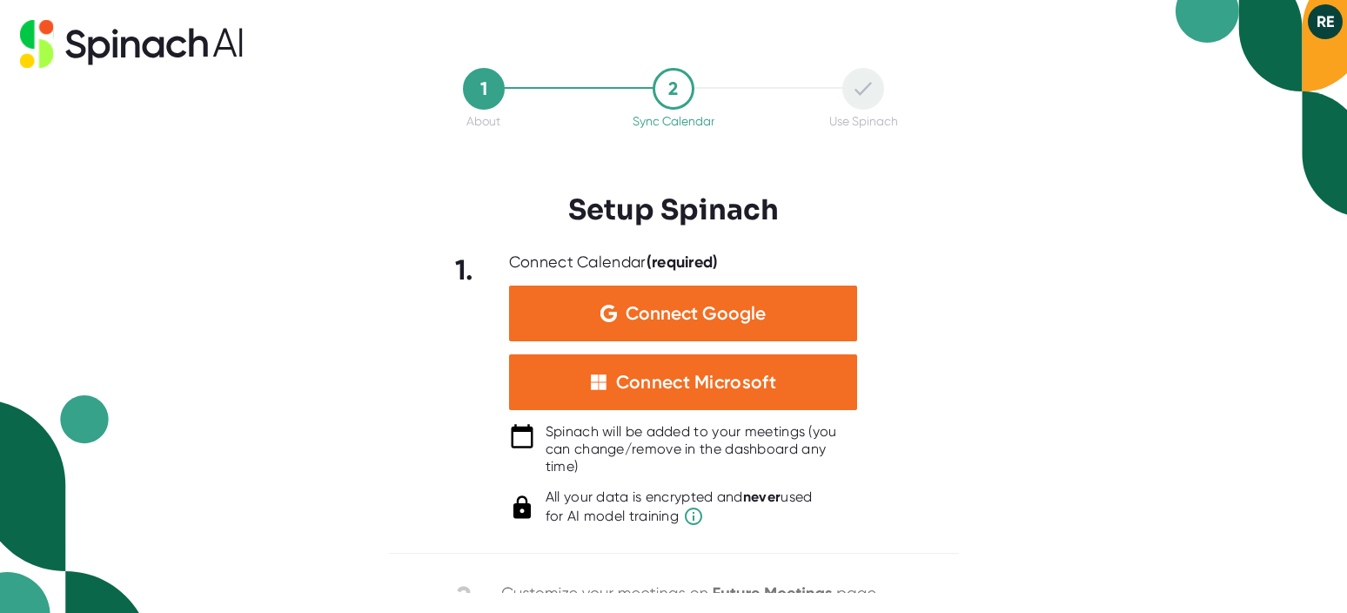
click at [529, 436] on icon at bounding box center [522, 436] width 26 height 26
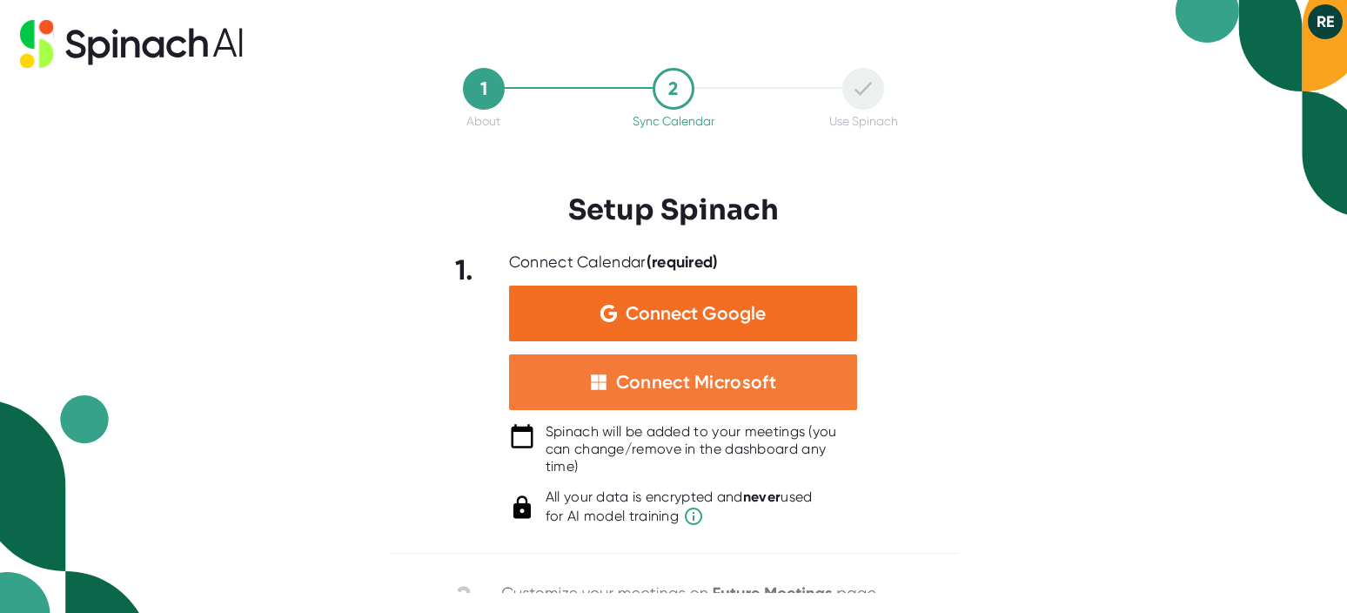
click at [668, 376] on div "Connect Microsoft" at bounding box center [696, 382] width 160 height 23
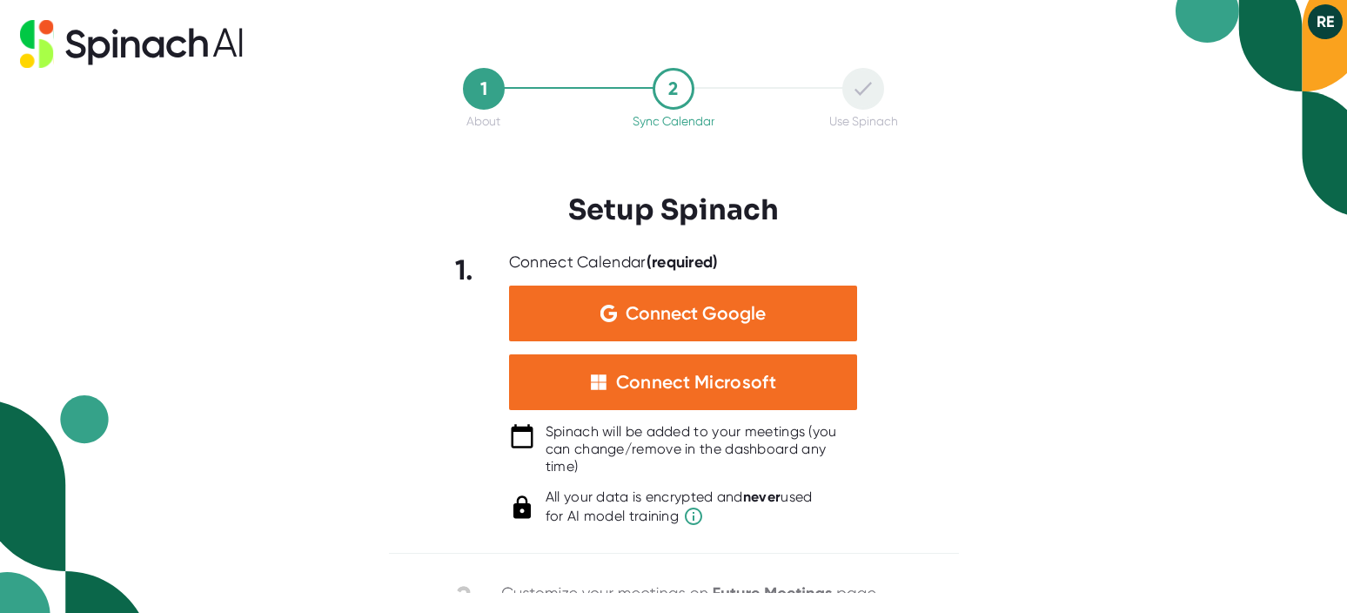
click at [1326, 27] on button "RE" at bounding box center [1325, 21] width 35 height 35
click at [1248, 52] on b "Logout" at bounding box center [1257, 58] width 37 height 15
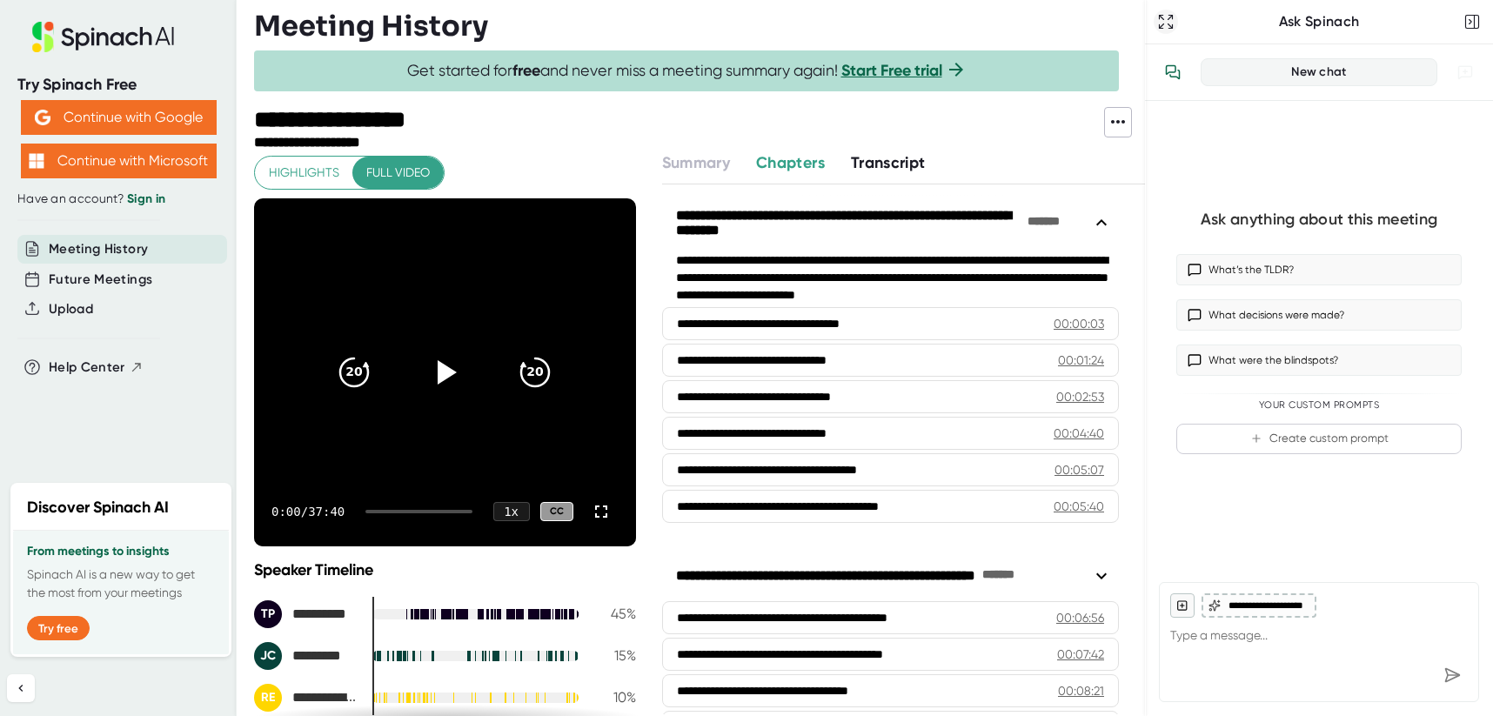
click at [1171, 25] on icon "button" at bounding box center [1166, 21] width 17 height 17
type textarea "x"
click at [1171, 24] on icon "button" at bounding box center [1166, 21] width 17 height 17
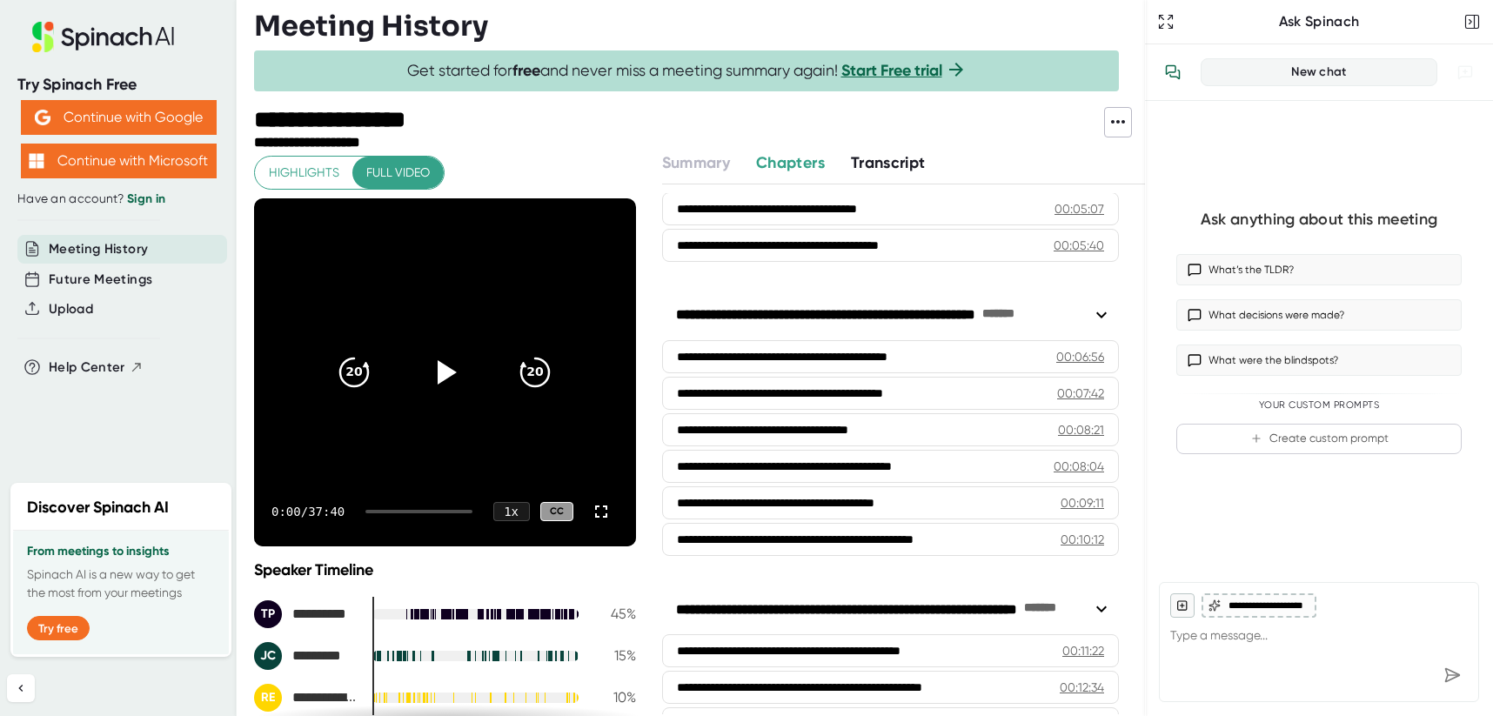
click at [856, 159] on span "Transcript" at bounding box center [888, 162] width 75 height 19
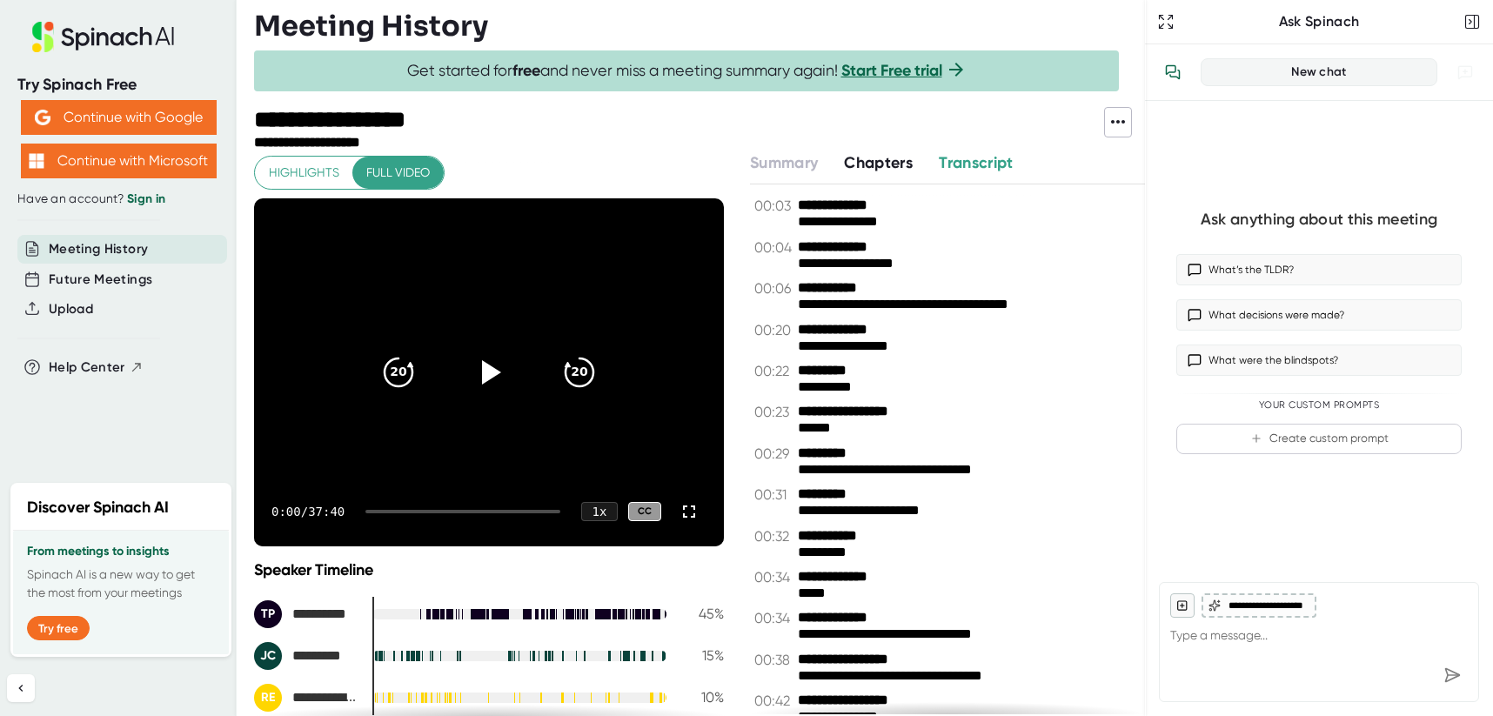
click at [901, 161] on span "Chapters" at bounding box center [878, 162] width 69 height 19
type textarea "x"
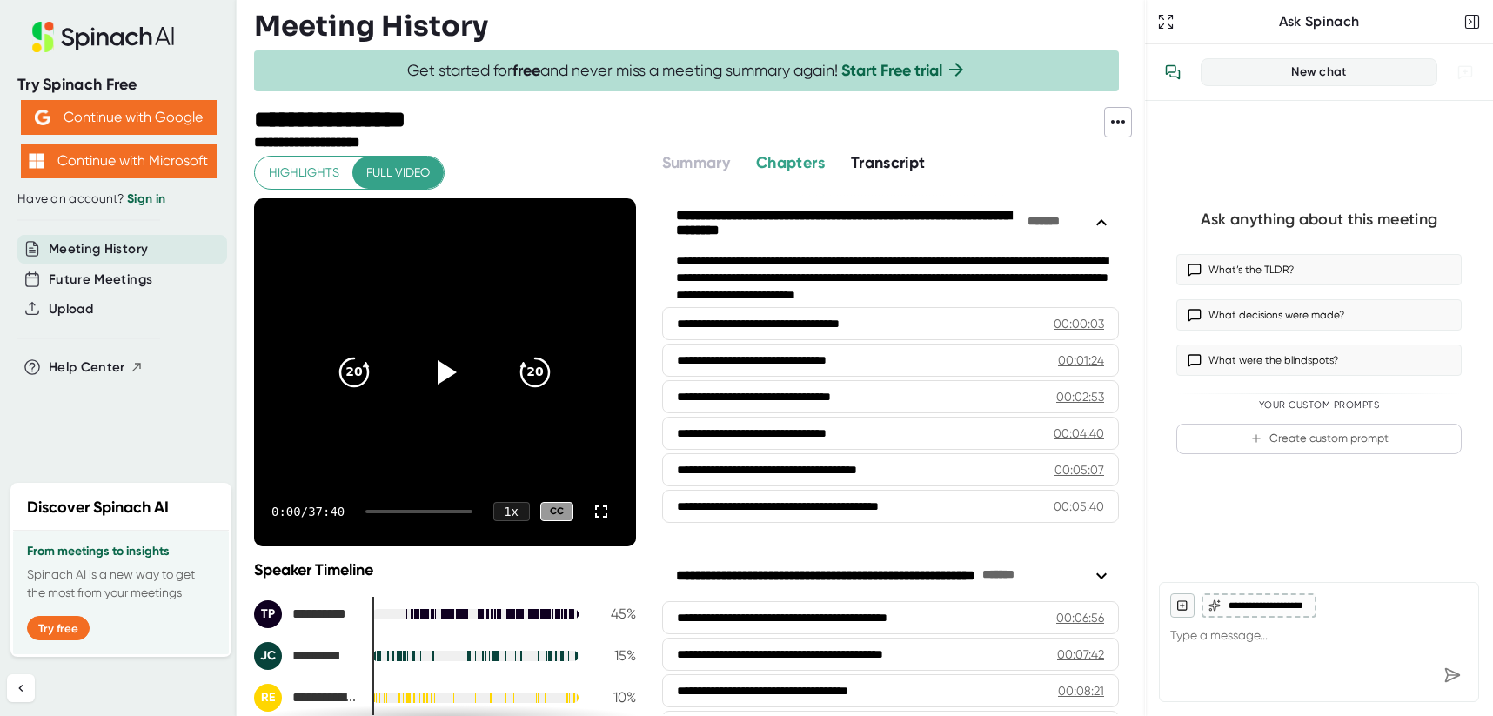
click at [1123, 124] on icon at bounding box center [1118, 121] width 21 height 21
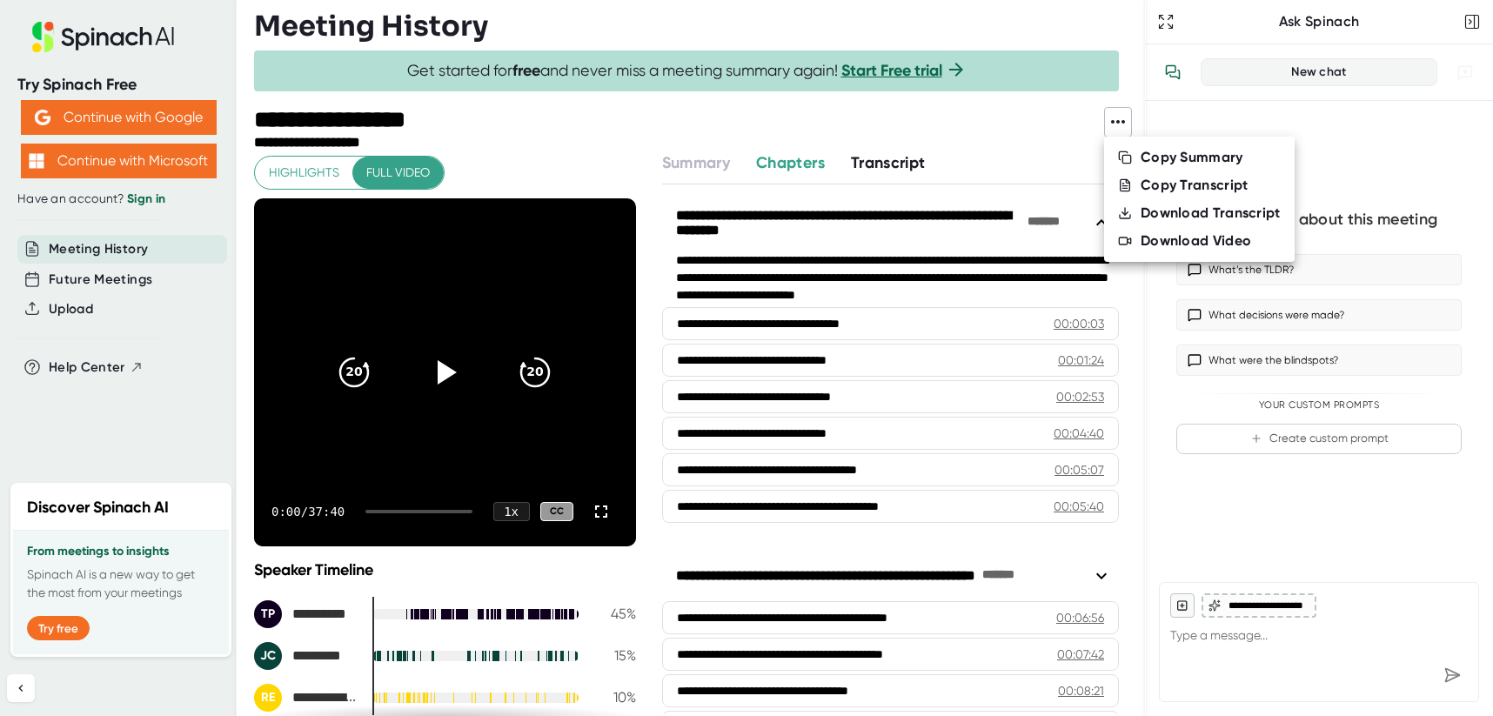
click at [711, 137] on div at bounding box center [746, 358] width 1493 height 716
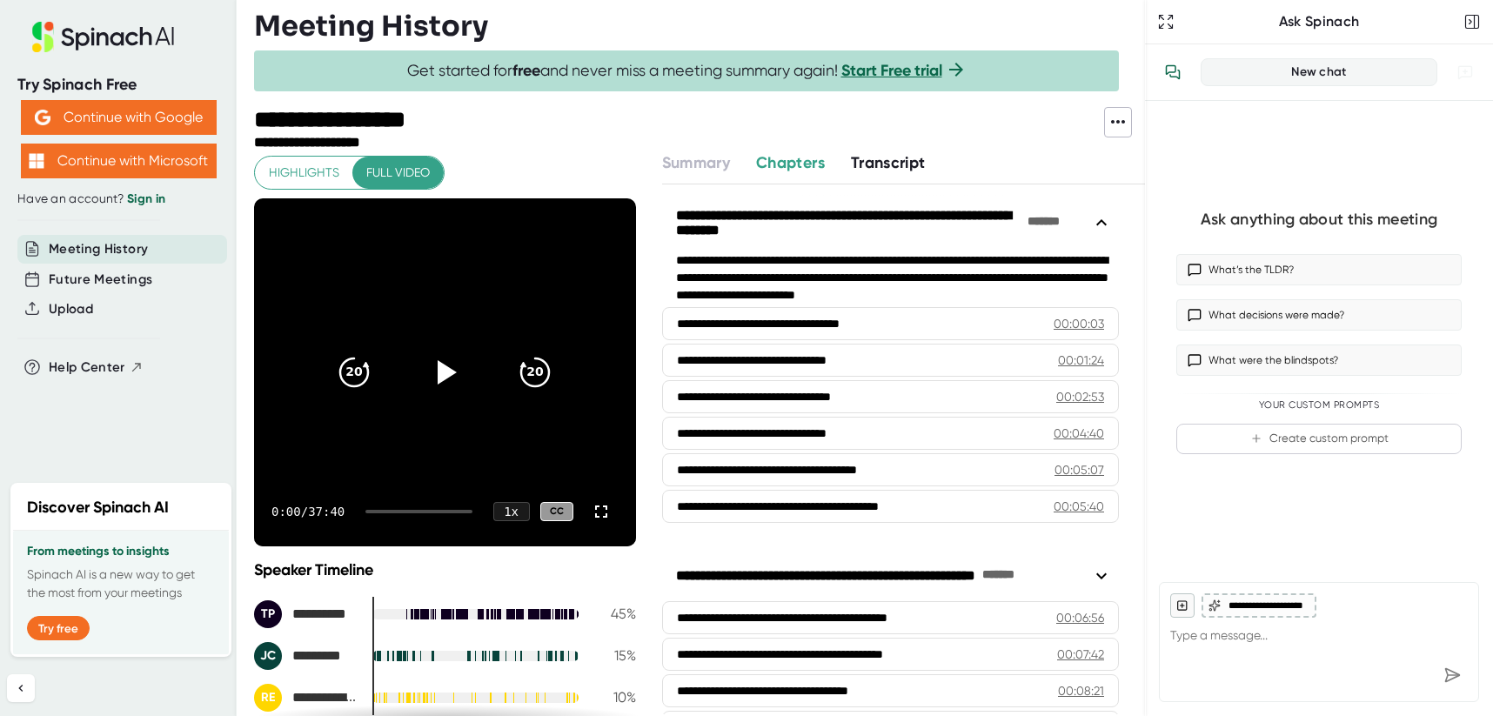
click at [143, 202] on link "Sign in" at bounding box center [146, 198] width 38 height 15
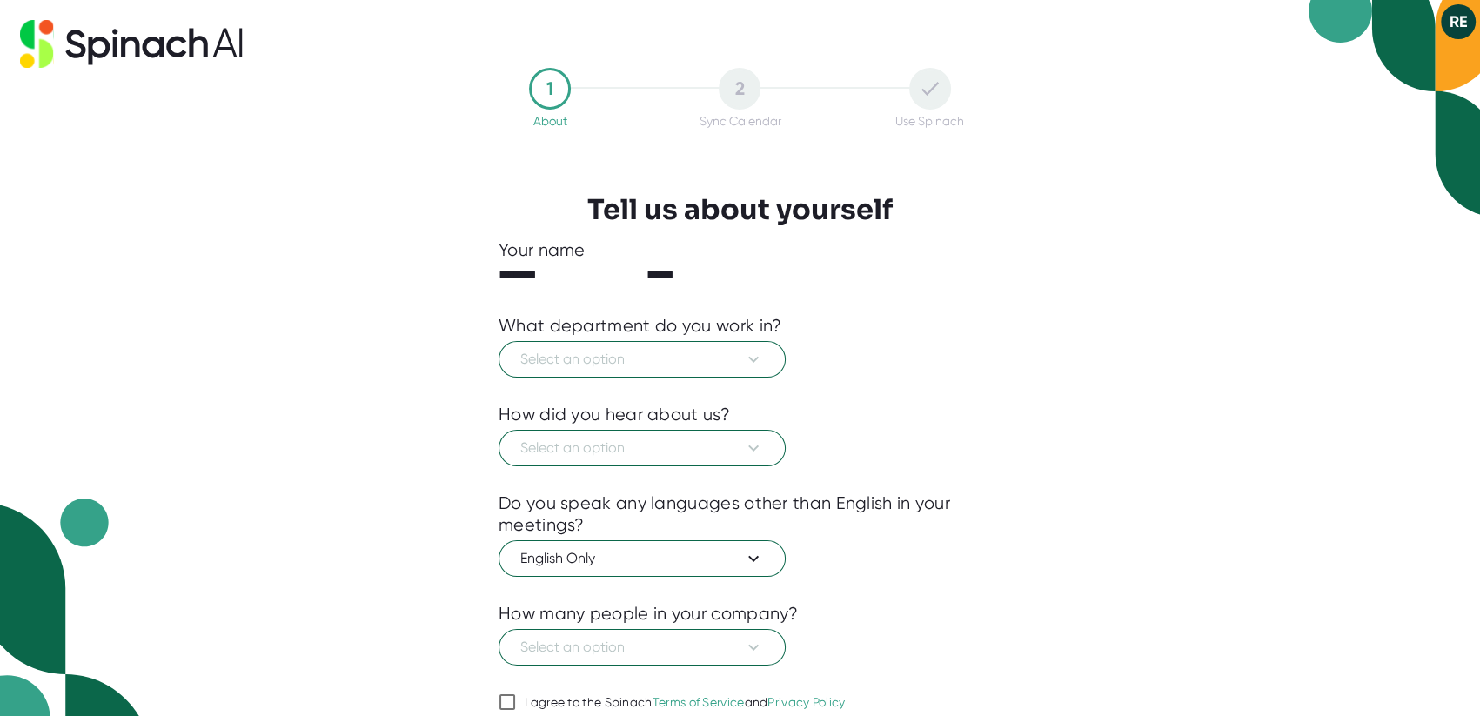
click at [1462, 20] on button "RE" at bounding box center [1458, 21] width 35 height 35
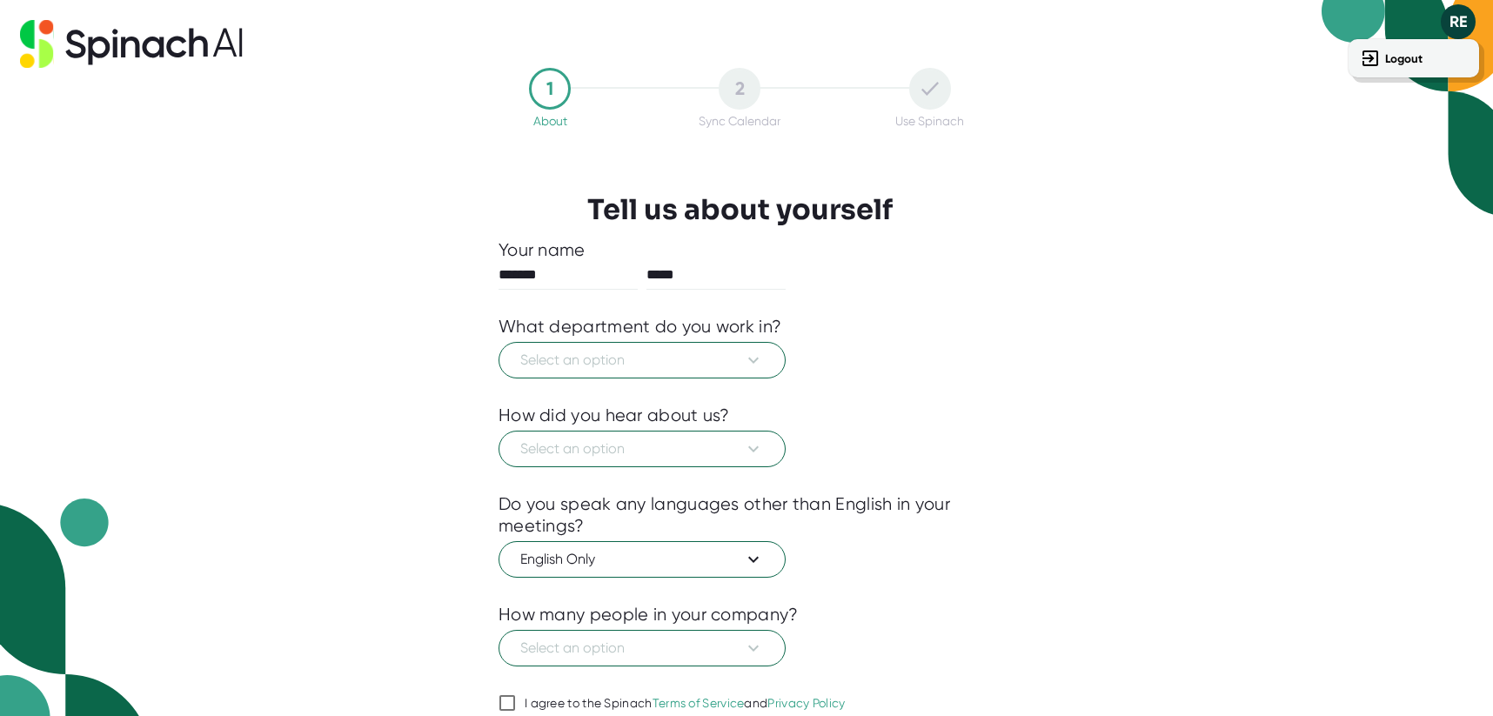
click at [1017, 142] on div at bounding box center [746, 358] width 1493 height 716
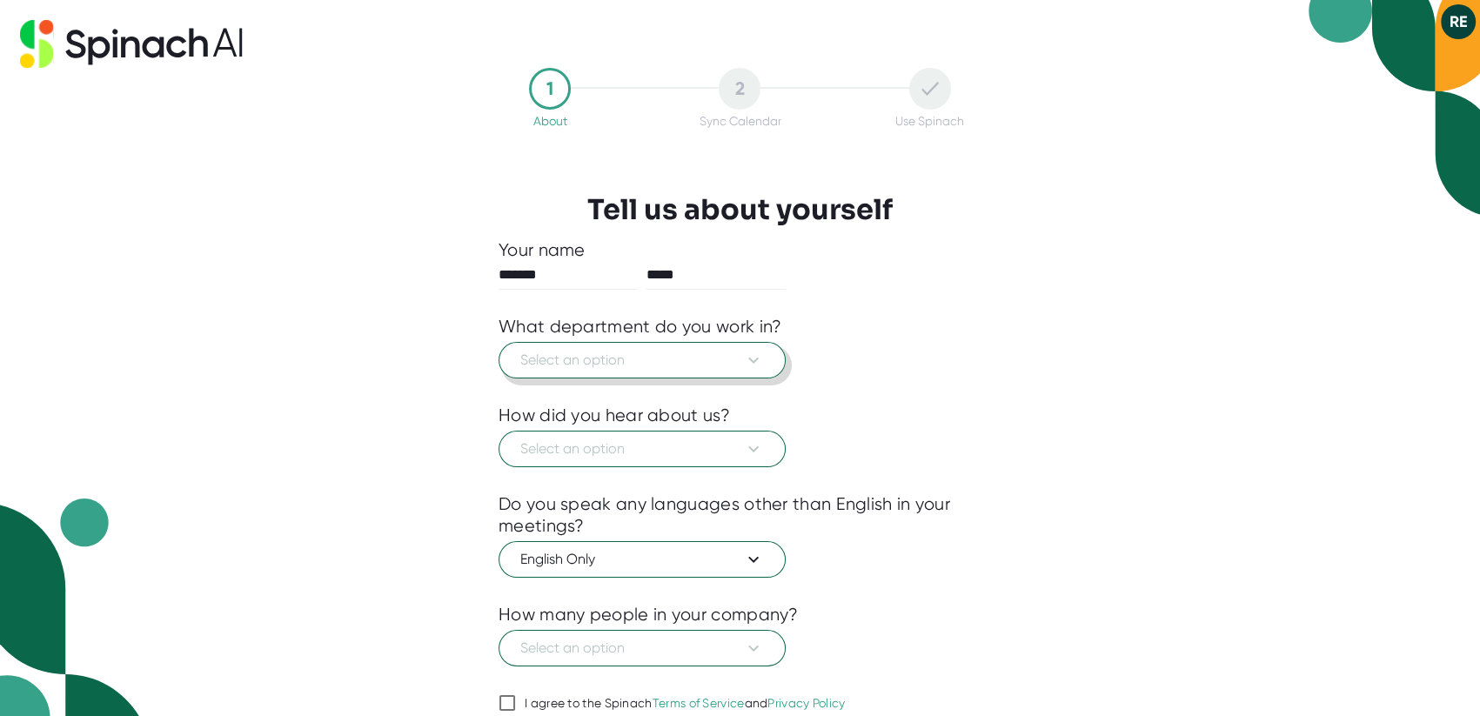
click at [626, 366] on span "Select an option" at bounding box center [642, 360] width 244 height 21
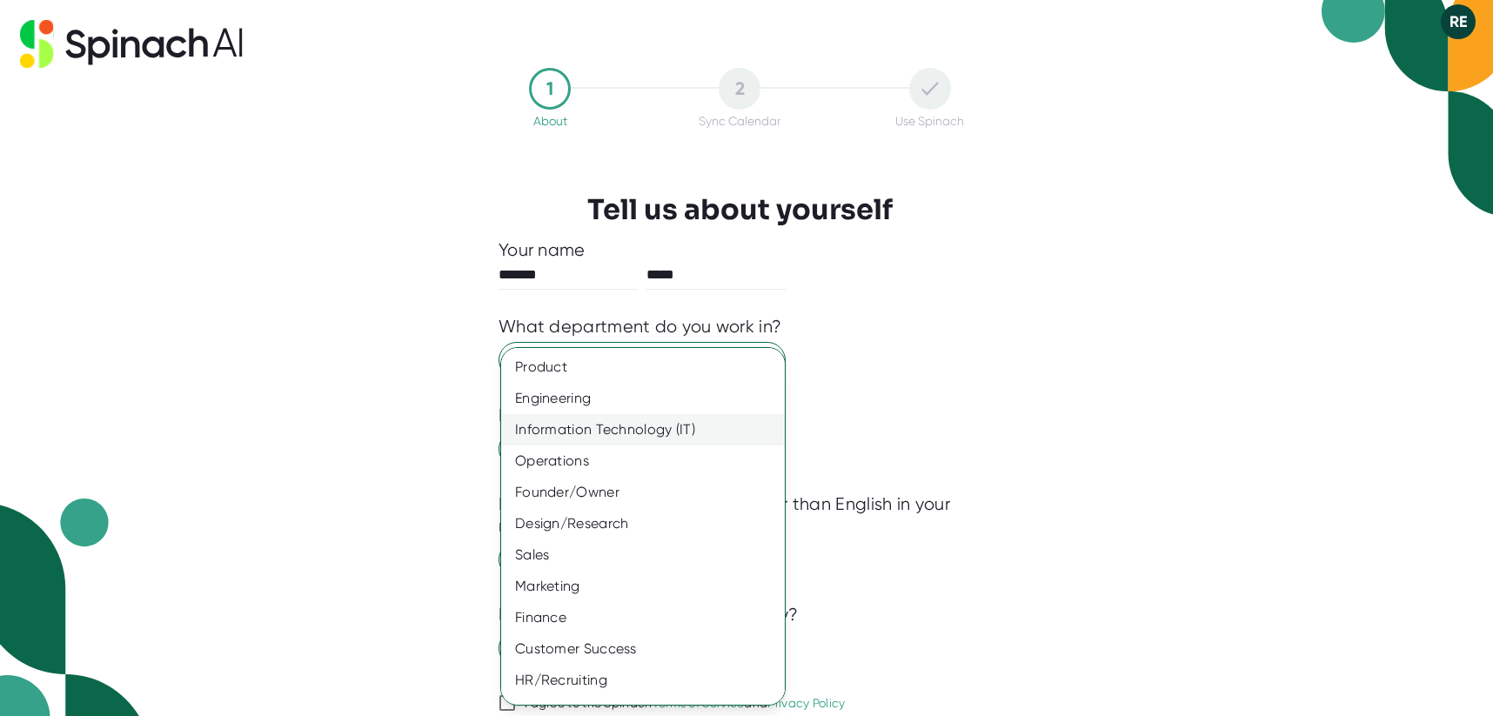
click at [624, 431] on div "Information Technology (IT)" at bounding box center [649, 429] width 297 height 31
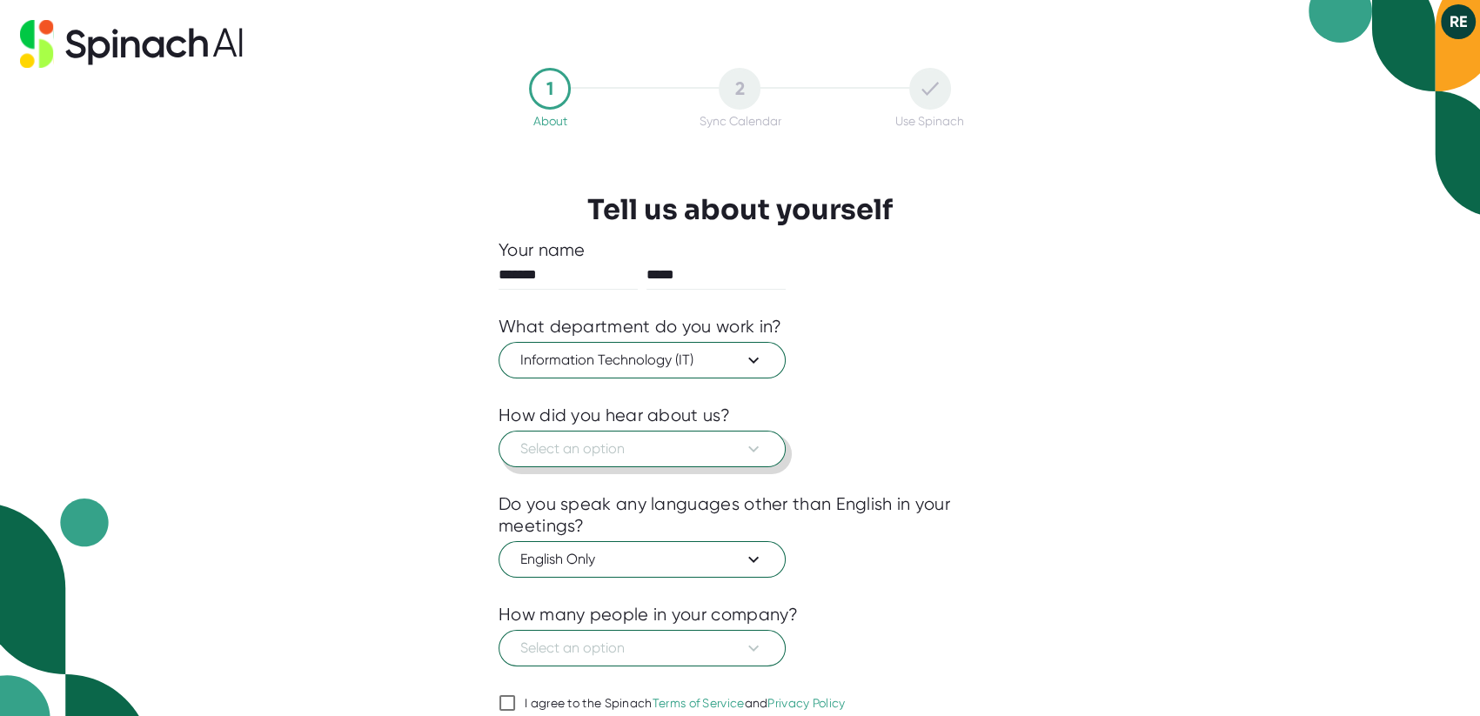
click at [668, 460] on button "Select an option" at bounding box center [642, 449] width 287 height 37
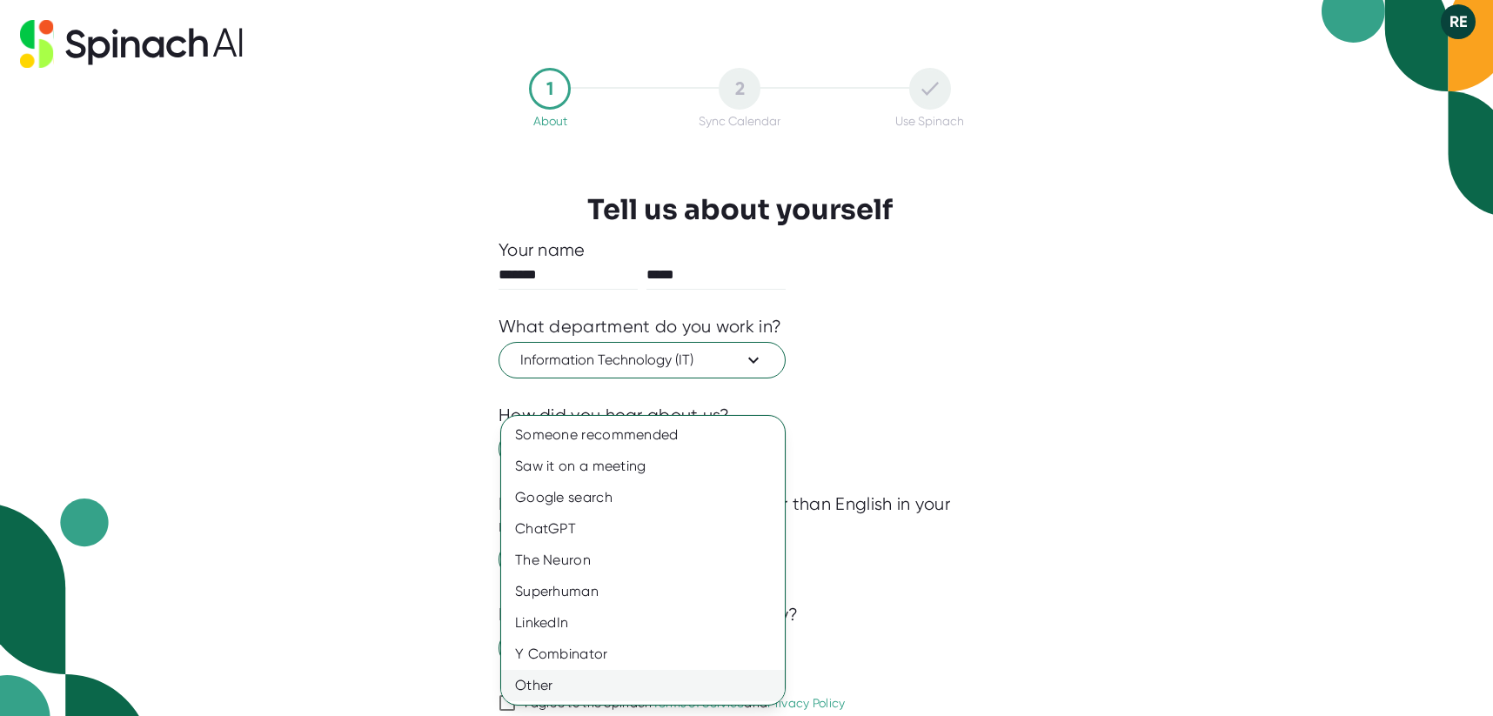
click at [607, 681] on div "Other" at bounding box center [643, 685] width 284 height 31
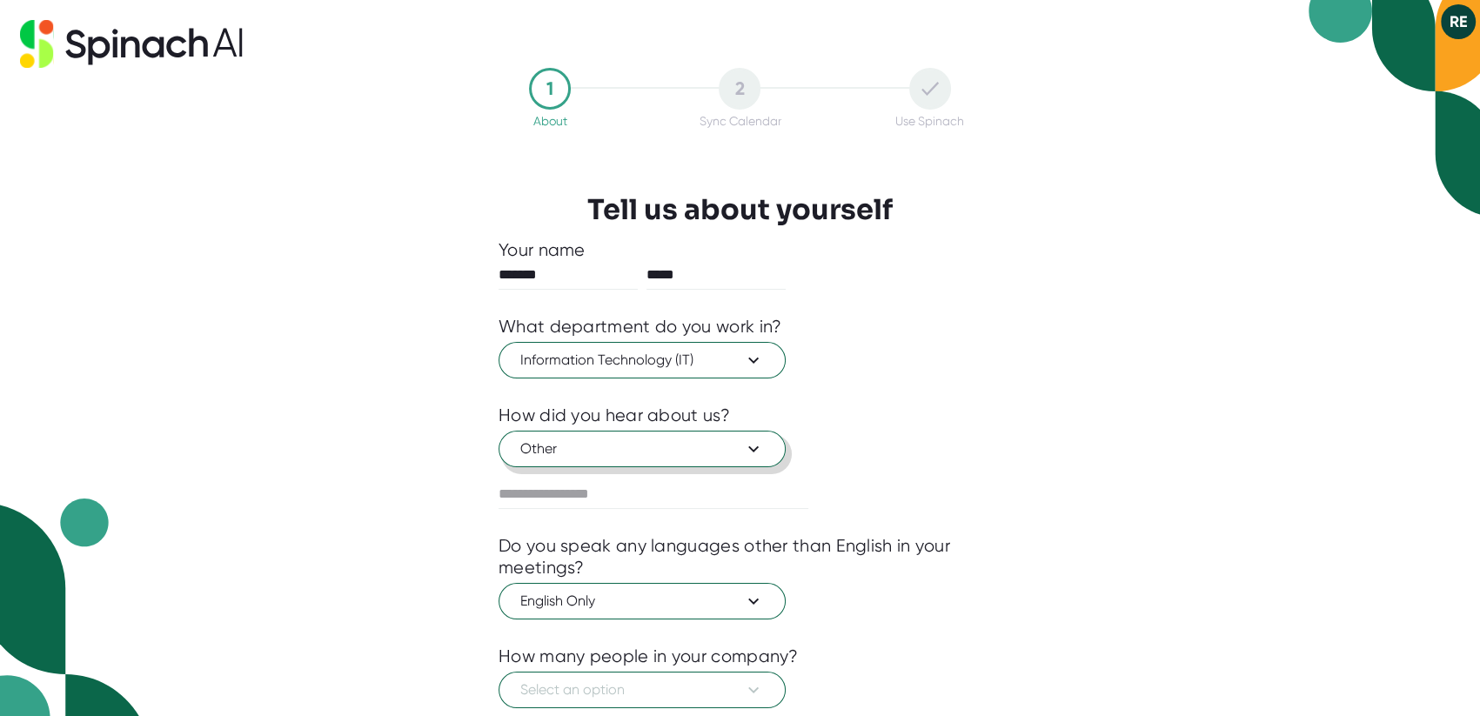
scroll to position [87, 0]
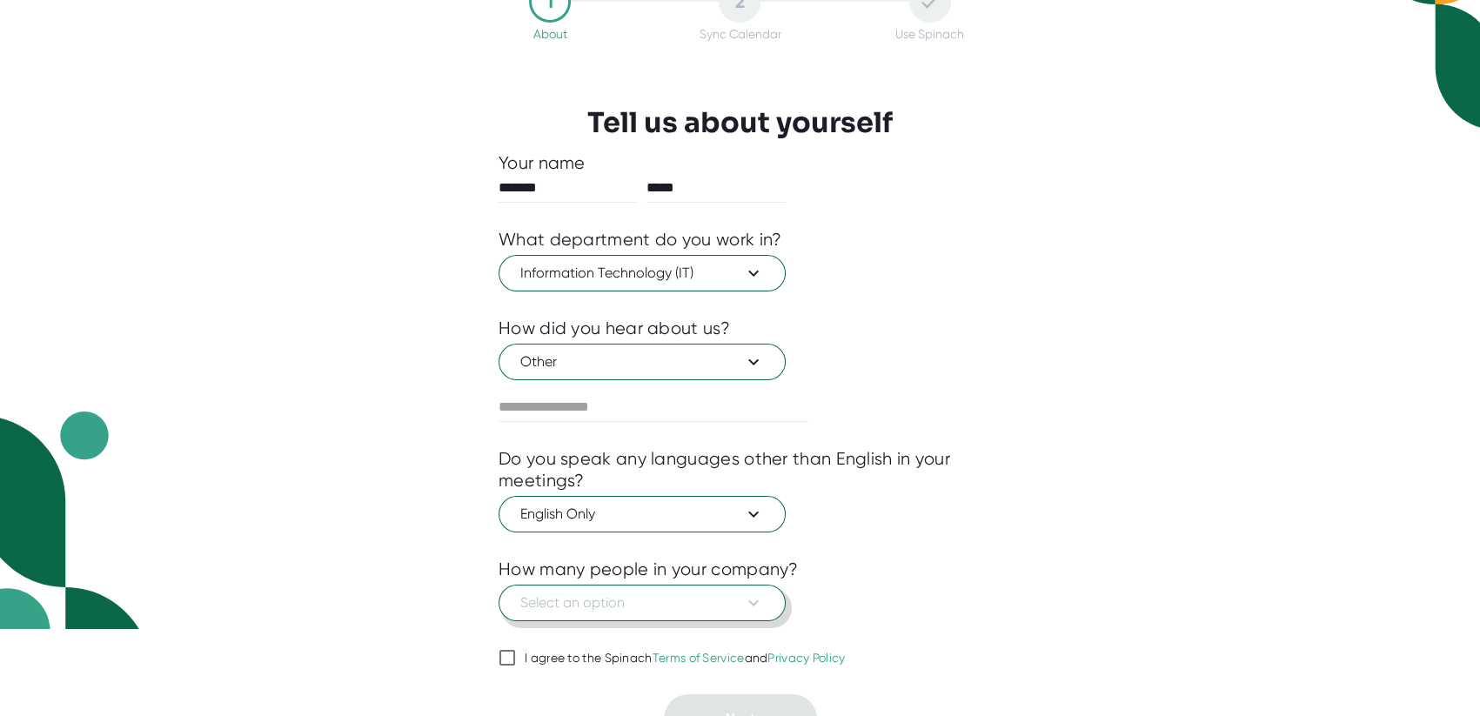
click at [594, 602] on span "Select an option" at bounding box center [642, 603] width 244 height 21
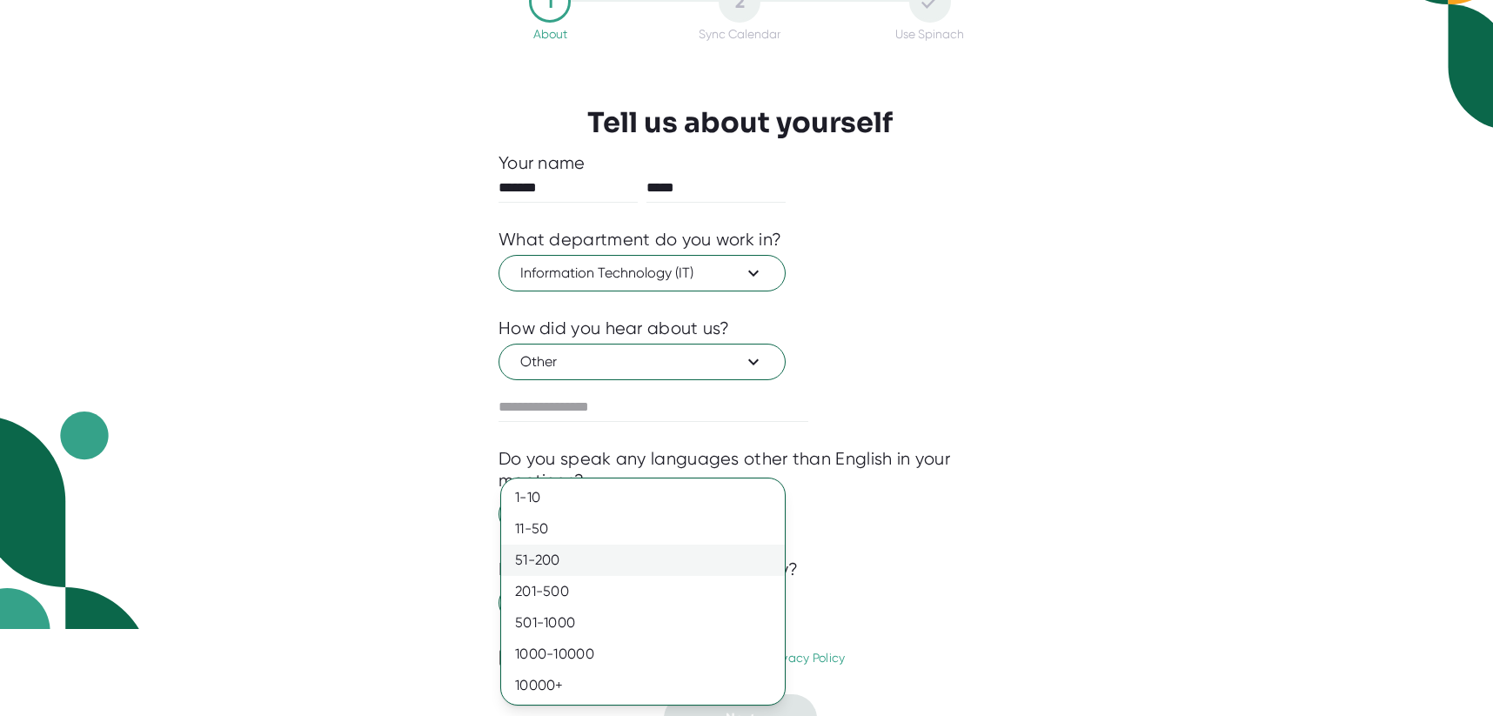
click at [548, 560] on div "51-200" at bounding box center [643, 560] width 284 height 31
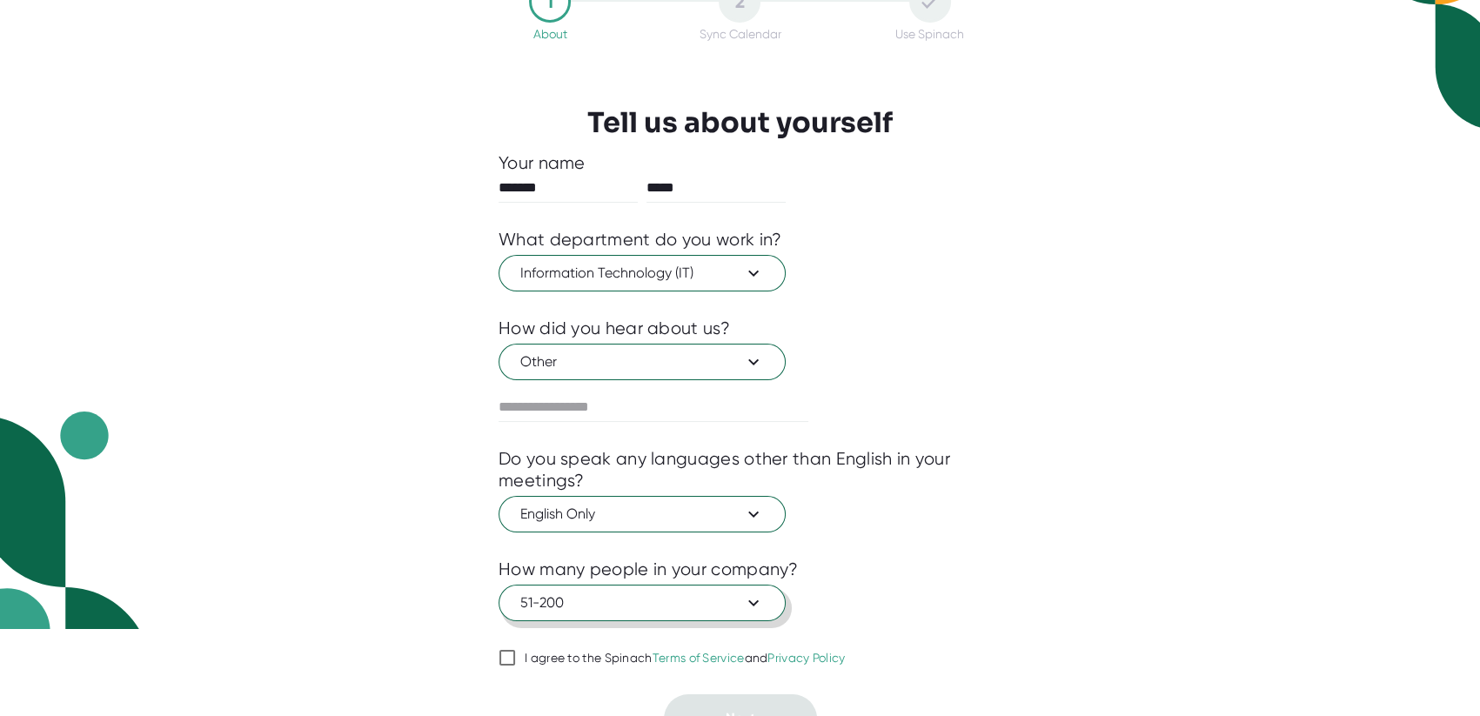
scroll to position [111, 0]
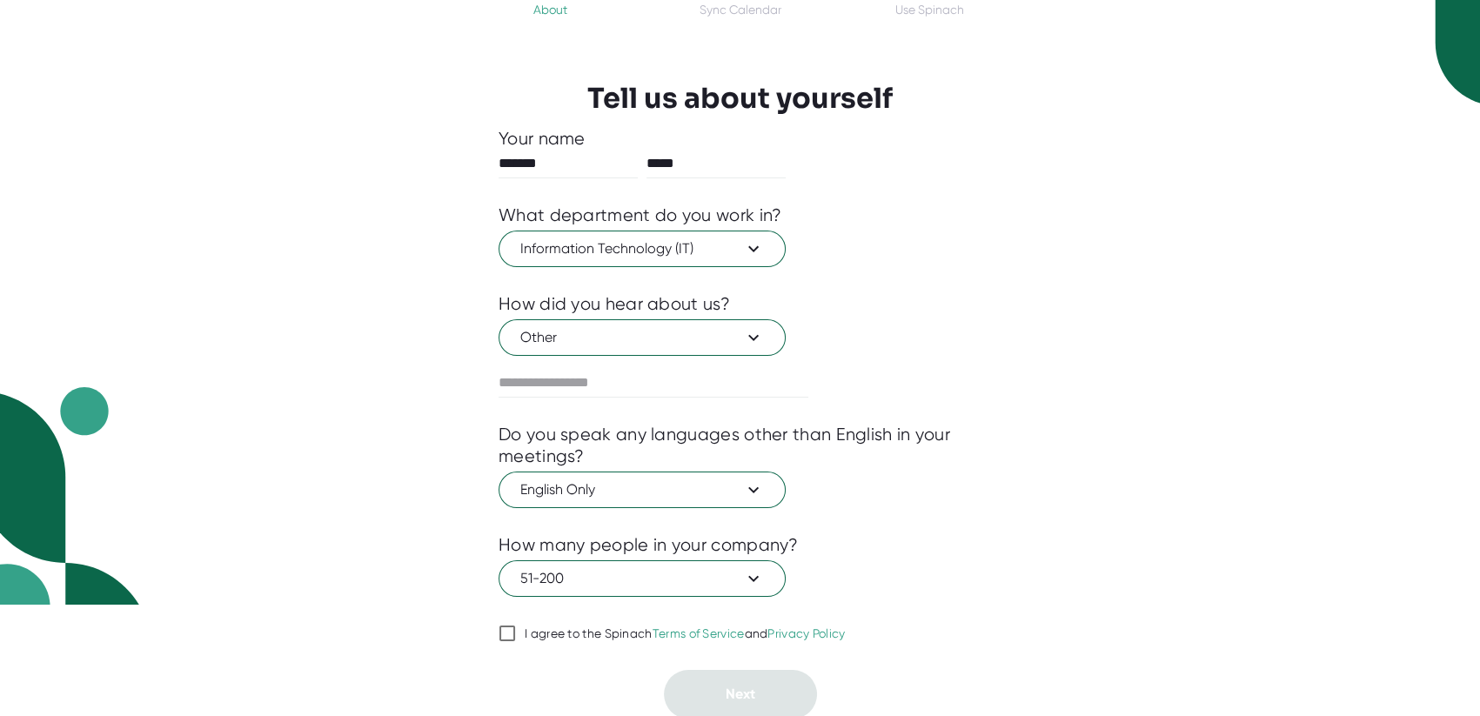
click at [508, 627] on input "I agree to the Spinach Terms of Service and Privacy Policy" at bounding box center [507, 633] width 17 height 21
checkbox input "true"
click at [757, 685] on button "Next" at bounding box center [740, 694] width 153 height 49
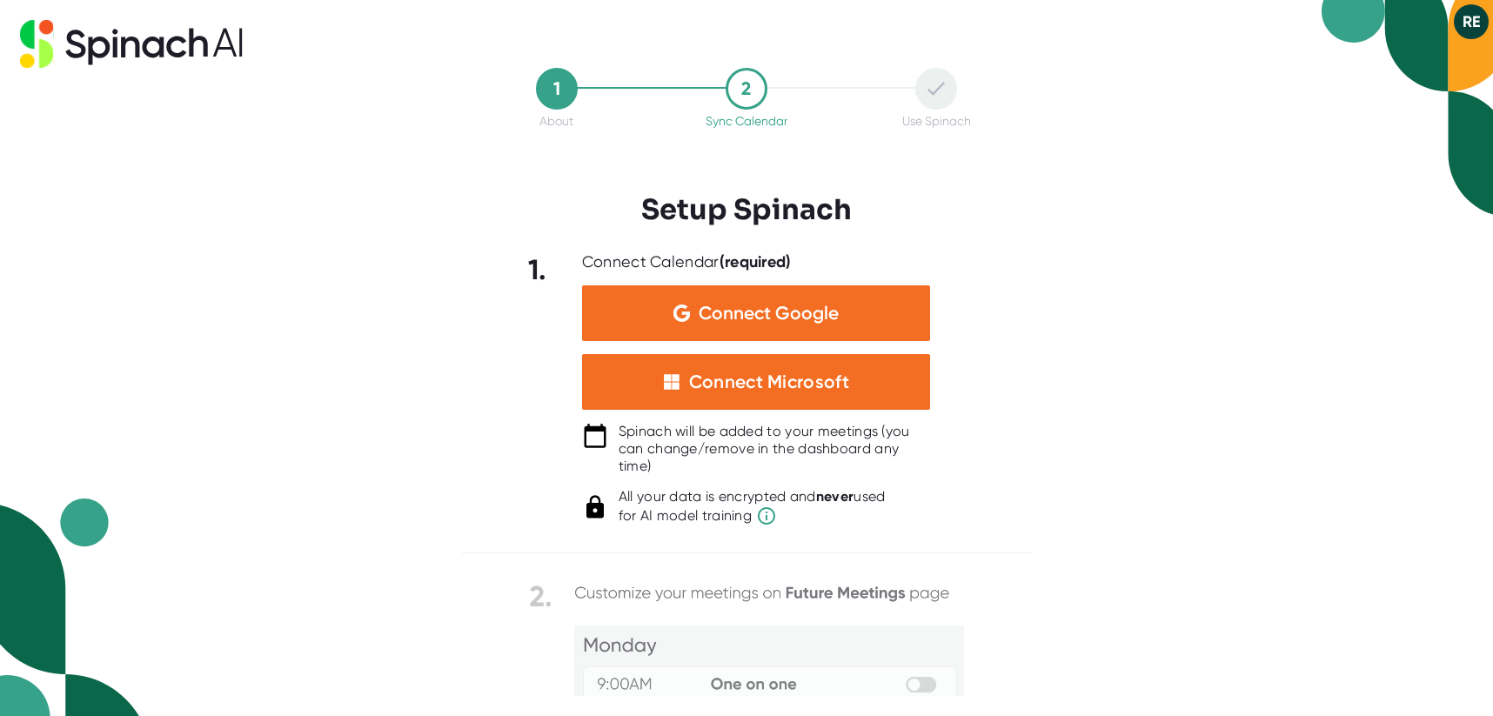
click at [352, 381] on div "1 About 2 Sync Calendar Use Spinach Setup Spinach 1. Connect Calendar (required…" at bounding box center [746, 358] width 1493 height 716
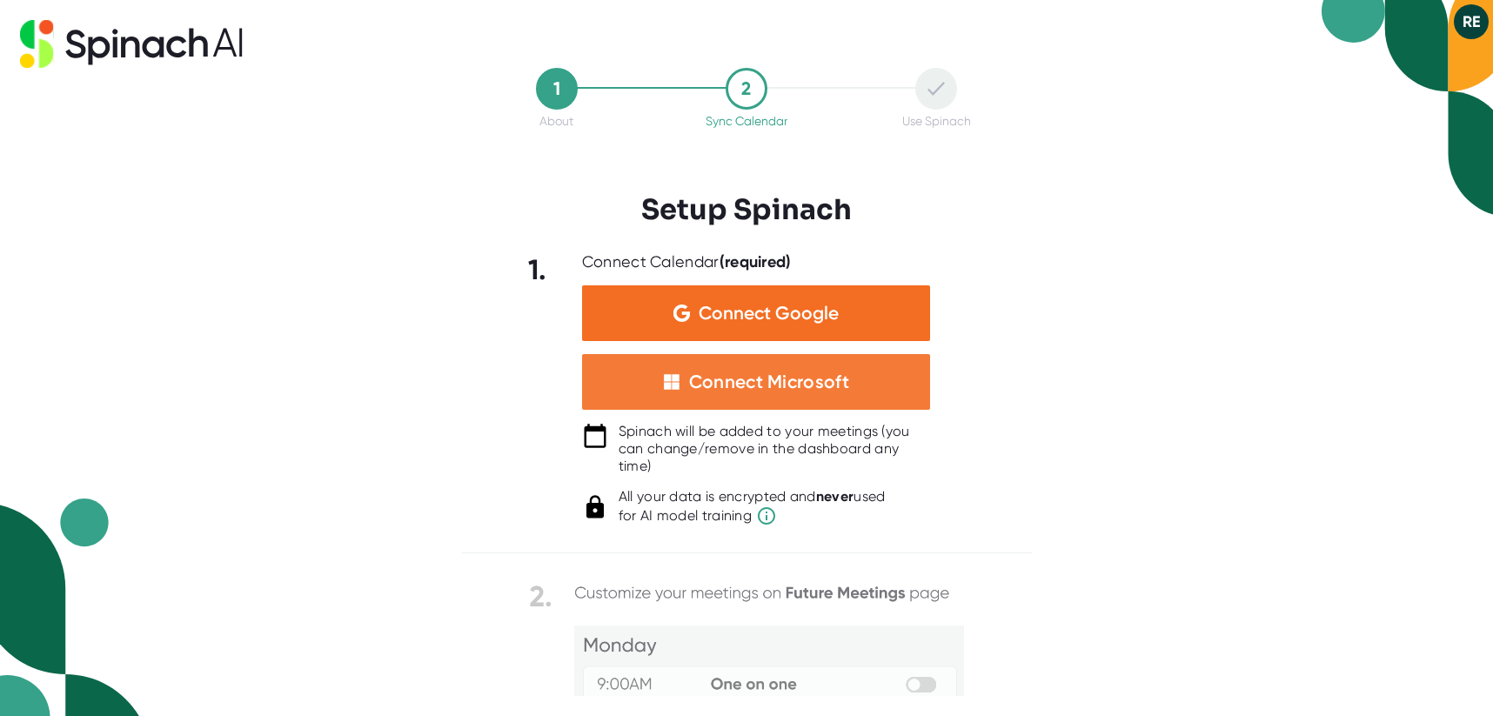
click at [748, 384] on div "Connect Microsoft" at bounding box center [769, 382] width 160 height 23
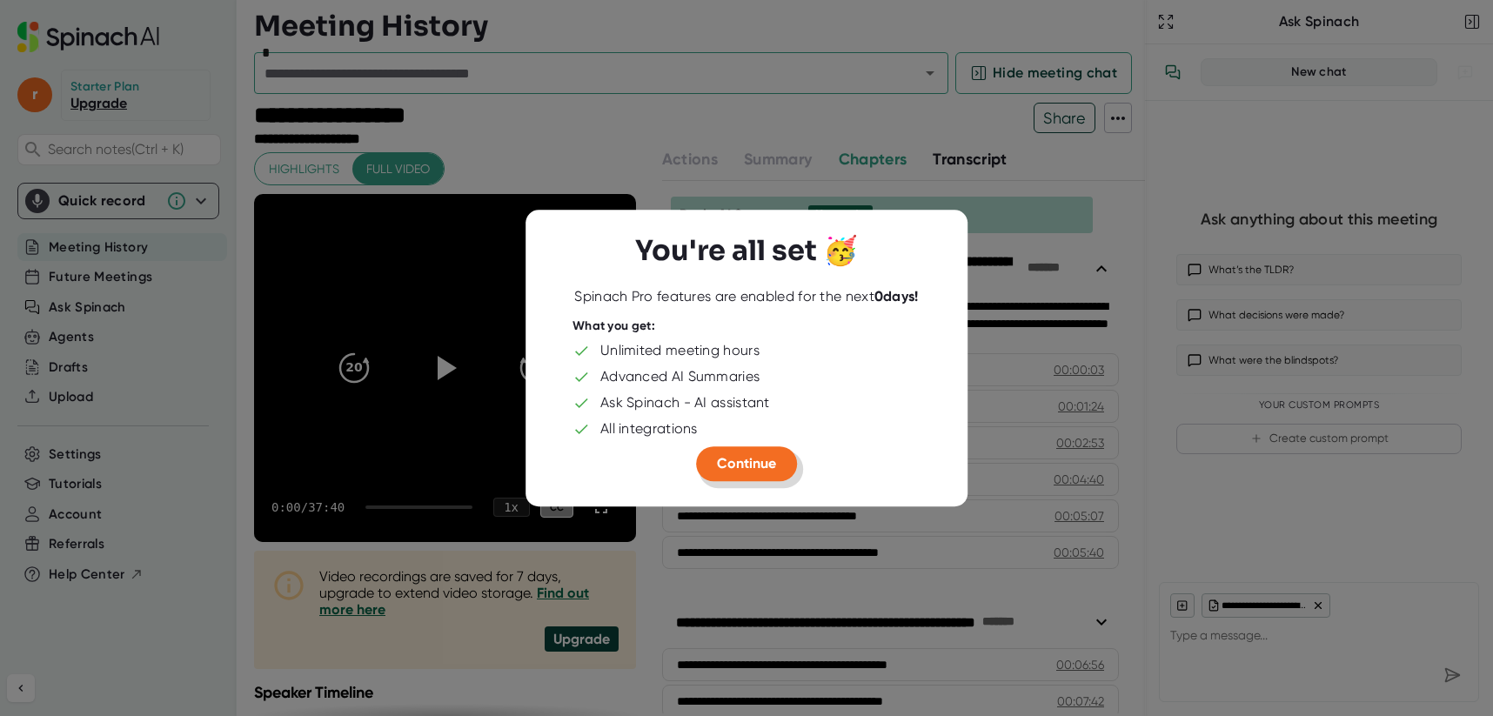
click at [733, 466] on span "Continue" at bounding box center [746, 463] width 59 height 17
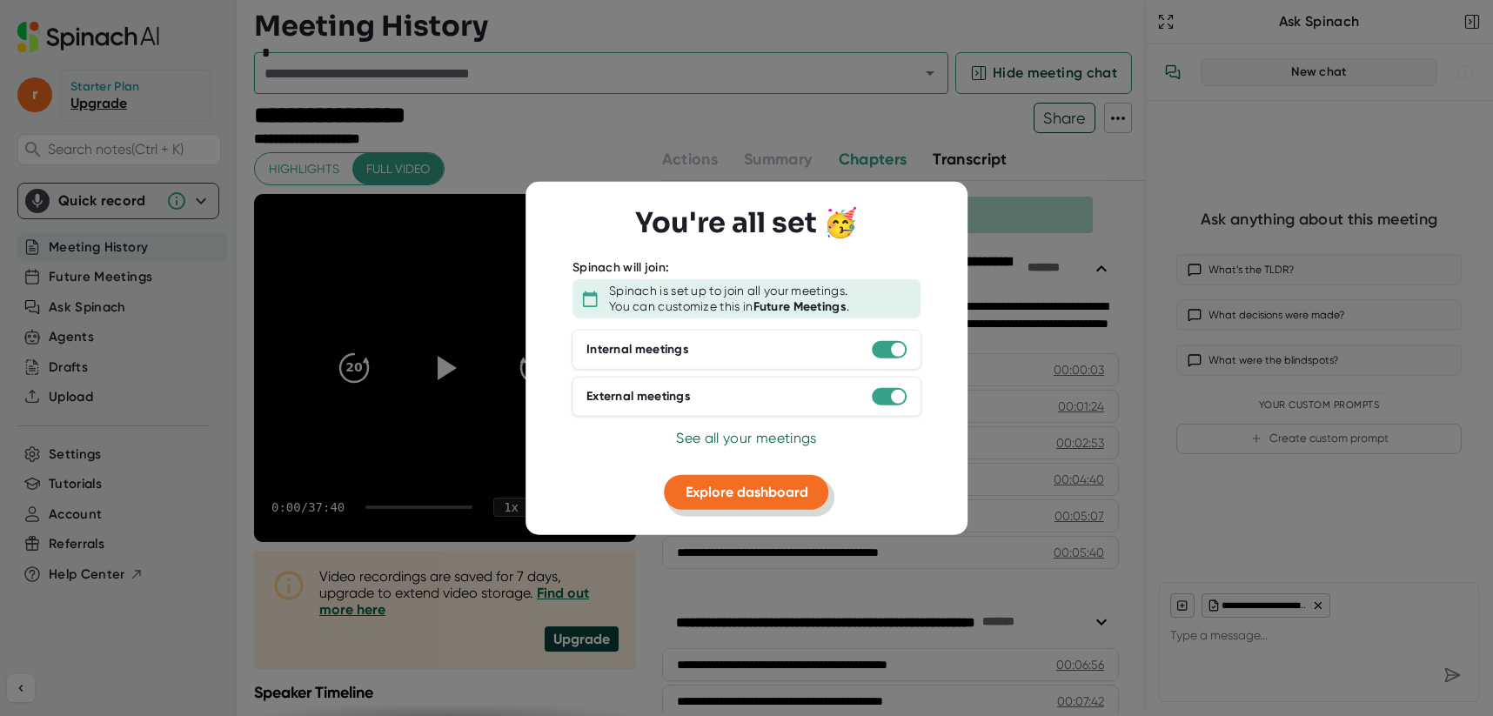
click at [794, 492] on span "Explore dashboard" at bounding box center [747, 492] width 123 height 17
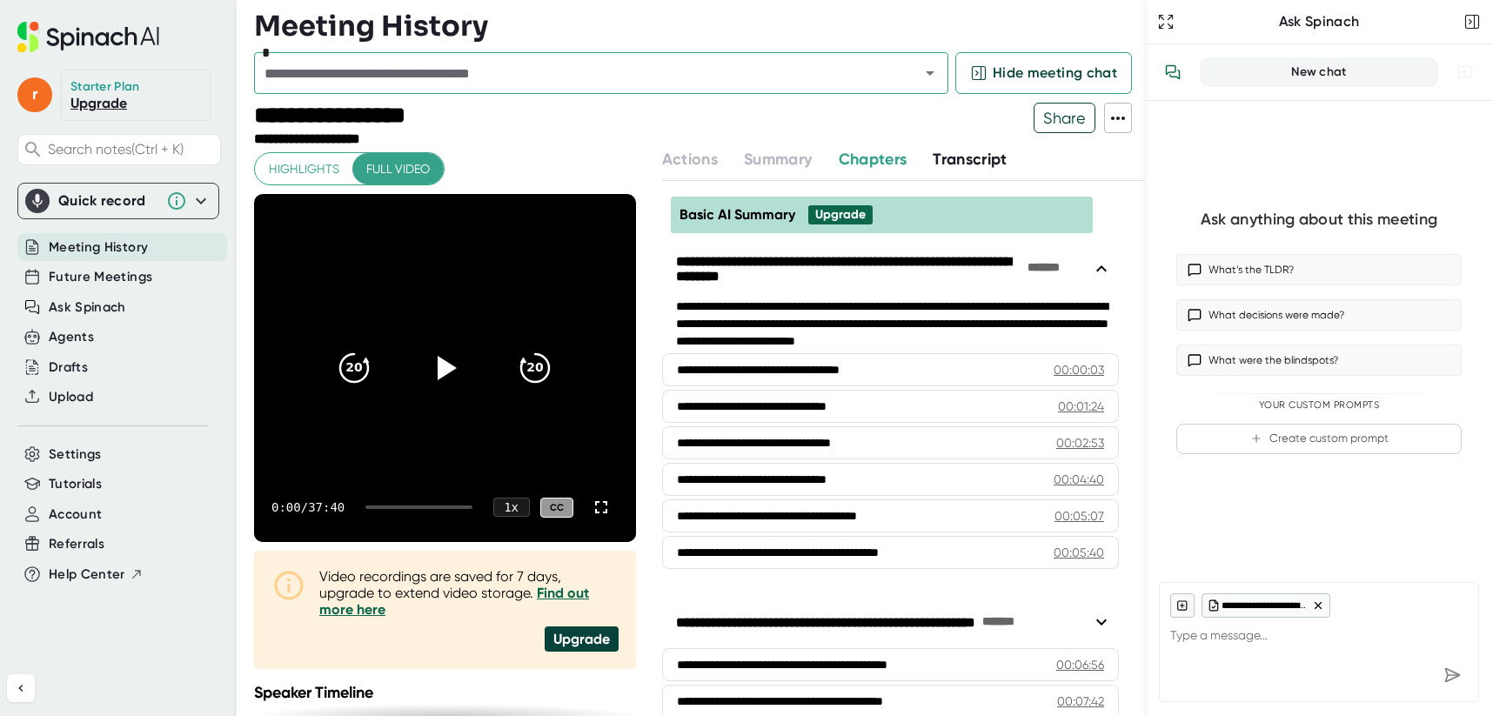
drag, startPoint x: 533, startPoint y: 119, endPoint x: 510, endPoint y: 127, distance: 23.9
click at [535, 120] on div at bounding box center [737, 125] width 595 height 45
click at [686, 160] on div "Actions" at bounding box center [703, 159] width 82 height 23
click at [846, 157] on span "Chapters" at bounding box center [873, 159] width 69 height 19
click at [933, 157] on span "Transcript" at bounding box center [970, 159] width 75 height 19
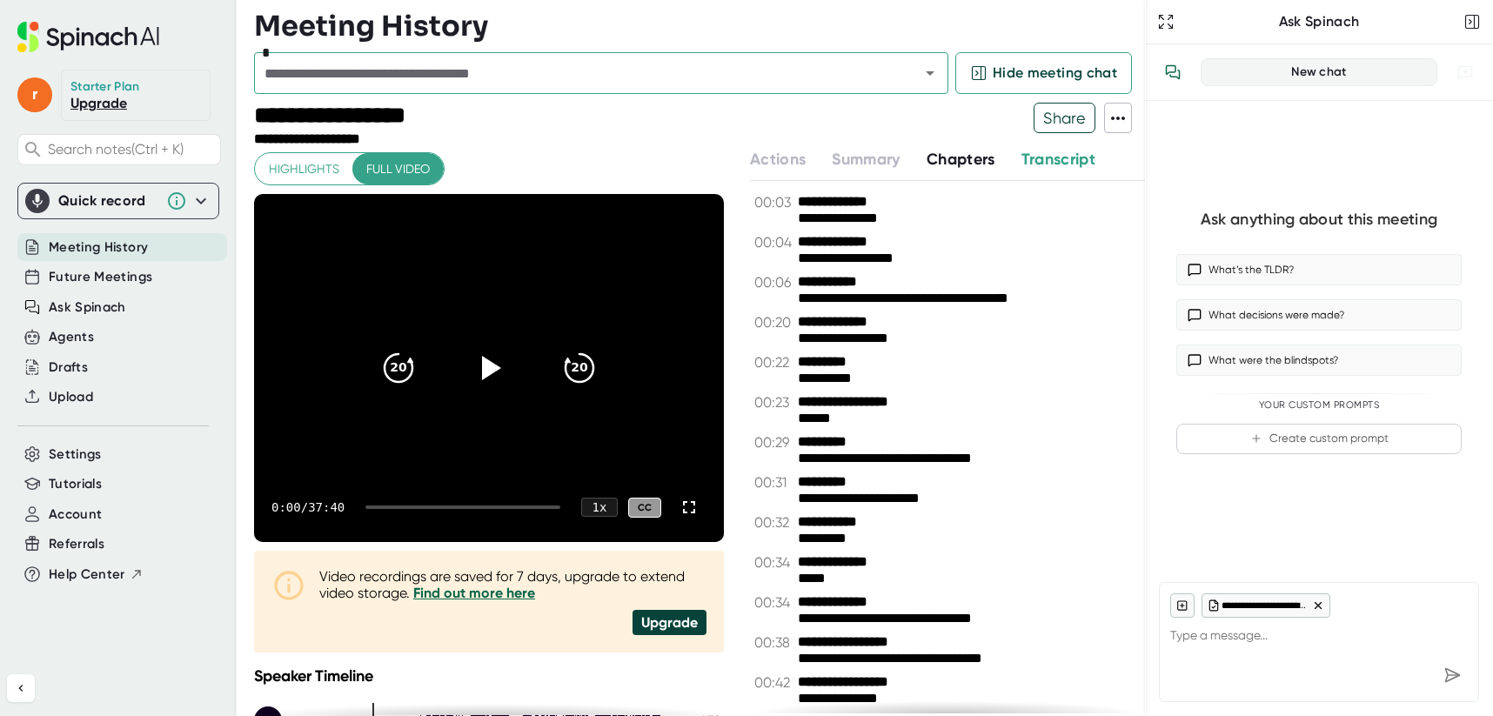
click at [1124, 115] on icon at bounding box center [1118, 118] width 21 height 21
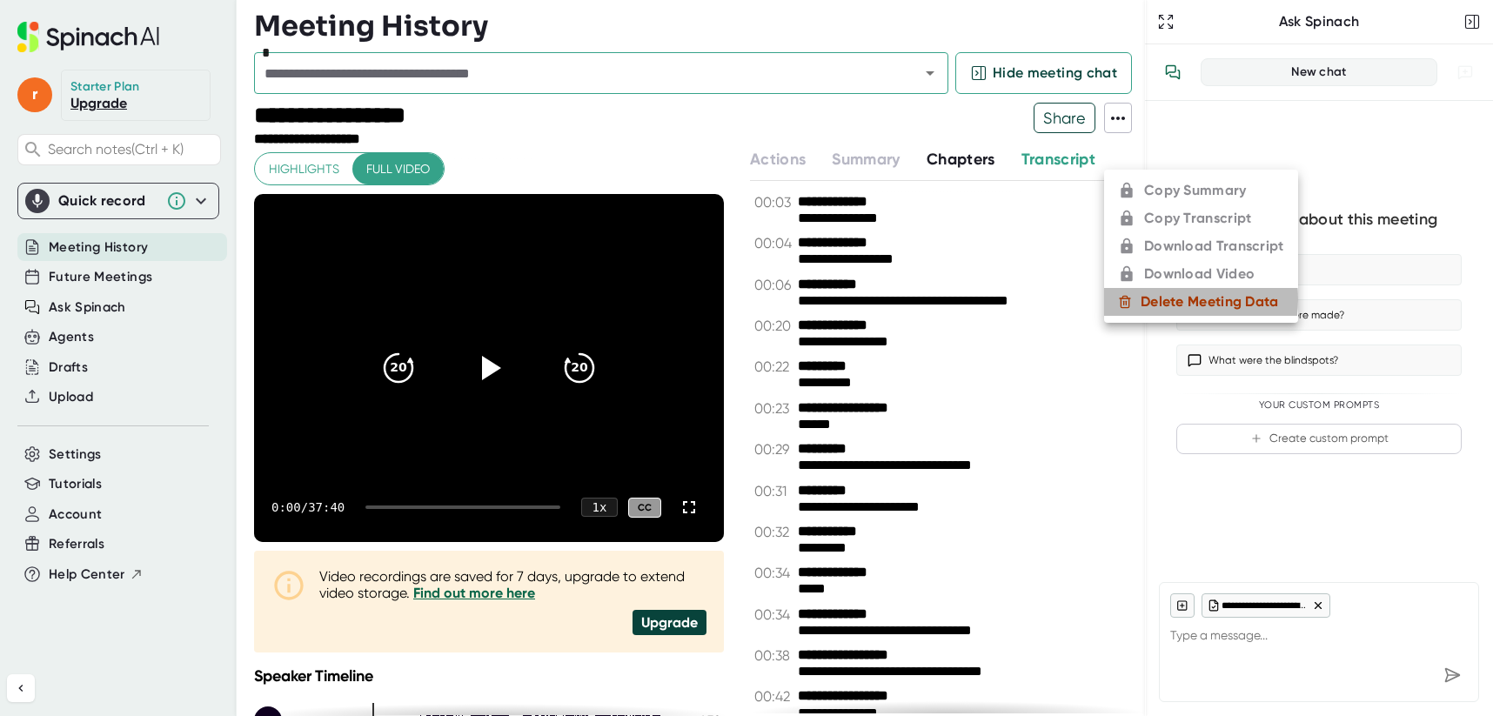
click at [1152, 299] on div "Delete Meeting Data" at bounding box center [1210, 301] width 138 height 17
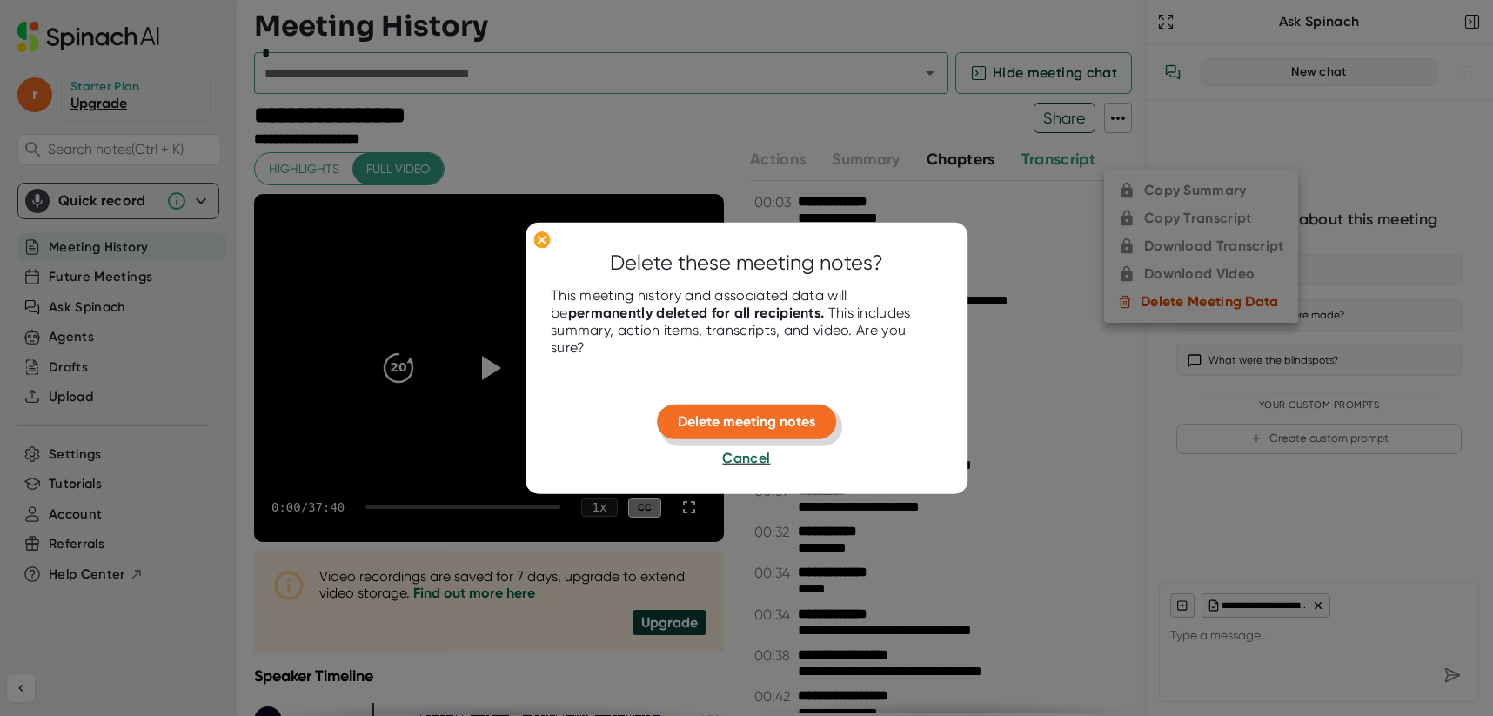
click at [784, 427] on span "Delete meeting notes" at bounding box center [747, 421] width 138 height 17
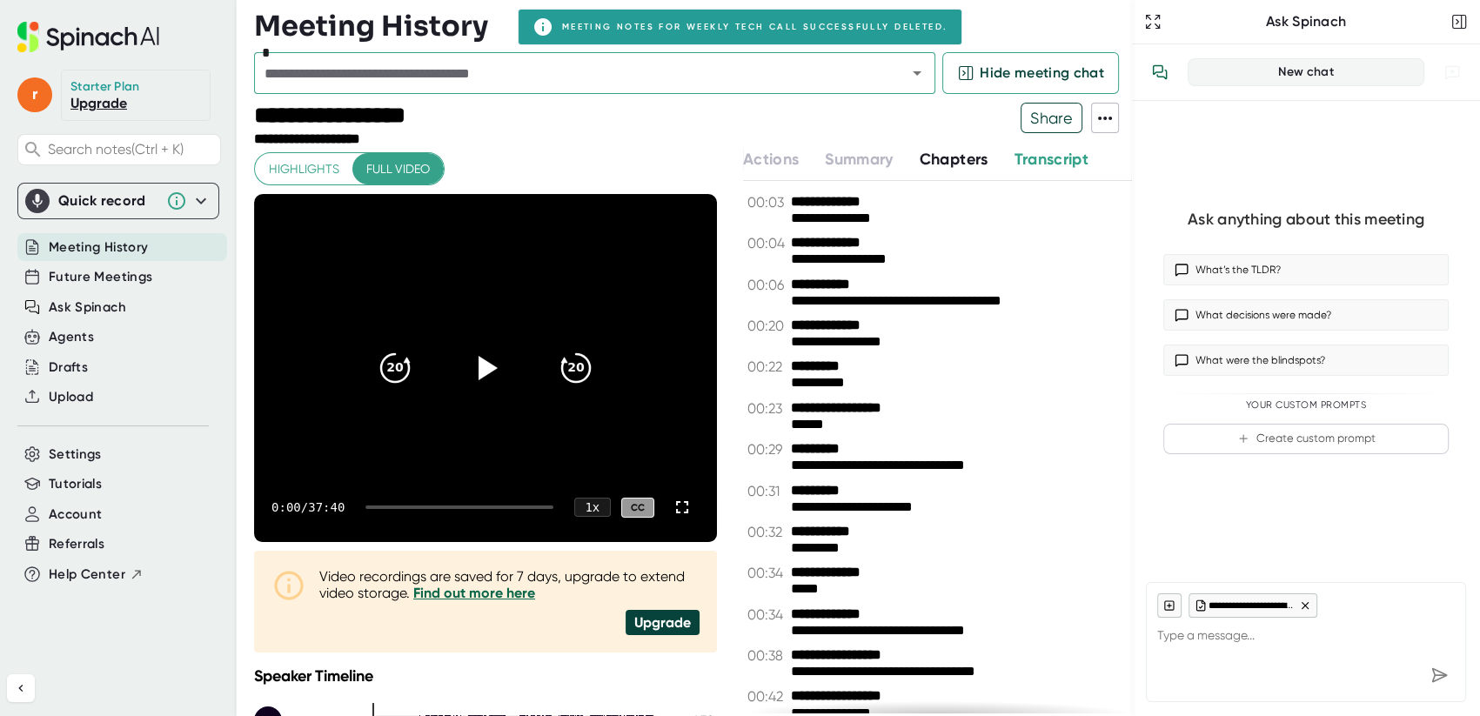
click at [1097, 122] on icon at bounding box center [1105, 118] width 21 height 21
type textarea "x"
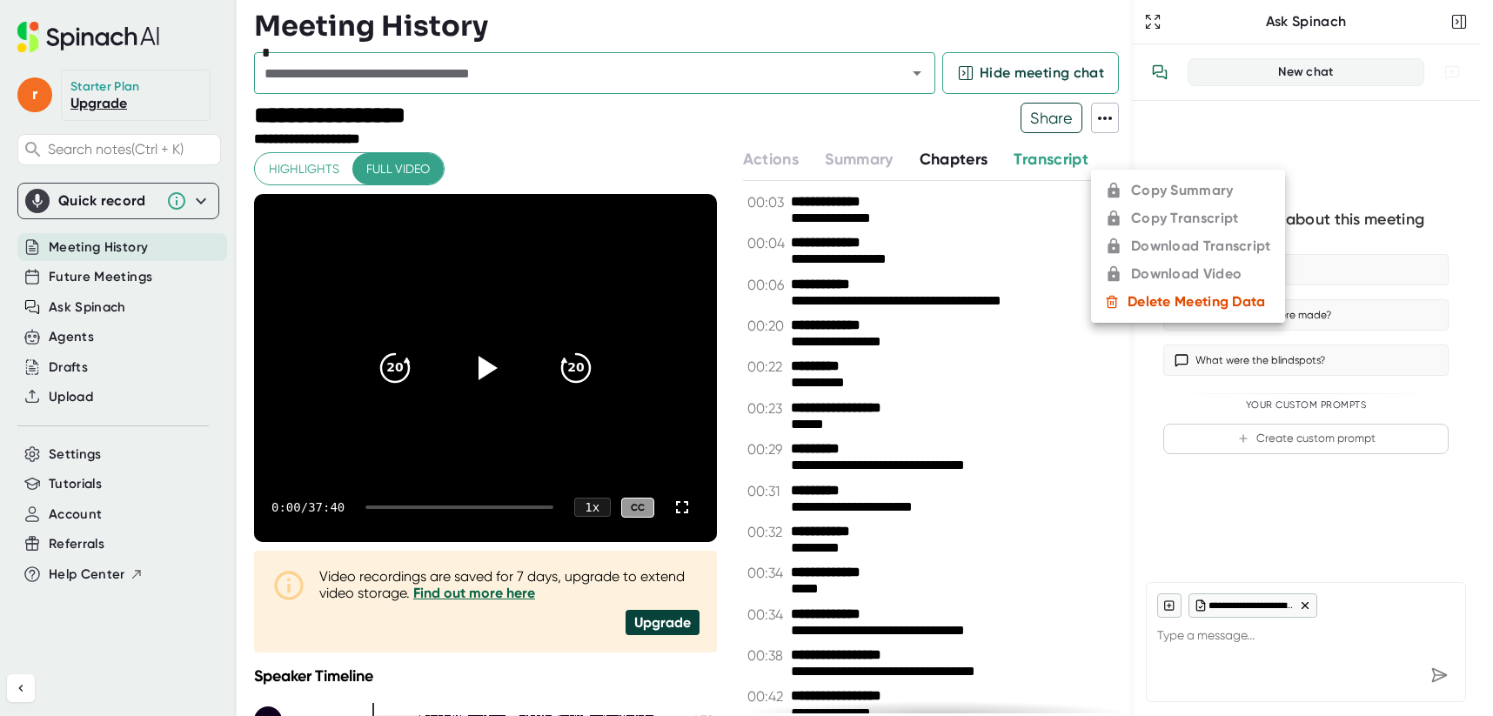
drag, startPoint x: 665, startPoint y: 124, endPoint x: 508, endPoint y: 147, distance: 158.3
click at [662, 124] on div at bounding box center [746, 358] width 1493 height 716
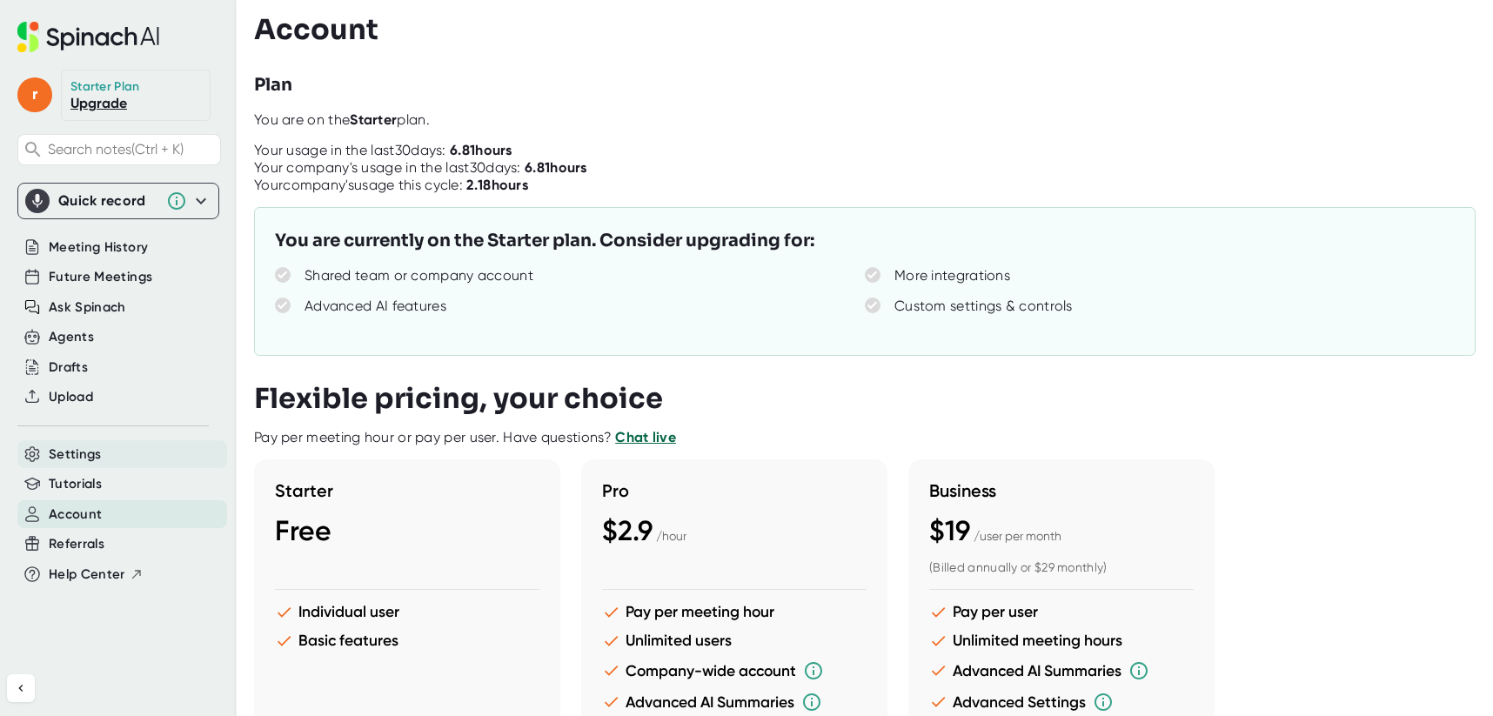
click at [80, 451] on span "Settings" at bounding box center [75, 455] width 53 height 20
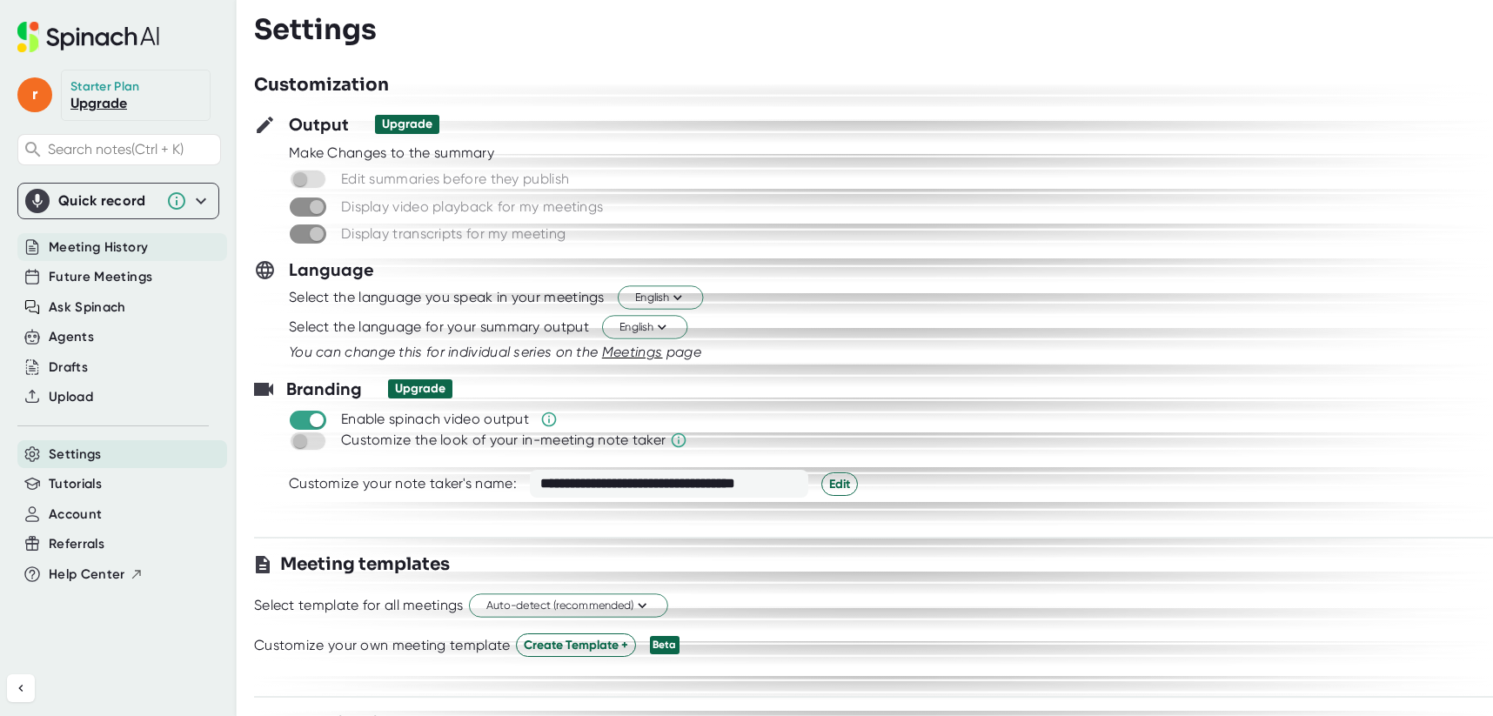
click at [102, 242] on span "Meeting History" at bounding box center [98, 248] width 99 height 20
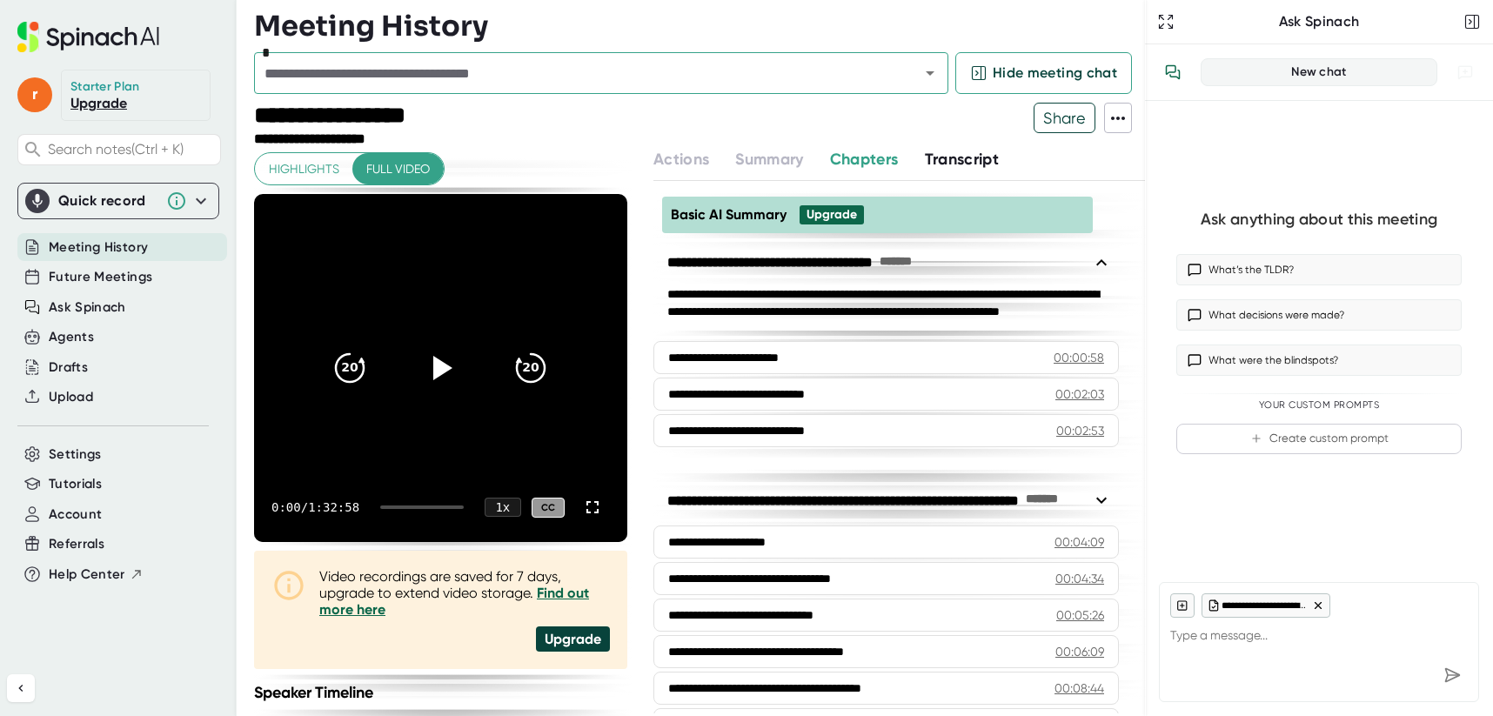
click at [1117, 119] on icon at bounding box center [1118, 118] width 21 height 21
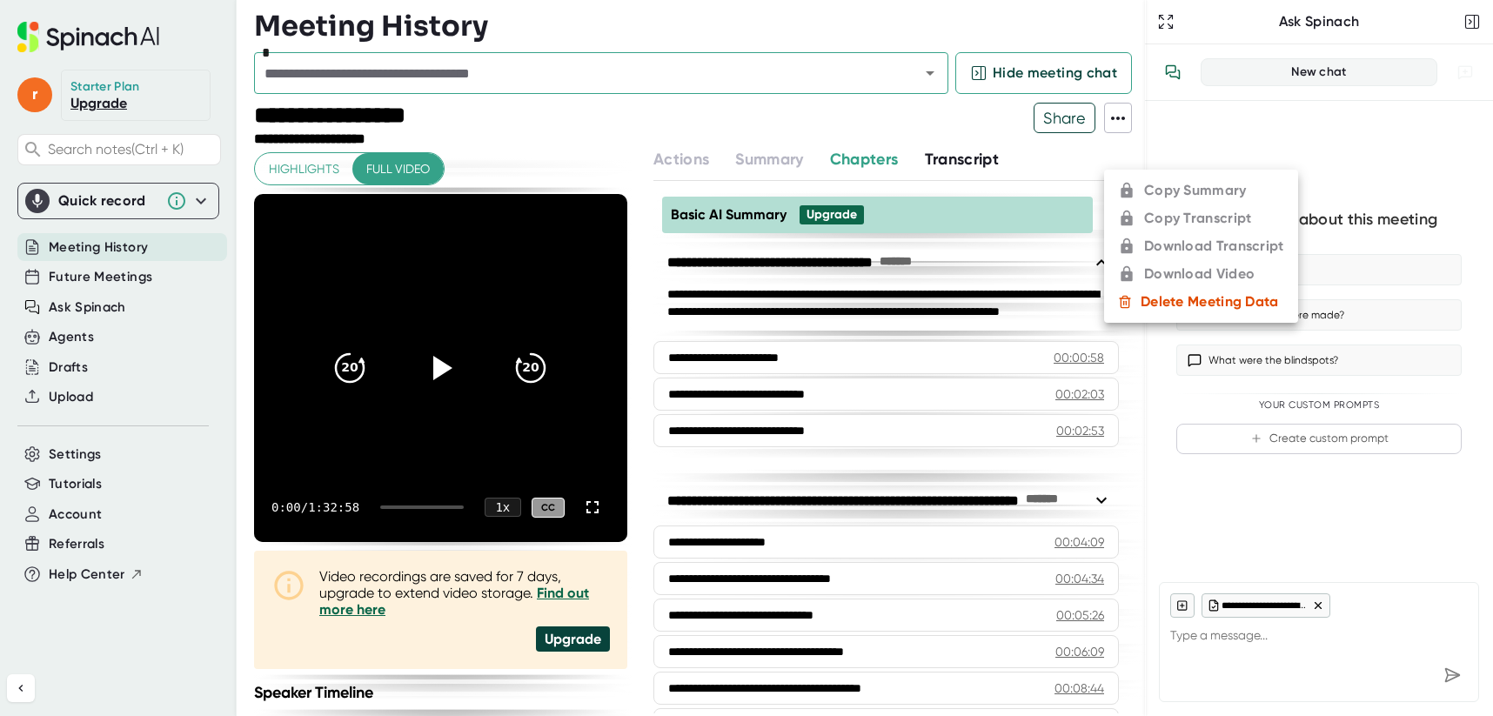
click at [1118, 118] on div at bounding box center [746, 358] width 1493 height 716
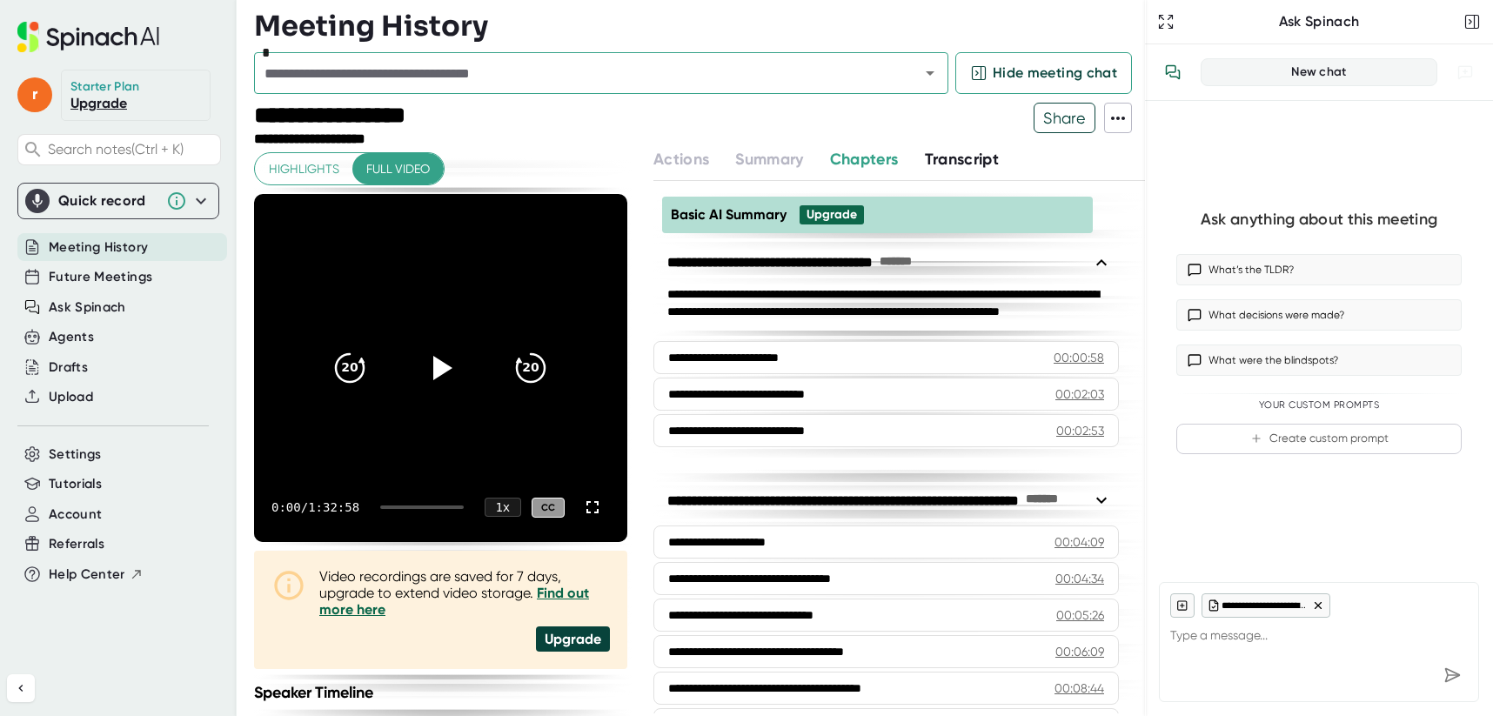
click at [925, 156] on span "Transcript" at bounding box center [962, 159] width 75 height 19
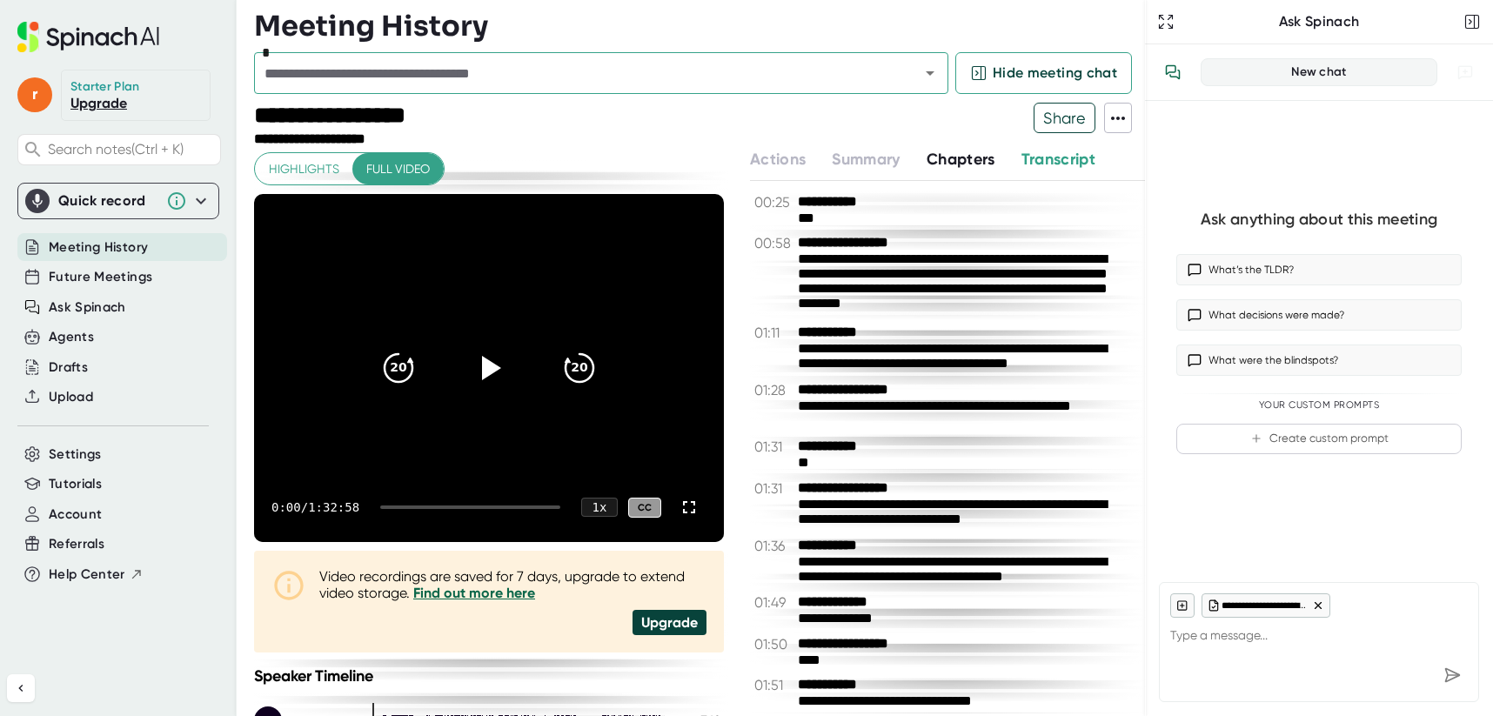
click at [819, 158] on div "Actions" at bounding box center [791, 159] width 82 height 23
click at [931, 156] on span "Chapters" at bounding box center [961, 159] width 69 height 19
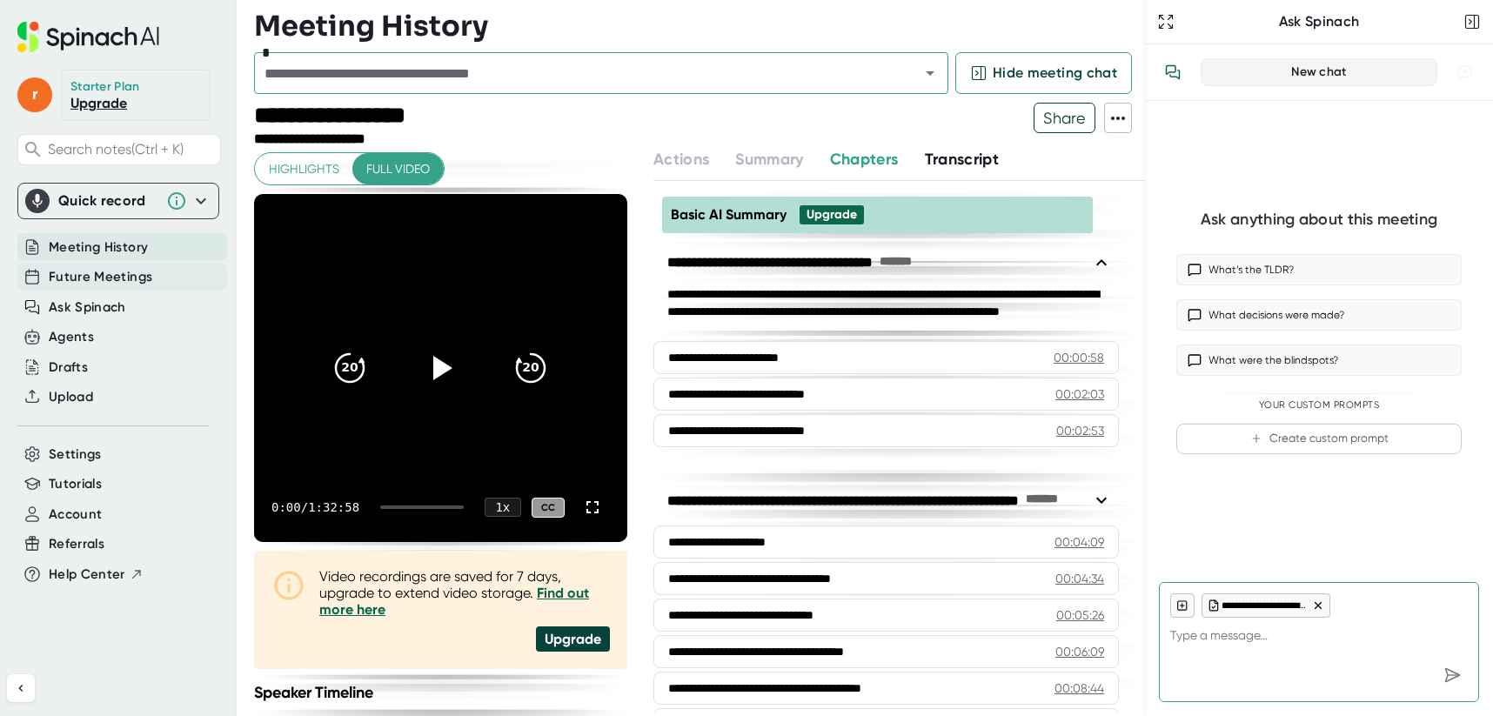
type textarea "x"
click at [106, 274] on span "Future Meetings" at bounding box center [101, 277] width 104 height 20
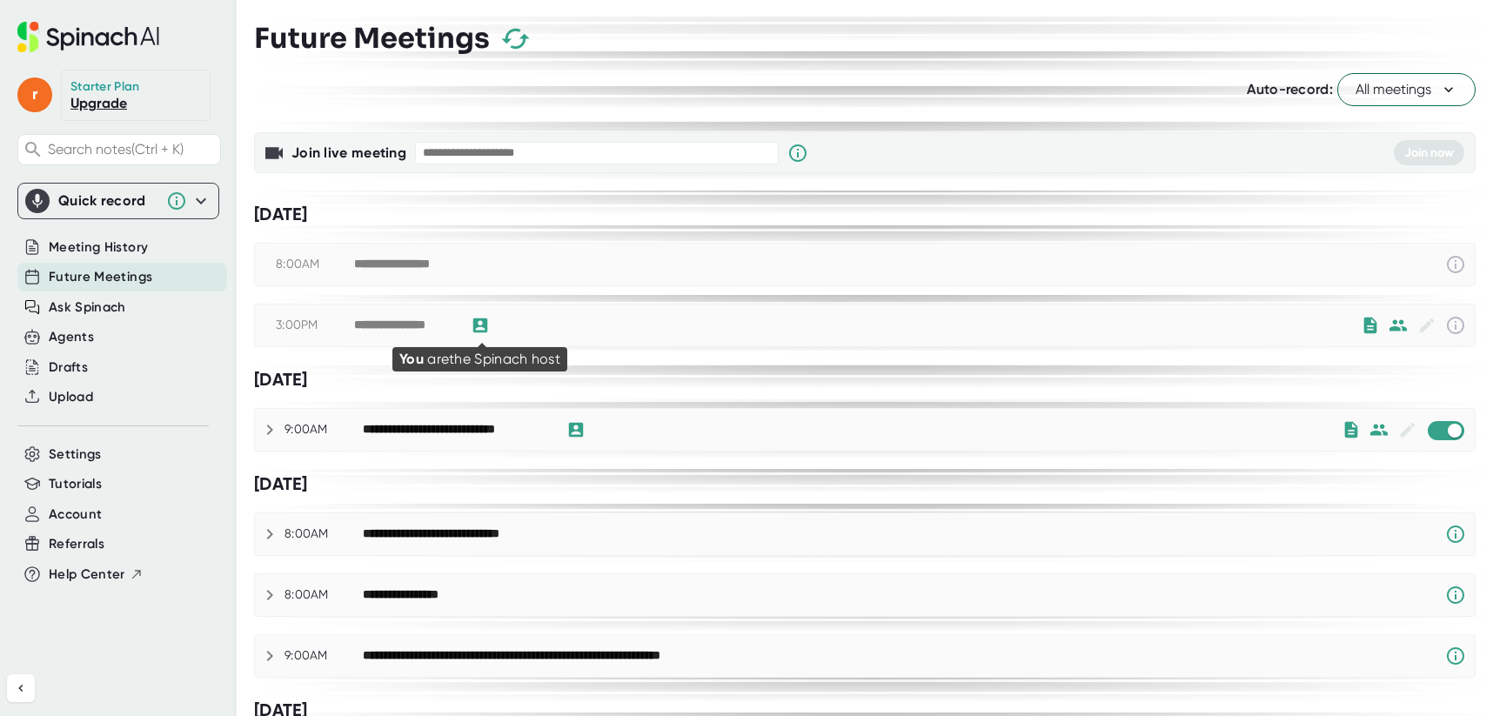
click at [477, 325] on icon at bounding box center [480, 326] width 15 height 15
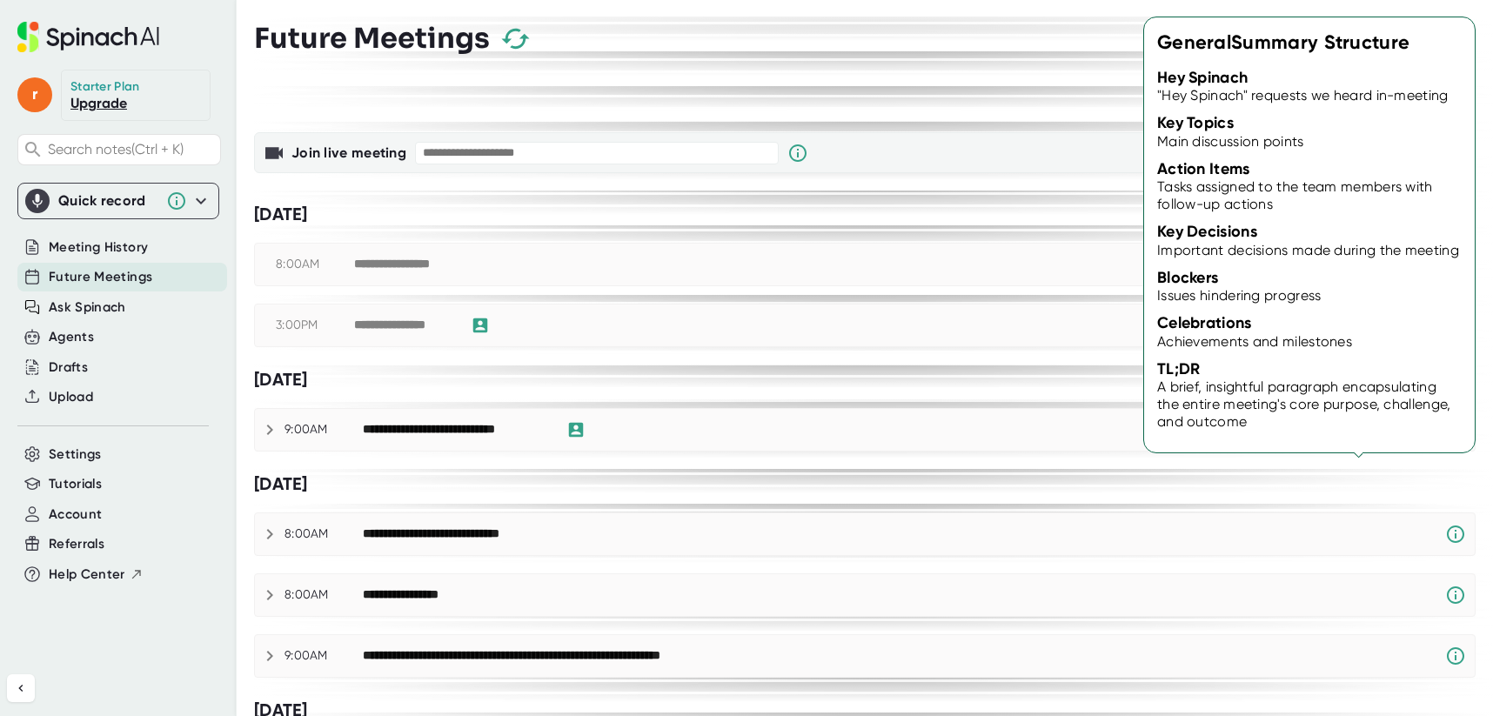
click at [1361, 325] on icon at bounding box center [1370, 325] width 19 height 19
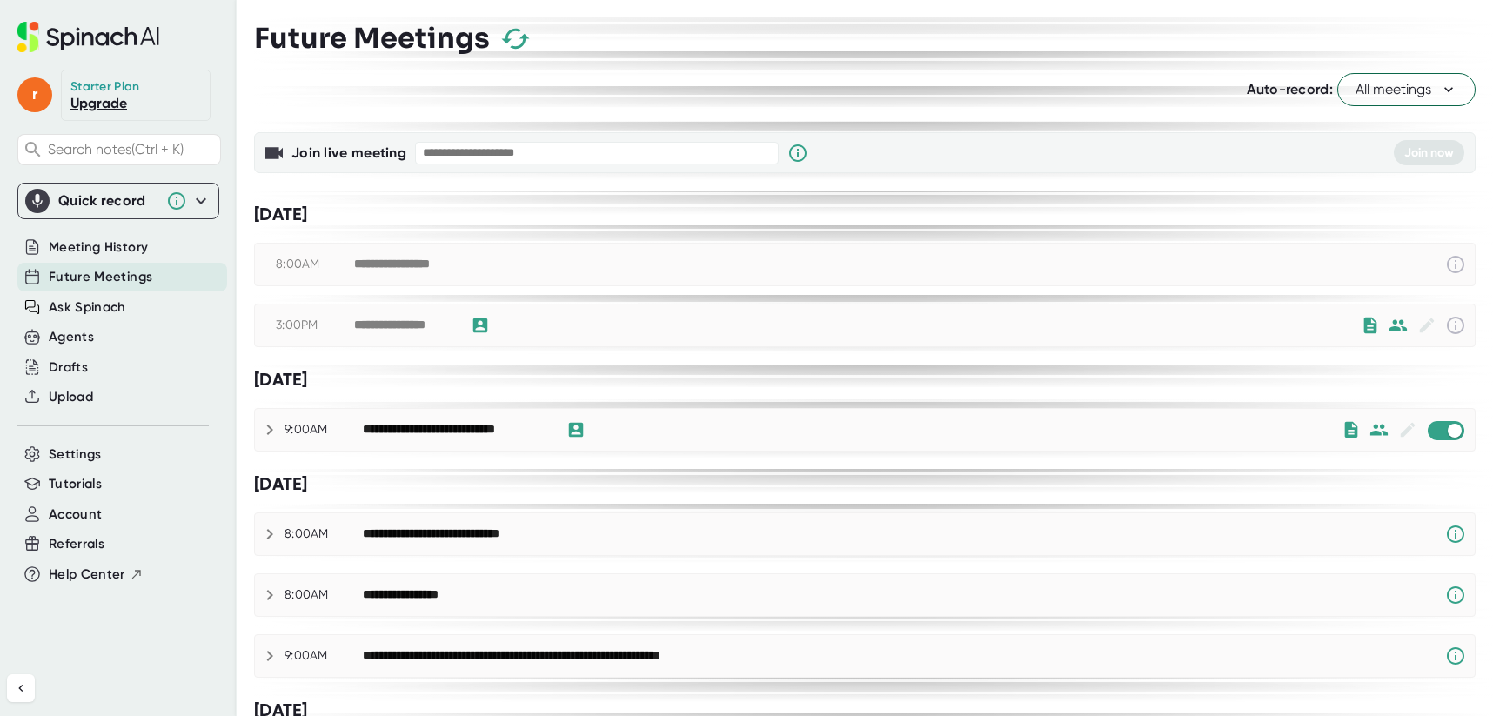
click at [1365, 325] on icon at bounding box center [1371, 326] width 13 height 16
click at [816, 315] on div "**********" at bounding box center [857, 325] width 1007 height 21
click at [293, 326] on div "3:00PM" at bounding box center [315, 326] width 78 height 16
click at [480, 320] on icon at bounding box center [480, 325] width 19 height 19
click at [318, 332] on div "**********" at bounding box center [865, 325] width 1220 height 21
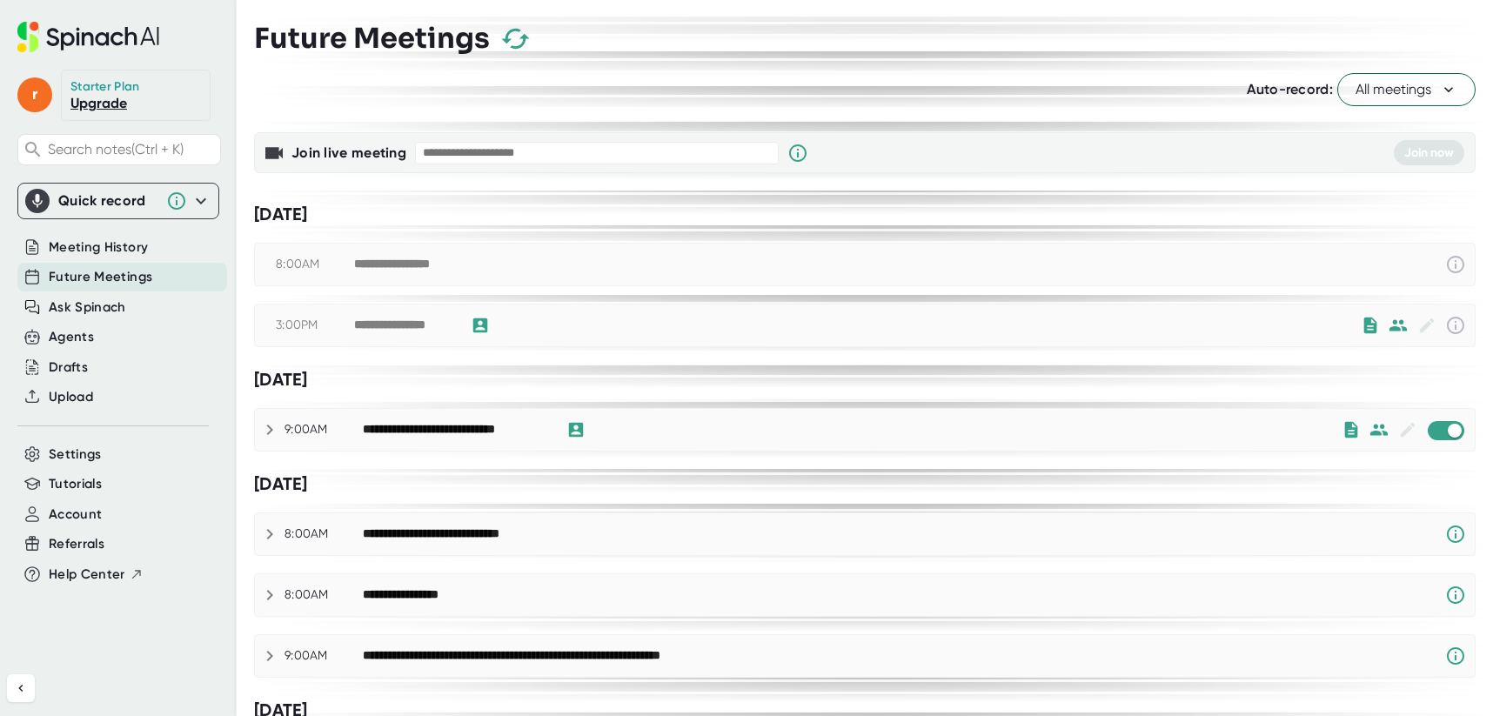
click at [286, 326] on div "3:00PM" at bounding box center [315, 326] width 78 height 16
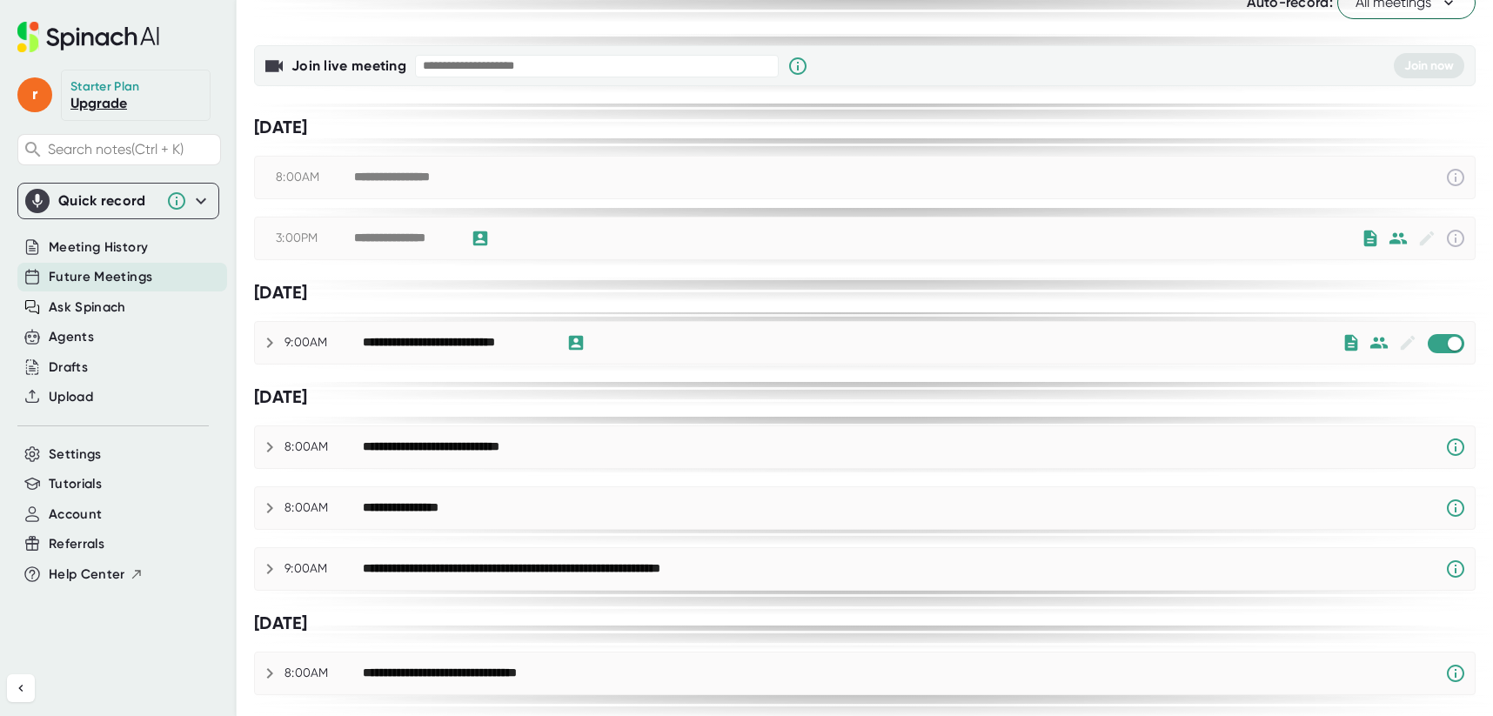
click at [395, 240] on div "**********" at bounding box center [403, 239] width 99 height 16
click at [117, 253] on span "Meeting History" at bounding box center [98, 248] width 99 height 20
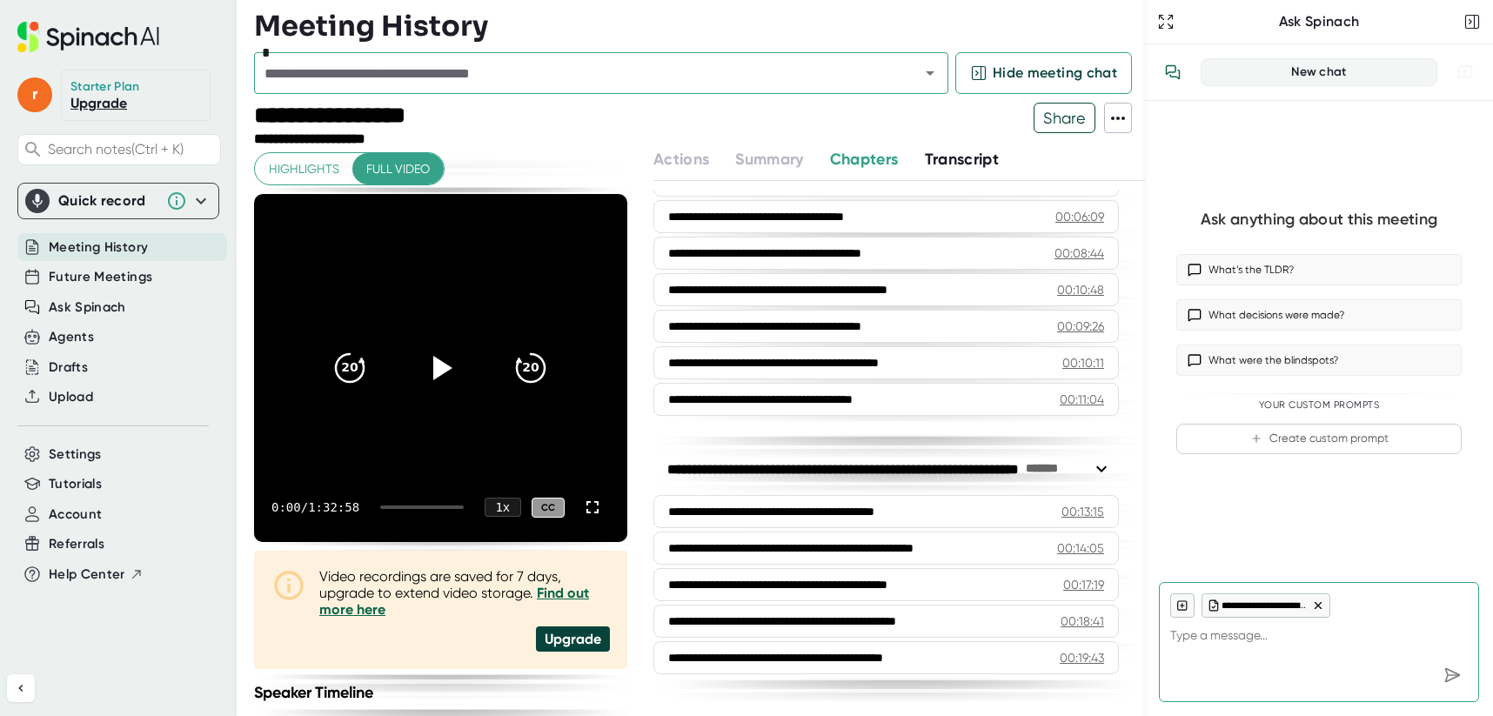
scroll to position [435, 0]
type textarea "x"
